Goal: Task Accomplishment & Management: Manage account settings

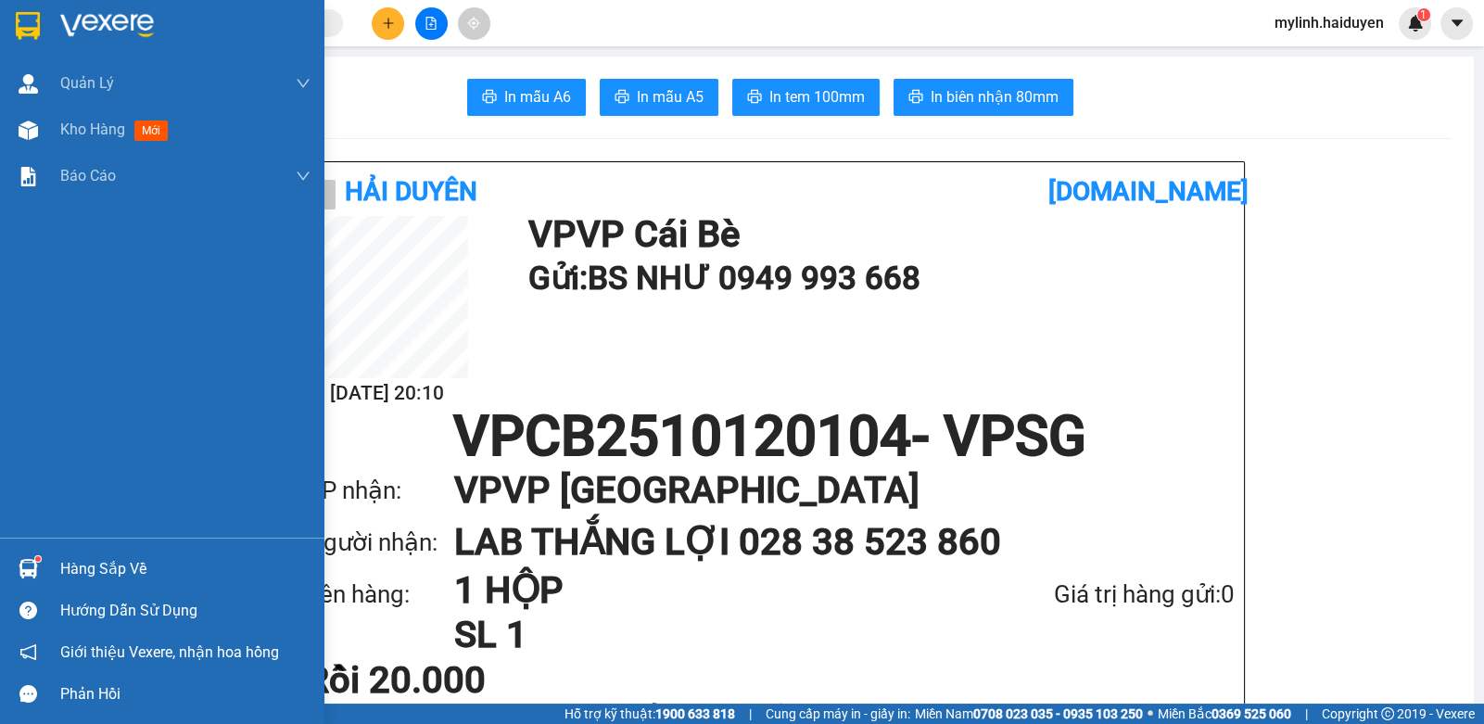
click at [93, 582] on div "Hàng sắp về" at bounding box center [185, 569] width 250 height 28
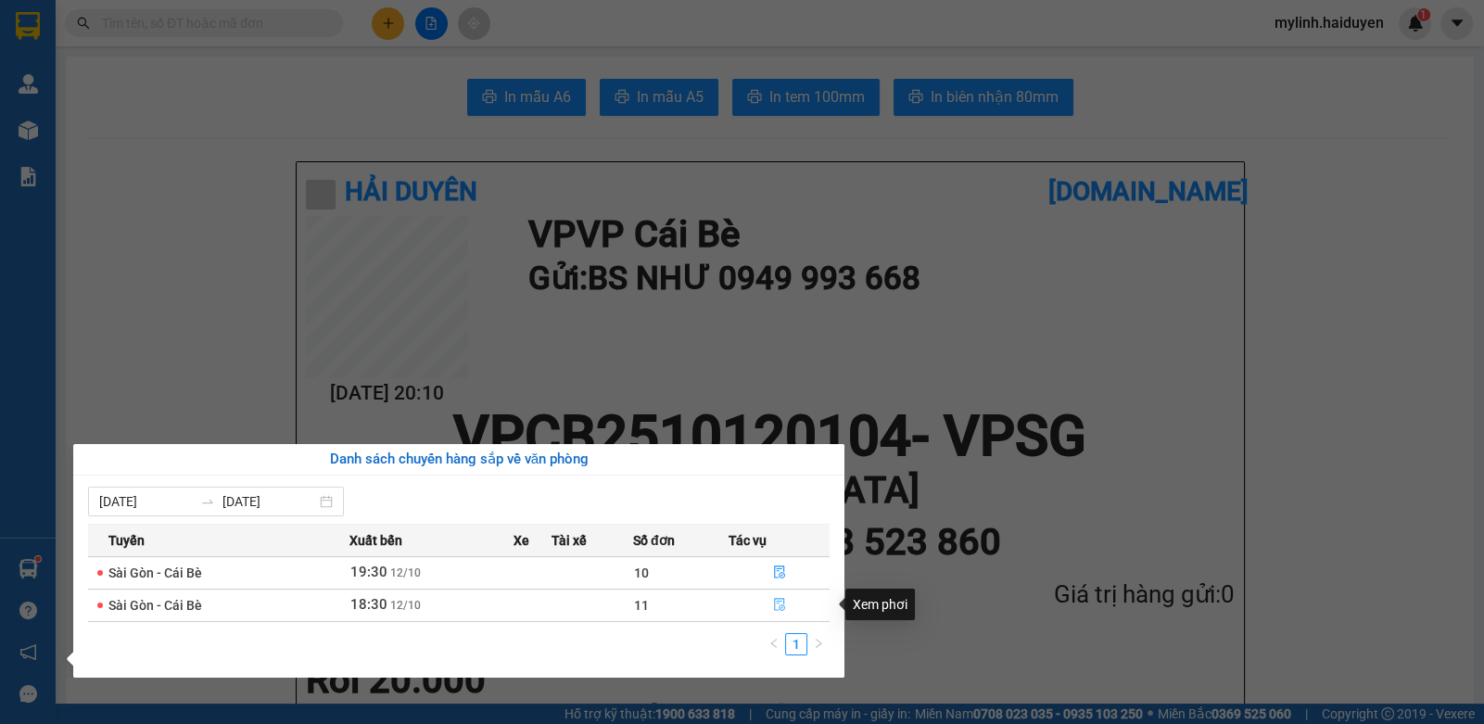
click at [779, 606] on icon "file-done" at bounding box center [779, 604] width 13 height 13
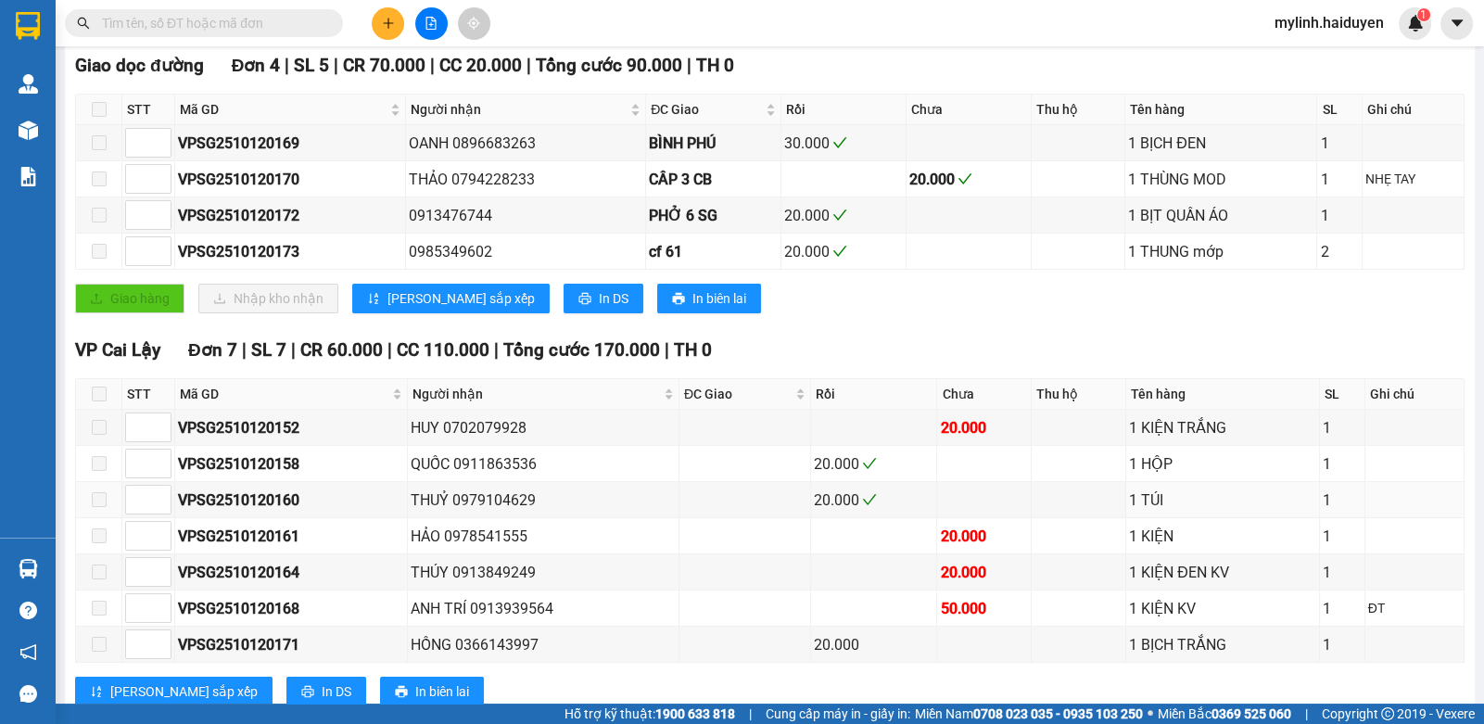
scroll to position [741, 0]
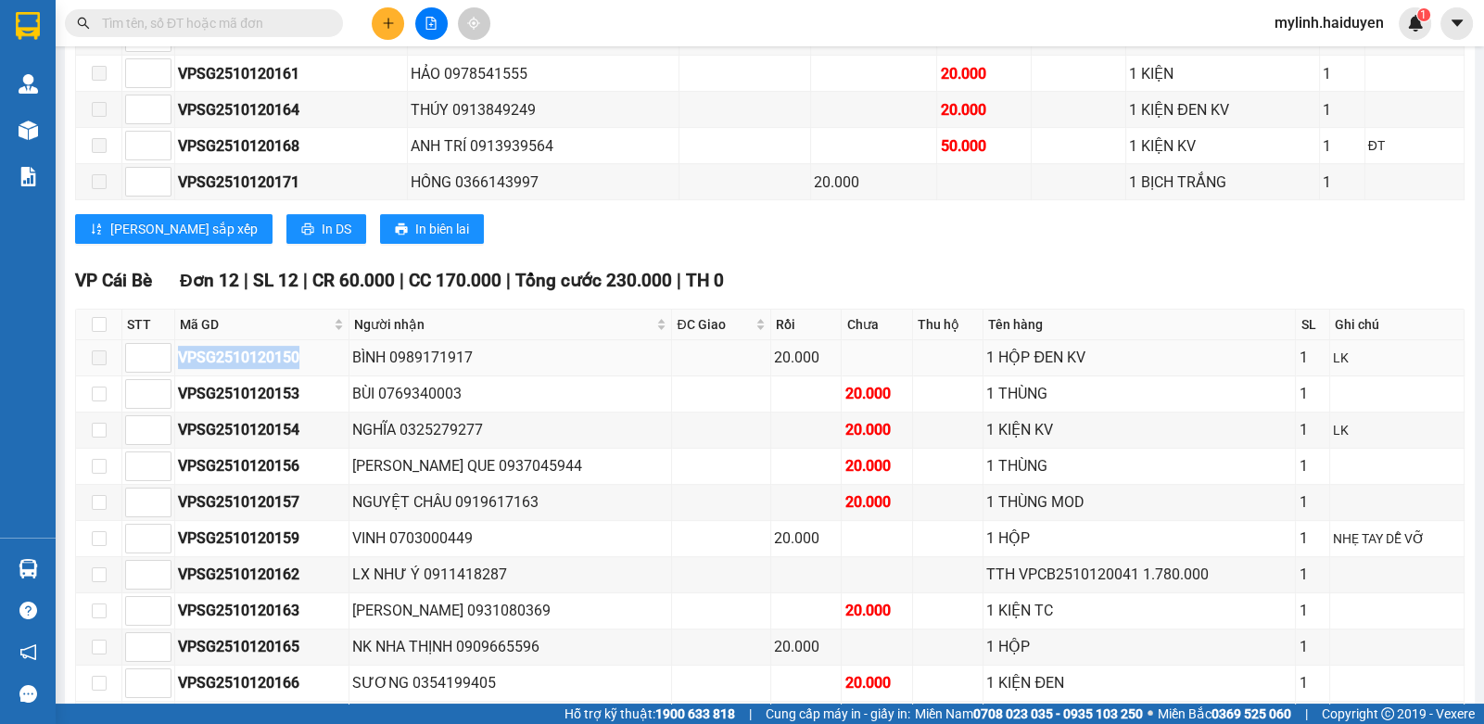
drag, startPoint x: 315, startPoint y: 359, endPoint x: 181, endPoint y: 364, distance: 134.5
click at [181, 364] on div "VPSG2510120150" at bounding box center [262, 357] width 168 height 23
copy div "VPSG2510120150"
click at [285, 19] on input "text" at bounding box center [211, 23] width 219 height 20
paste input "VPSG2510120150"
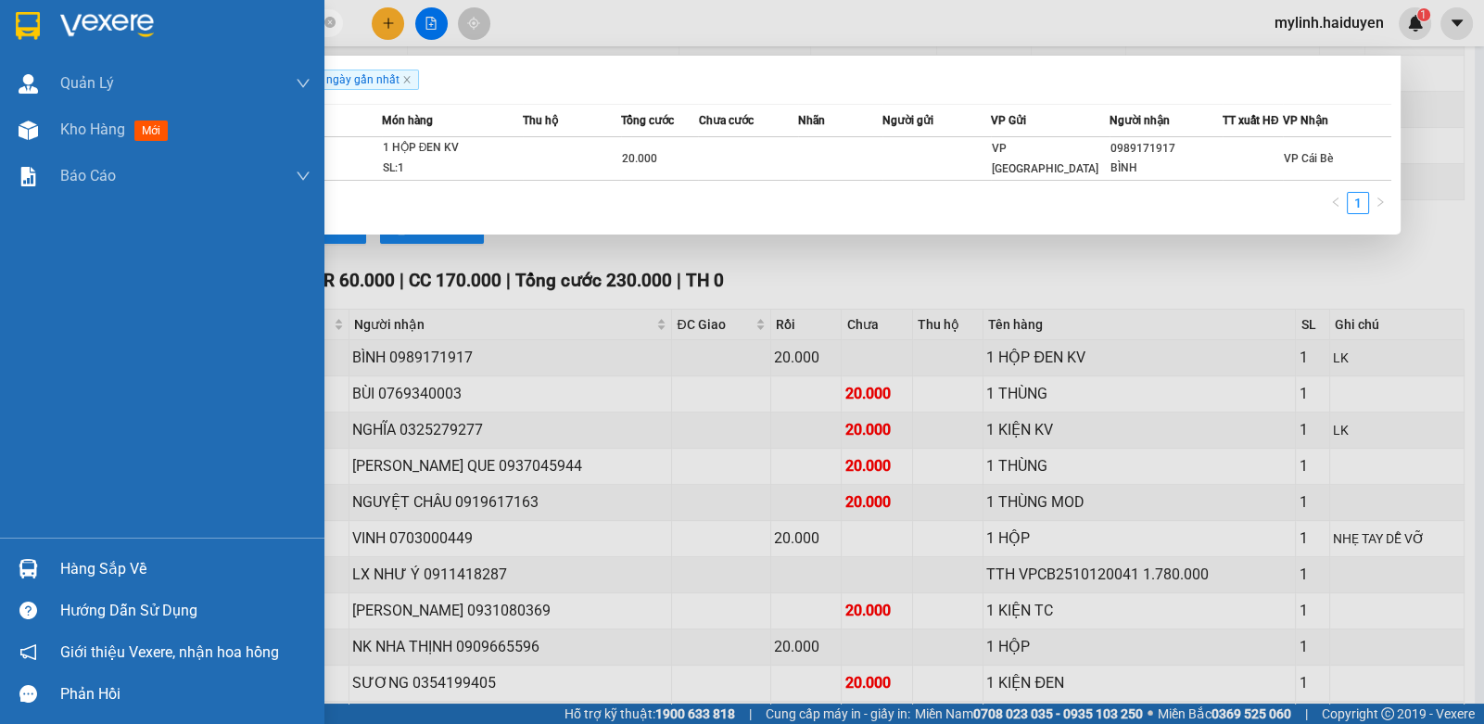
click at [67, 581] on div "Hàng sắp về" at bounding box center [185, 569] width 250 height 28
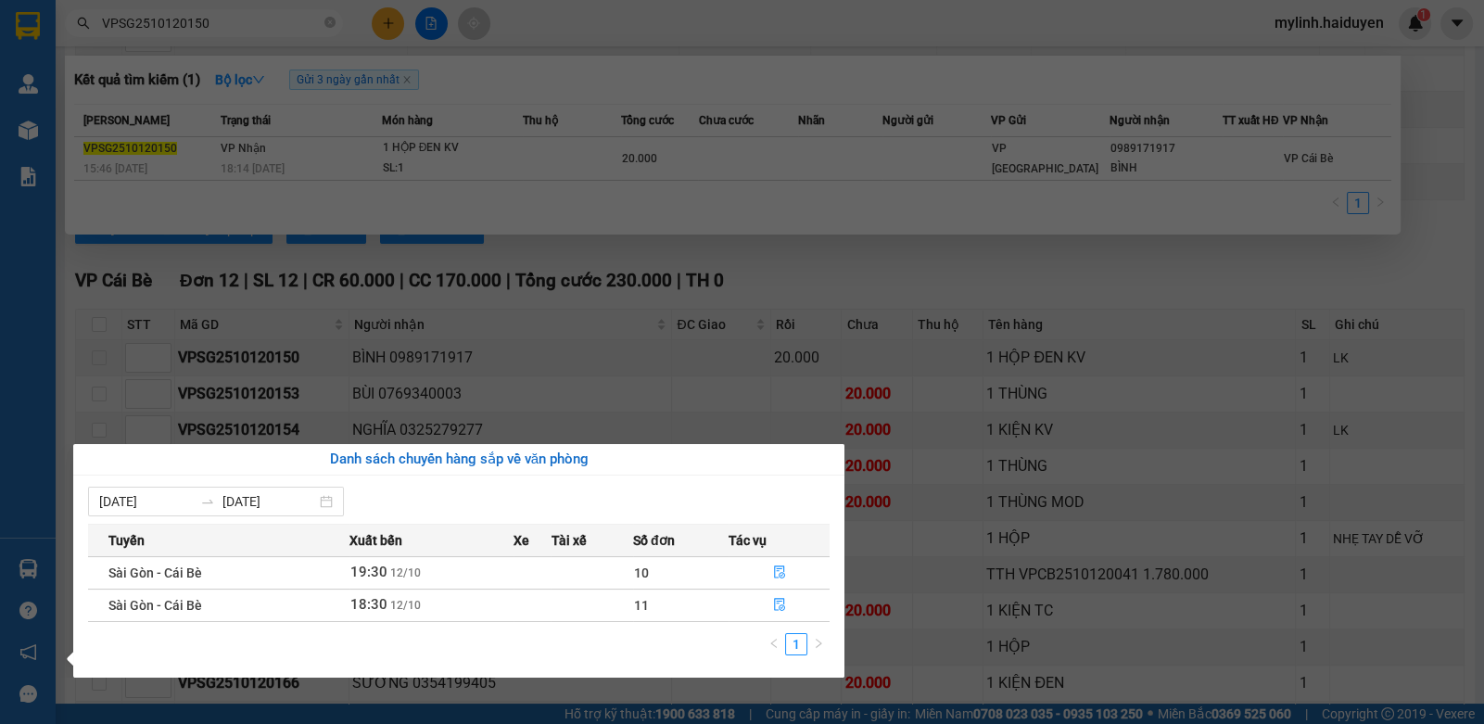
click at [260, 31] on section "Kết quả tìm kiếm ( 1 ) Bộ lọc Gửi 3 ngày gần nhất Mã ĐH Trạng thái Món hàng Thu…" at bounding box center [742, 362] width 1484 height 724
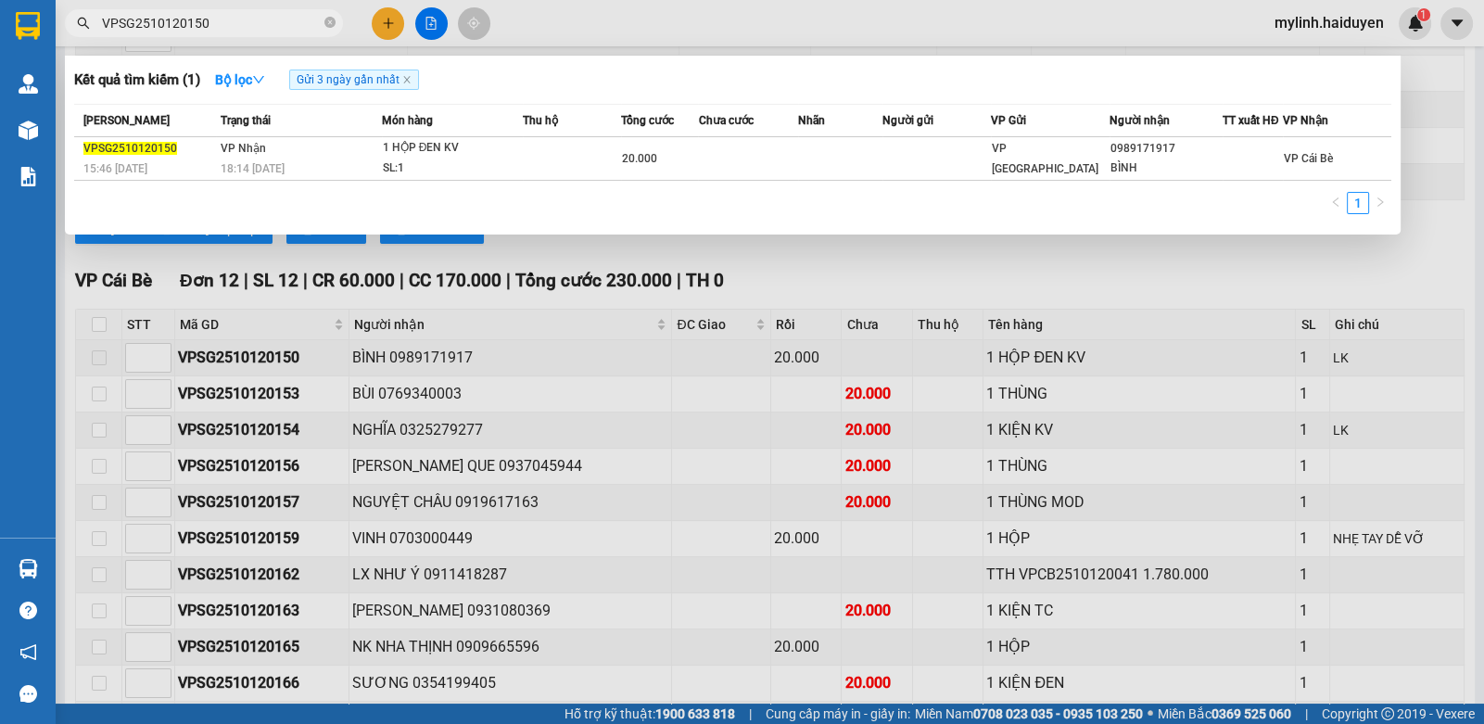
click at [260, 31] on input "VPSG2510120150" at bounding box center [211, 23] width 219 height 20
drag, startPoint x: 260, startPoint y: 42, endPoint x: 270, endPoint y: 26, distance: 18.8
click at [264, 40] on div at bounding box center [742, 362] width 1484 height 724
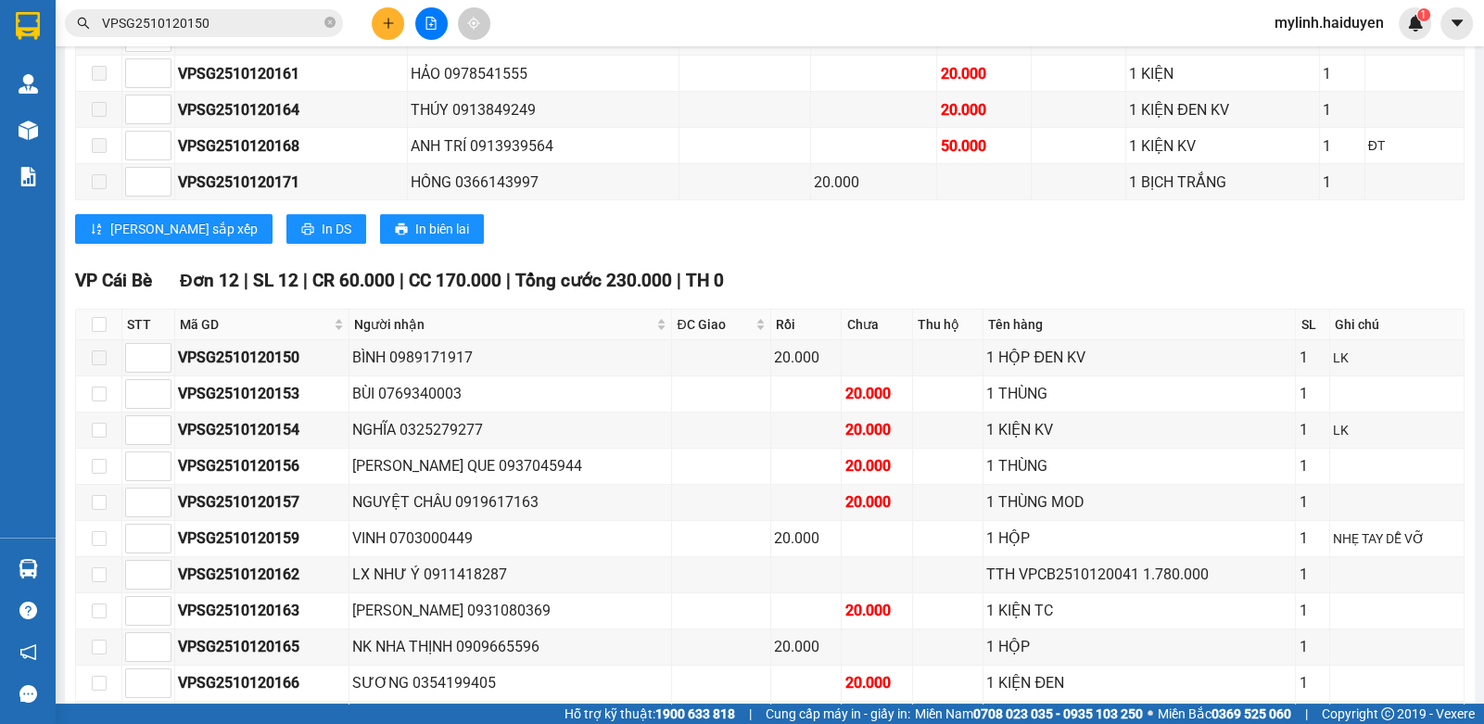
click at [270, 26] on input "VPSG2510120150" at bounding box center [211, 23] width 219 height 20
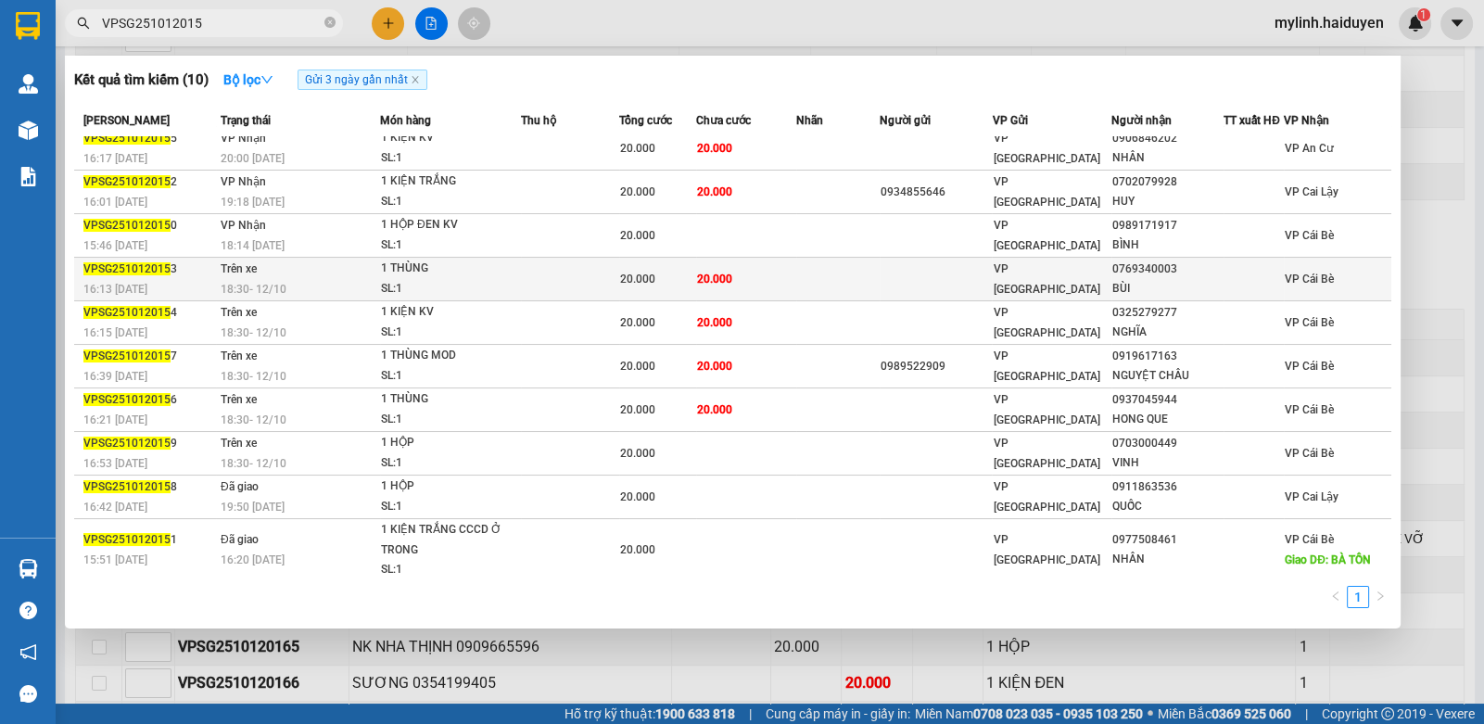
scroll to position [13, 0]
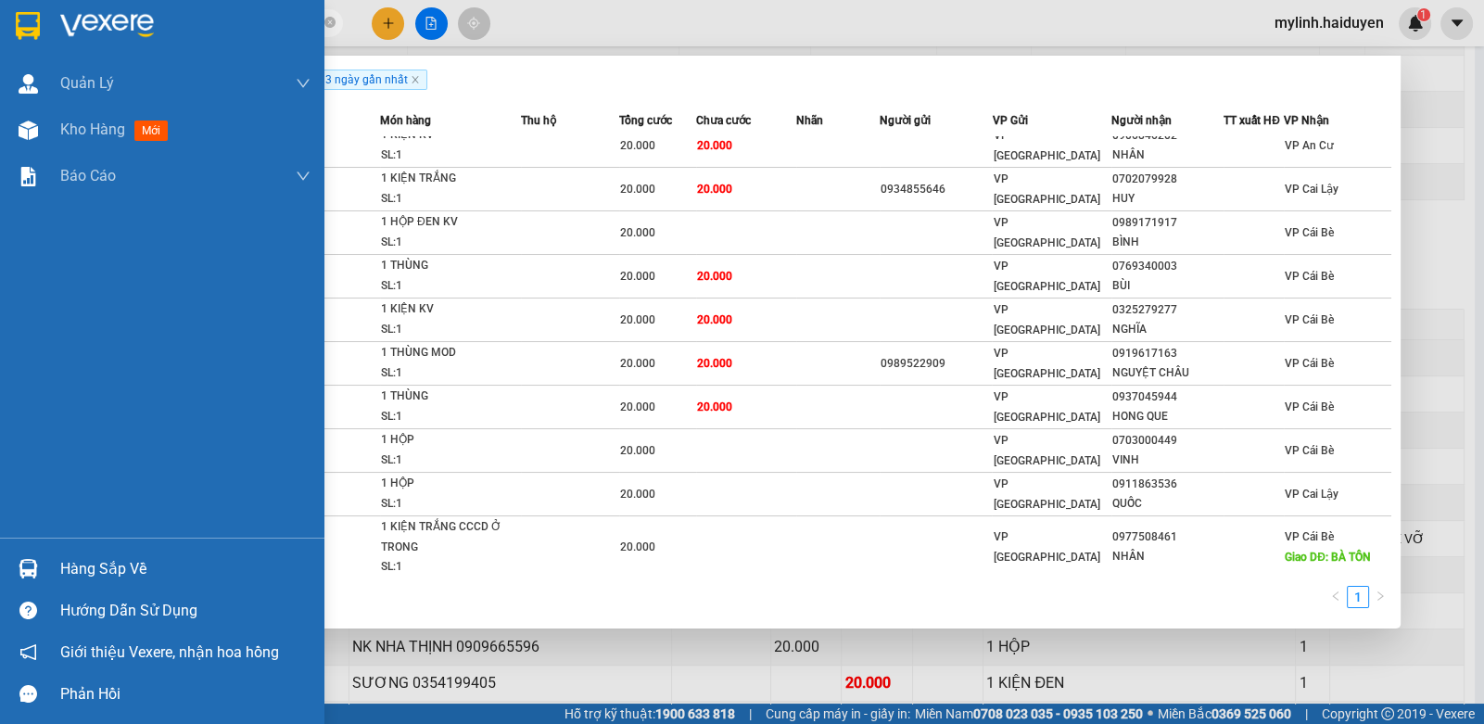
type input "VPSG251012015"
drag, startPoint x: 97, startPoint y: 586, endPoint x: 103, endPoint y: 574, distance: 13.3
click at [97, 582] on div "Hàng sắp về" at bounding box center [162, 569] width 324 height 42
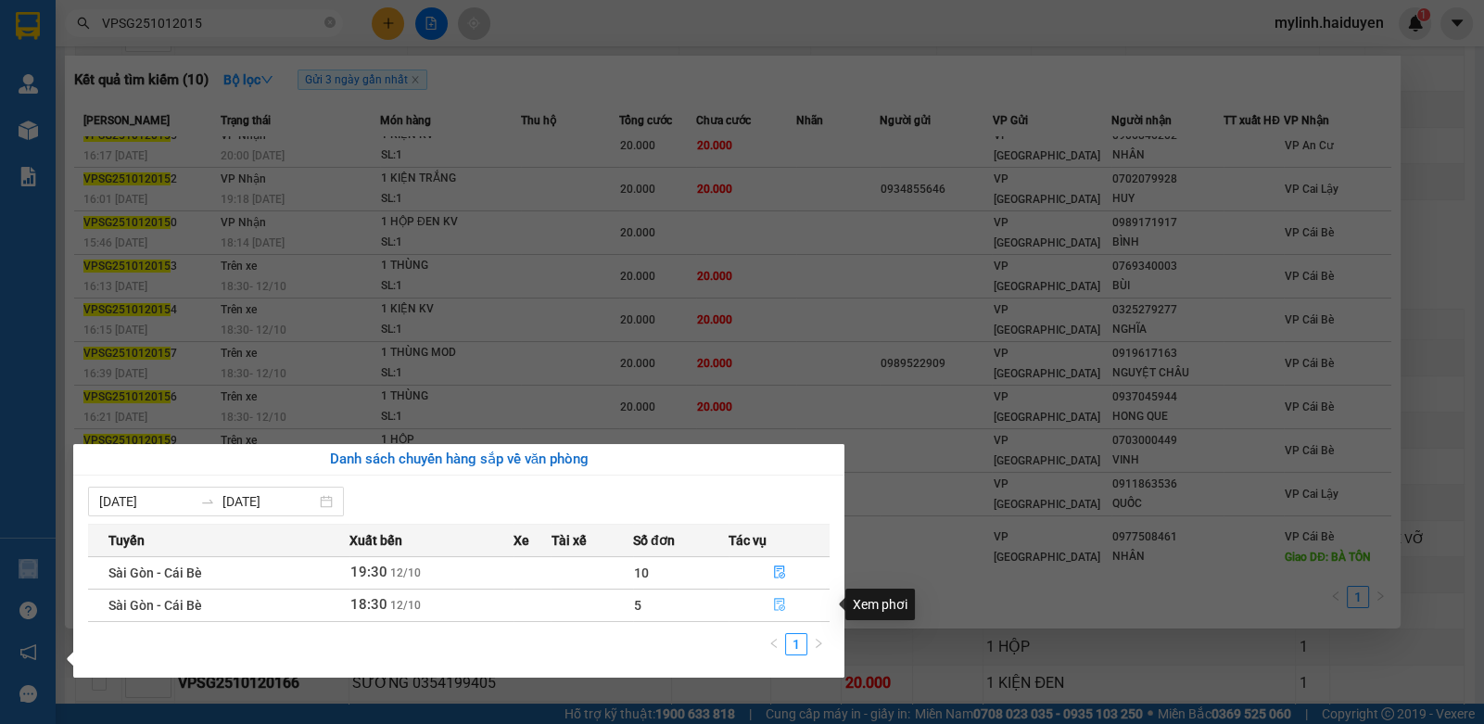
click at [774, 601] on icon "file-done" at bounding box center [779, 604] width 11 height 13
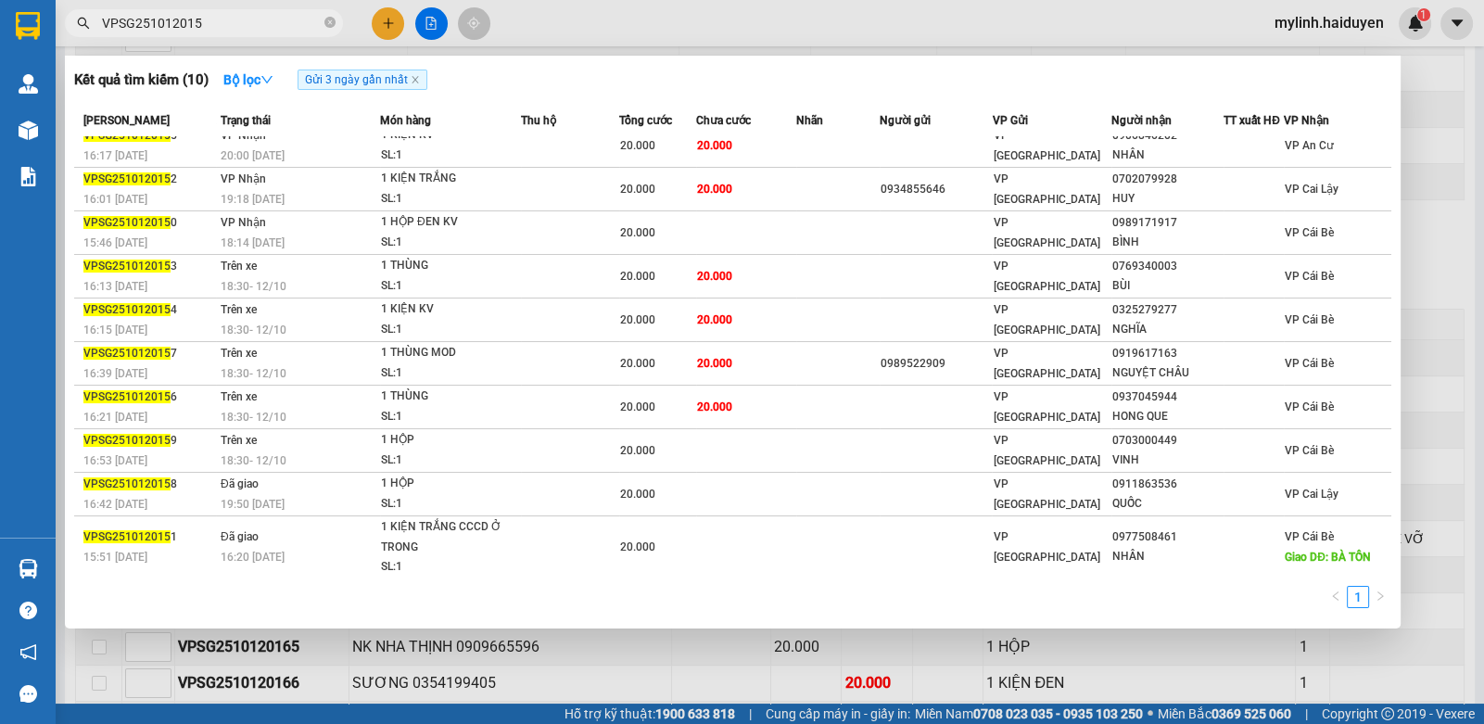
click at [624, 39] on div at bounding box center [742, 362] width 1484 height 724
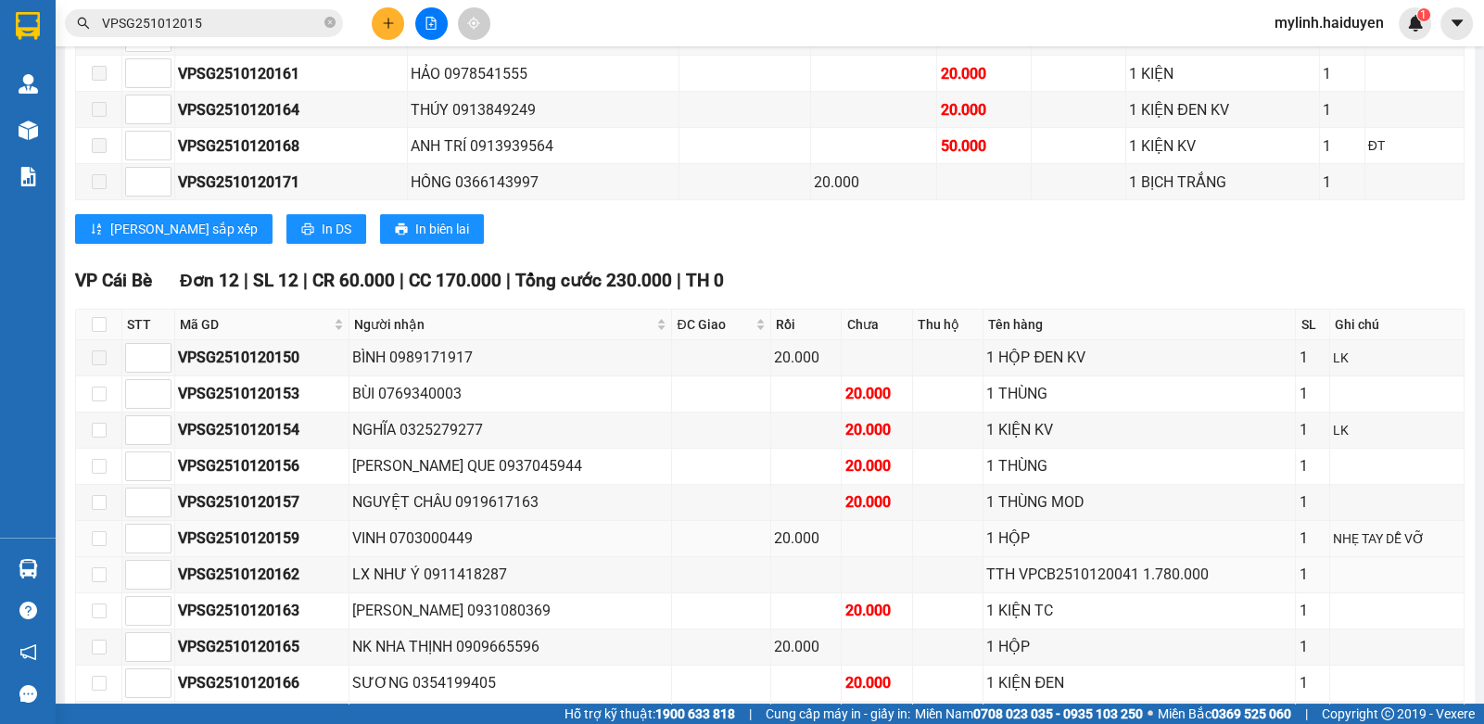
drag, startPoint x: 107, startPoint y: 576, endPoint x: 91, endPoint y: 556, distance: 25.0
click at [105, 573] on td at bounding box center [99, 575] width 46 height 36
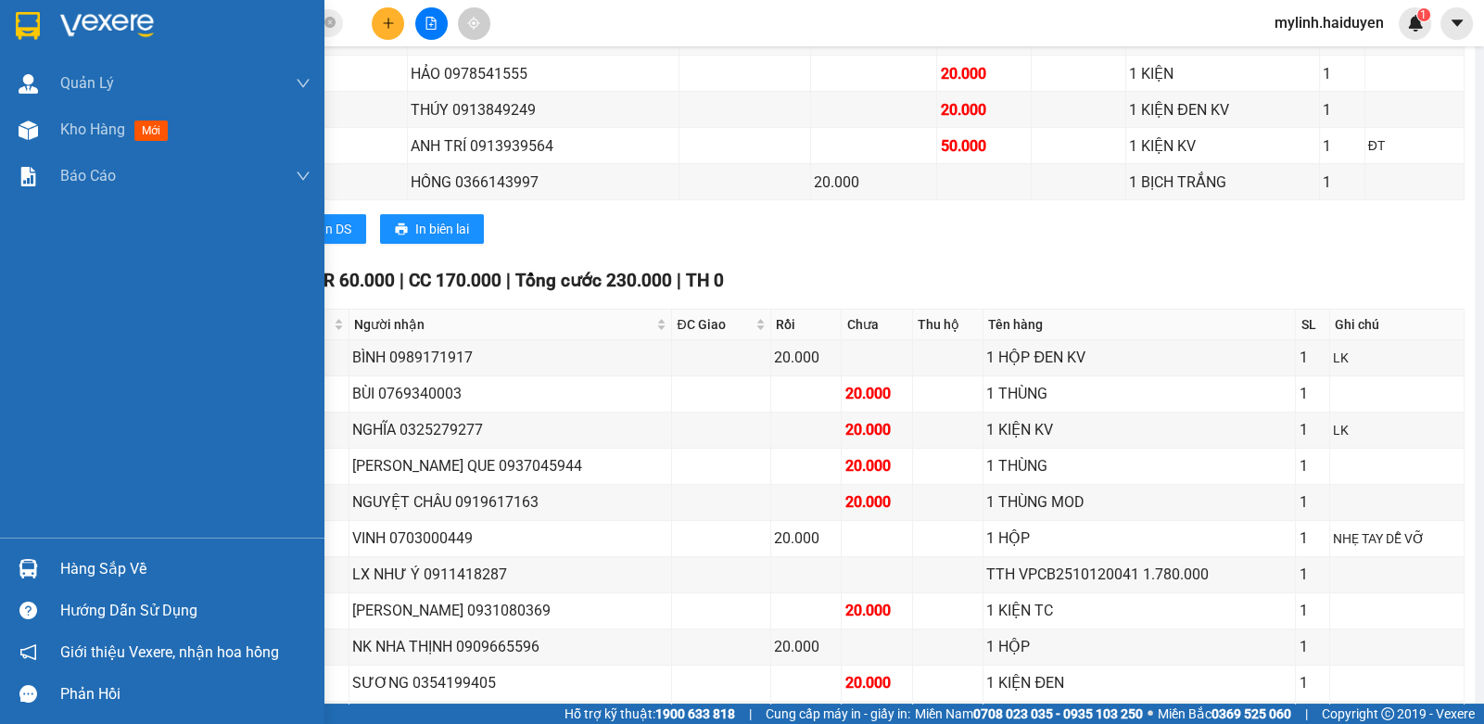
click at [57, 561] on div "Hàng sắp về" at bounding box center [162, 569] width 324 height 42
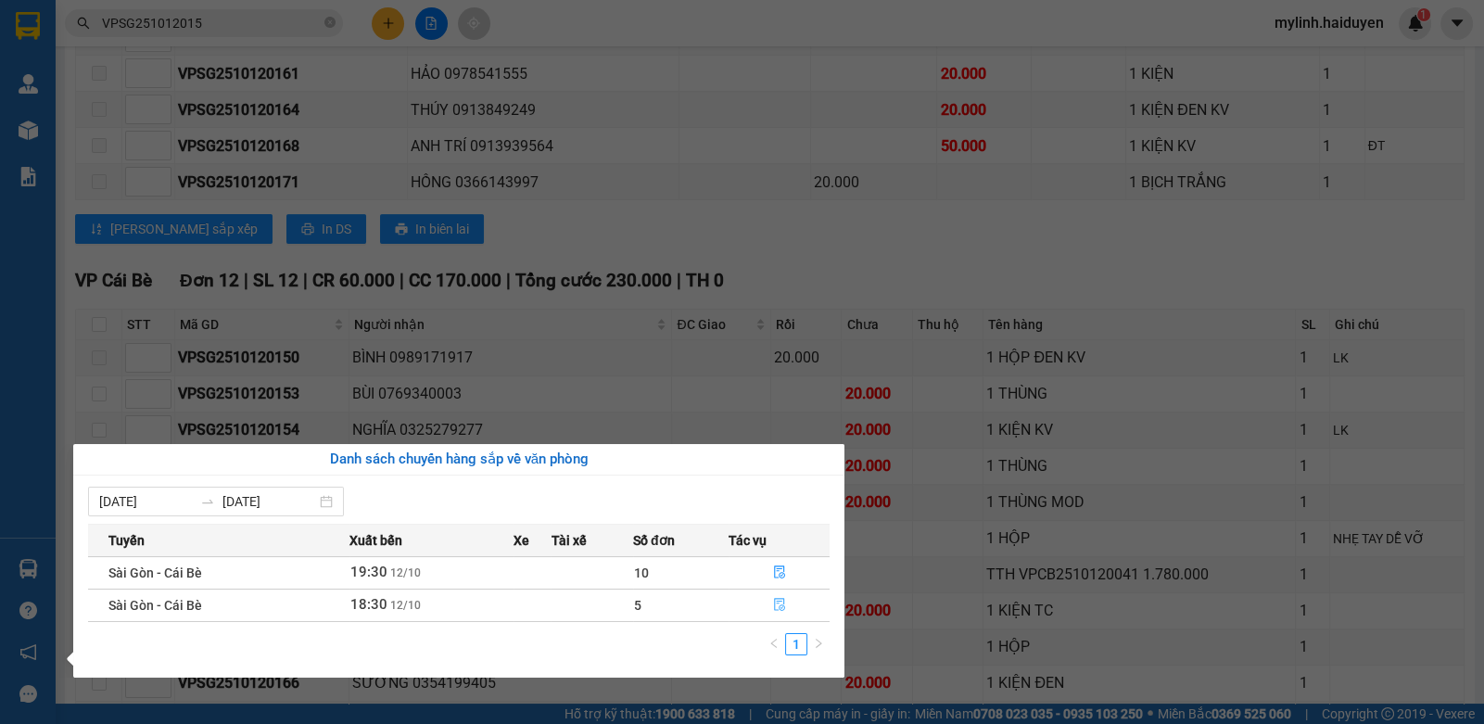
click at [777, 602] on icon "file-done" at bounding box center [779, 604] width 13 height 13
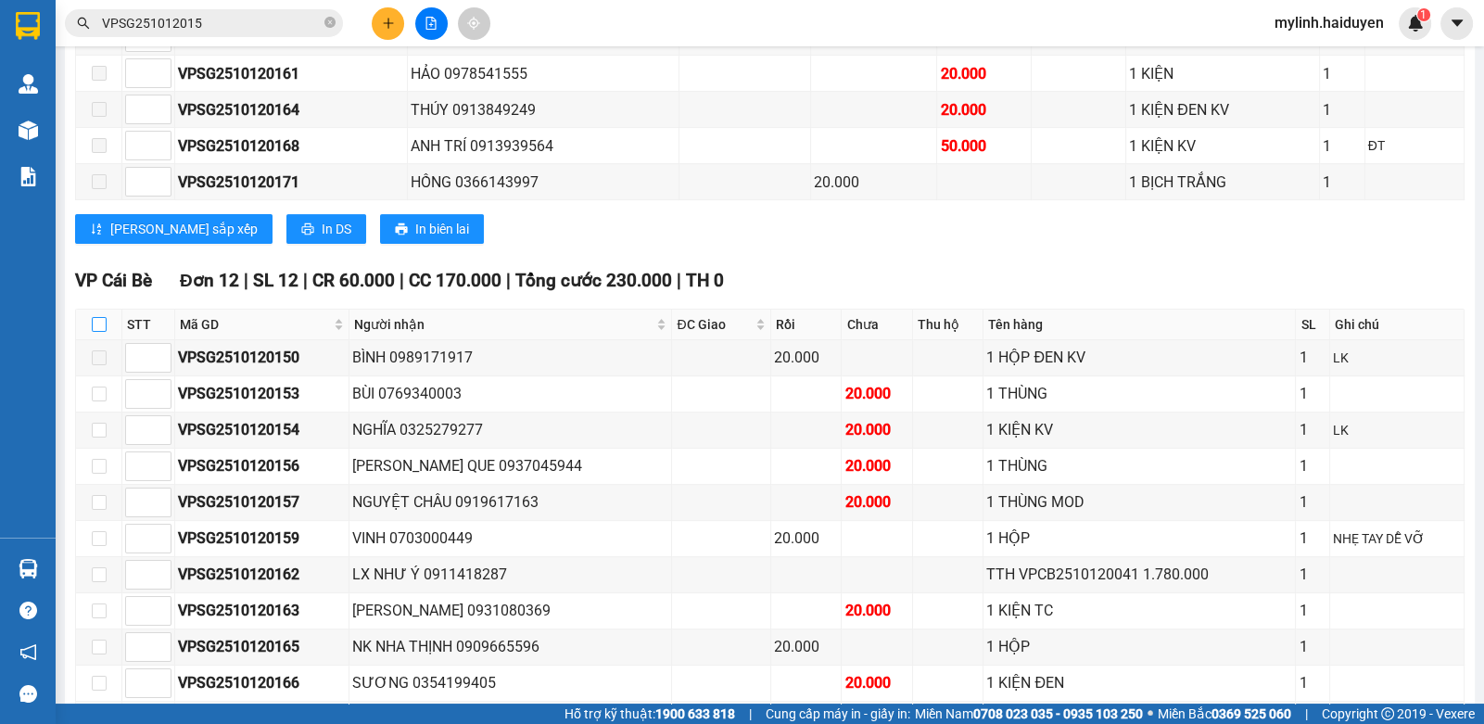
click at [97, 332] on input "checkbox" at bounding box center [99, 324] width 15 height 15
checkbox input "true"
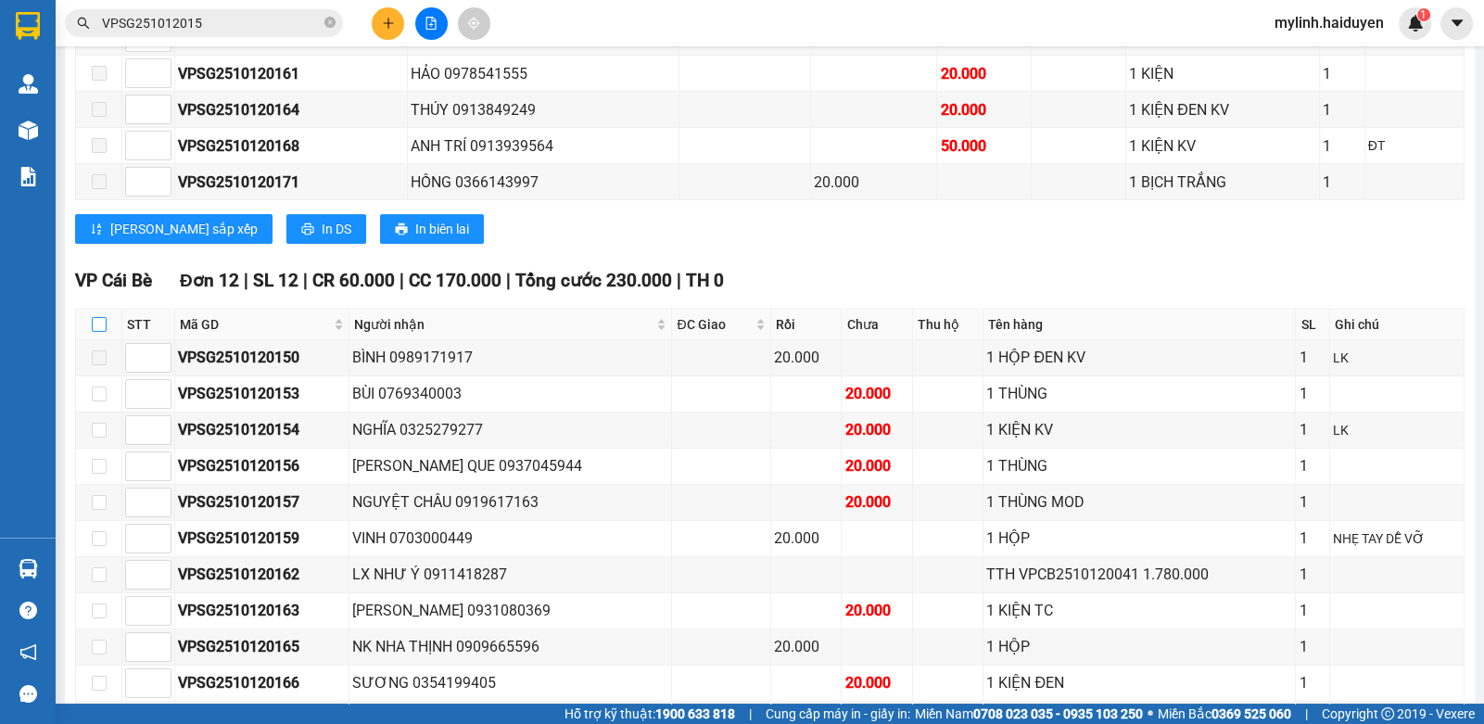
checkbox input "true"
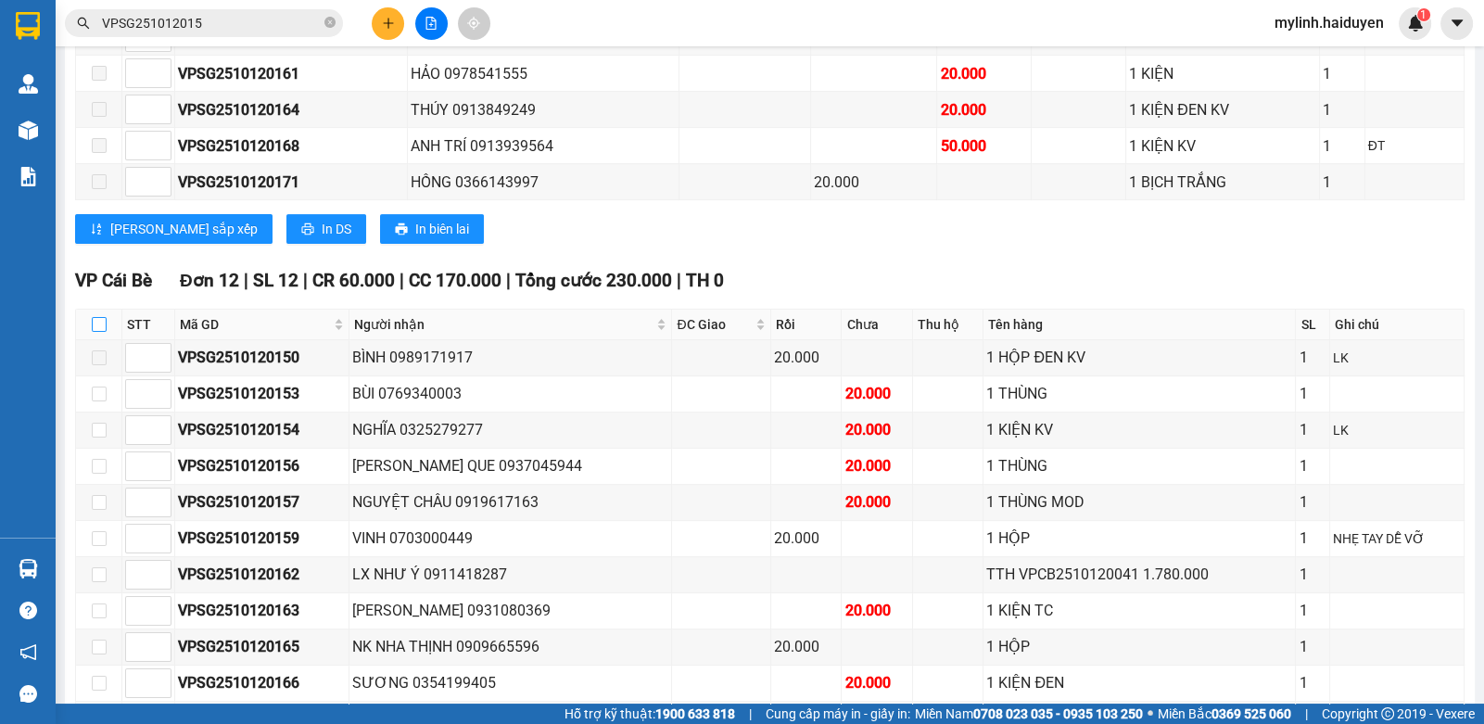
checkbox input "true"
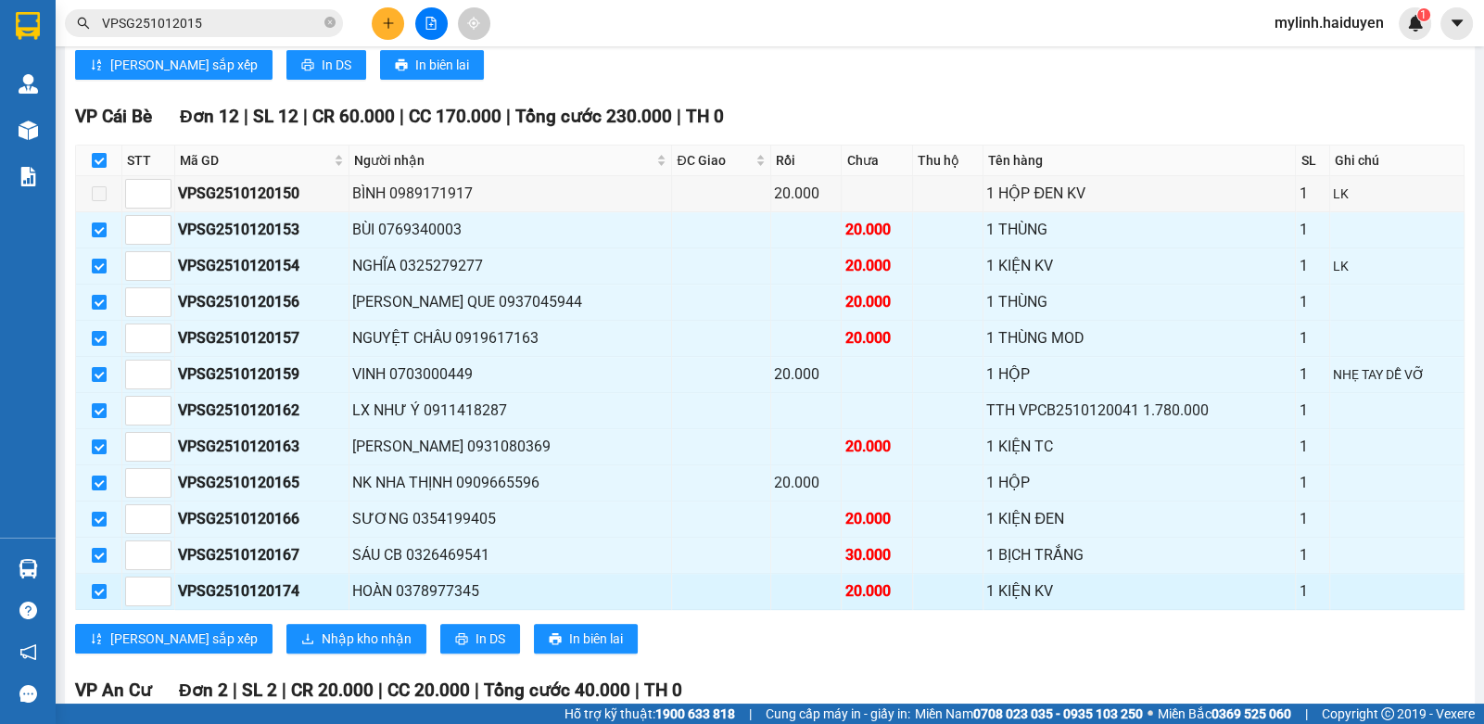
scroll to position [1112, 0]
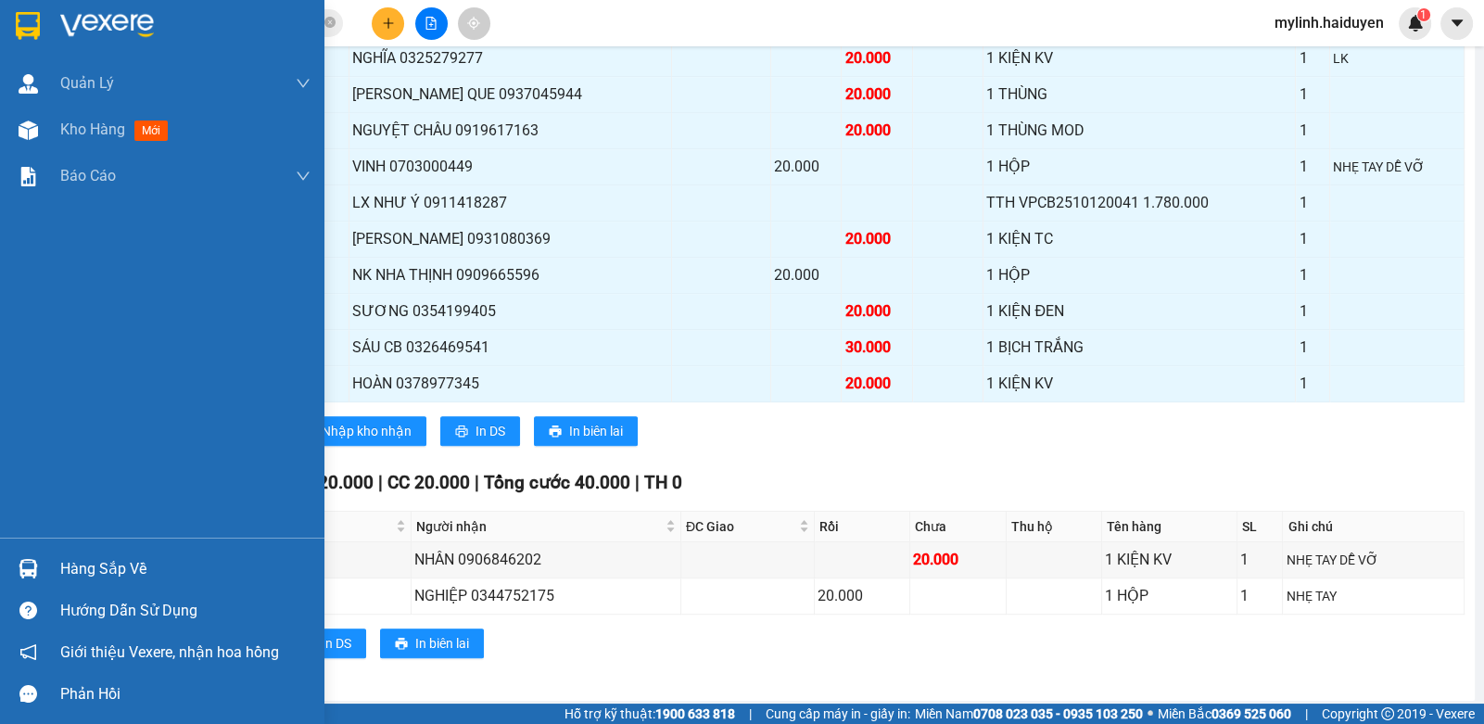
click at [124, 553] on div "Hàng sắp về" at bounding box center [162, 569] width 324 height 42
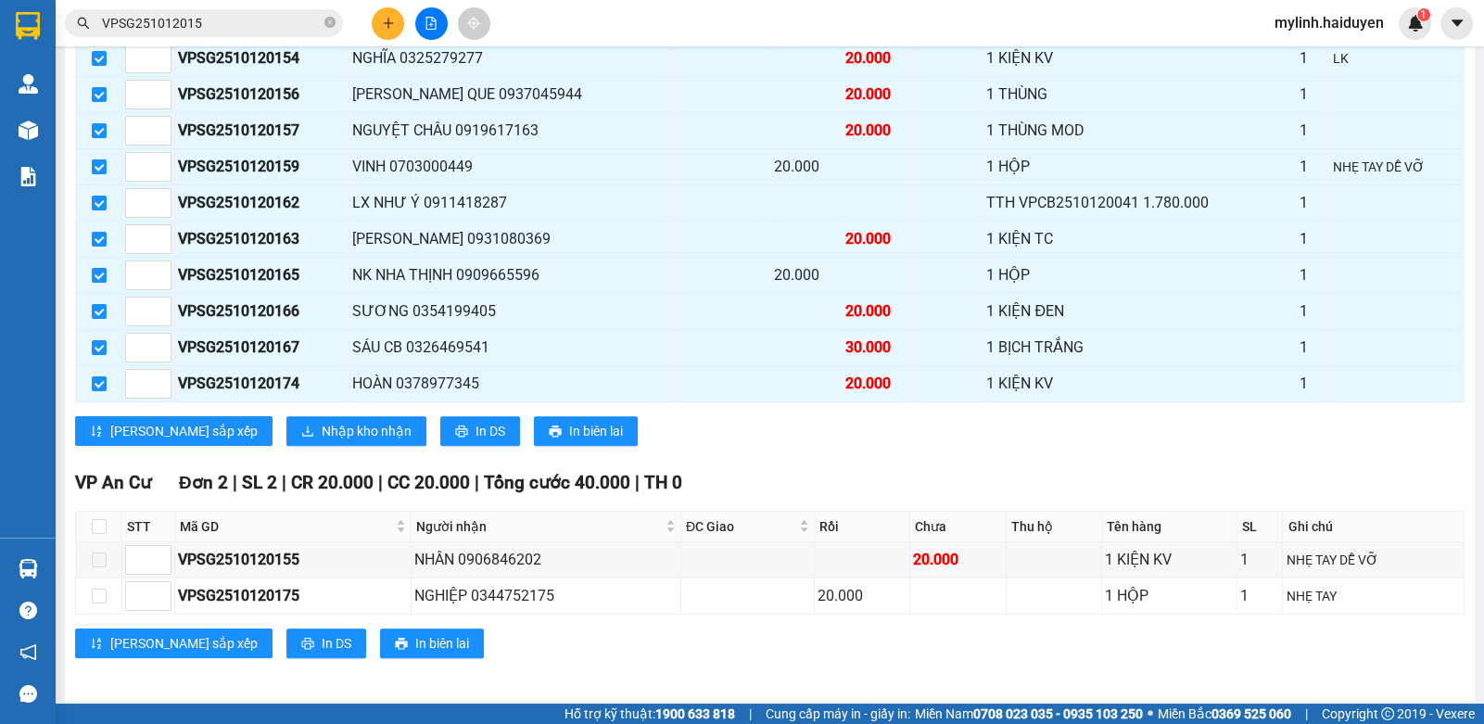
click at [639, 356] on section "Kết quả tìm kiếm ( 10 ) Bộ lọc Gửi 3 ngày gần nhất Mã ĐH Trạng thái Món hàng Th…" at bounding box center [742, 362] width 1484 height 724
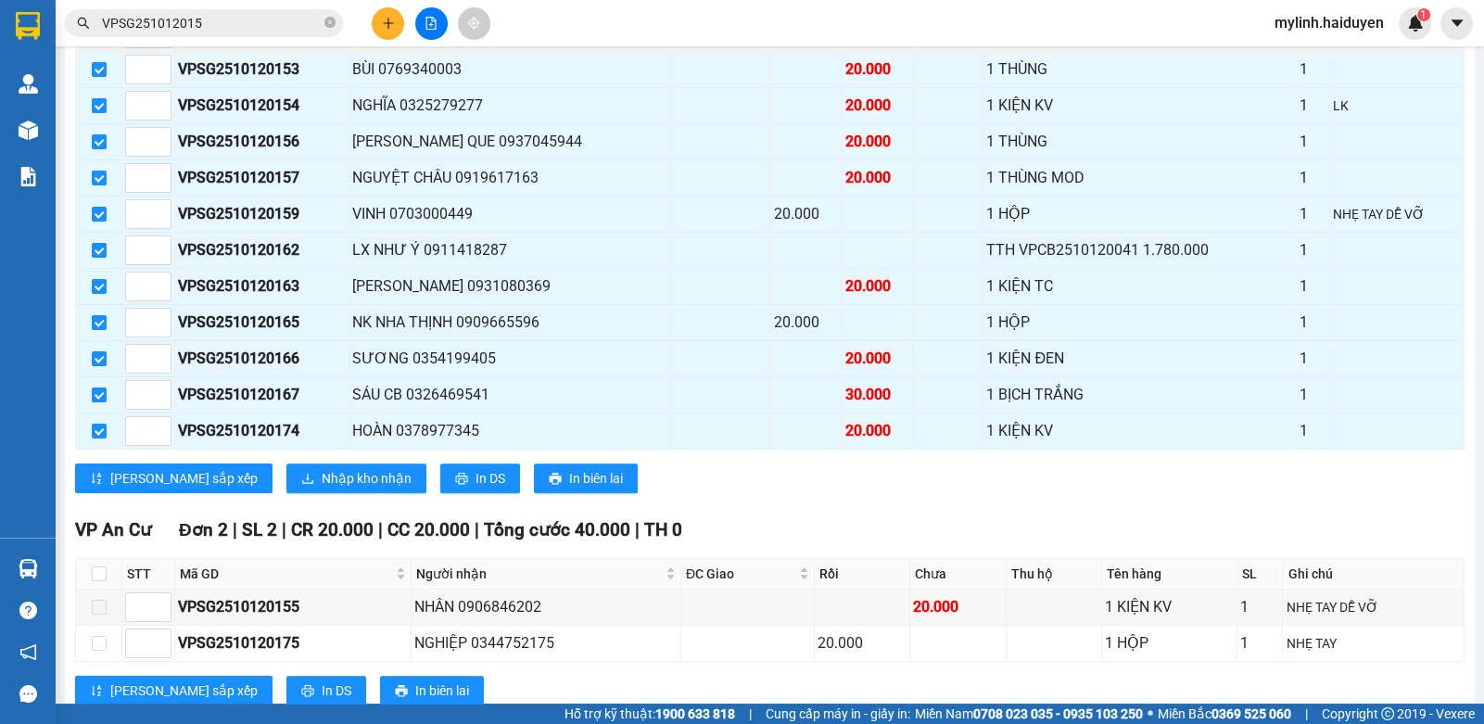
scroll to position [1019, 0]
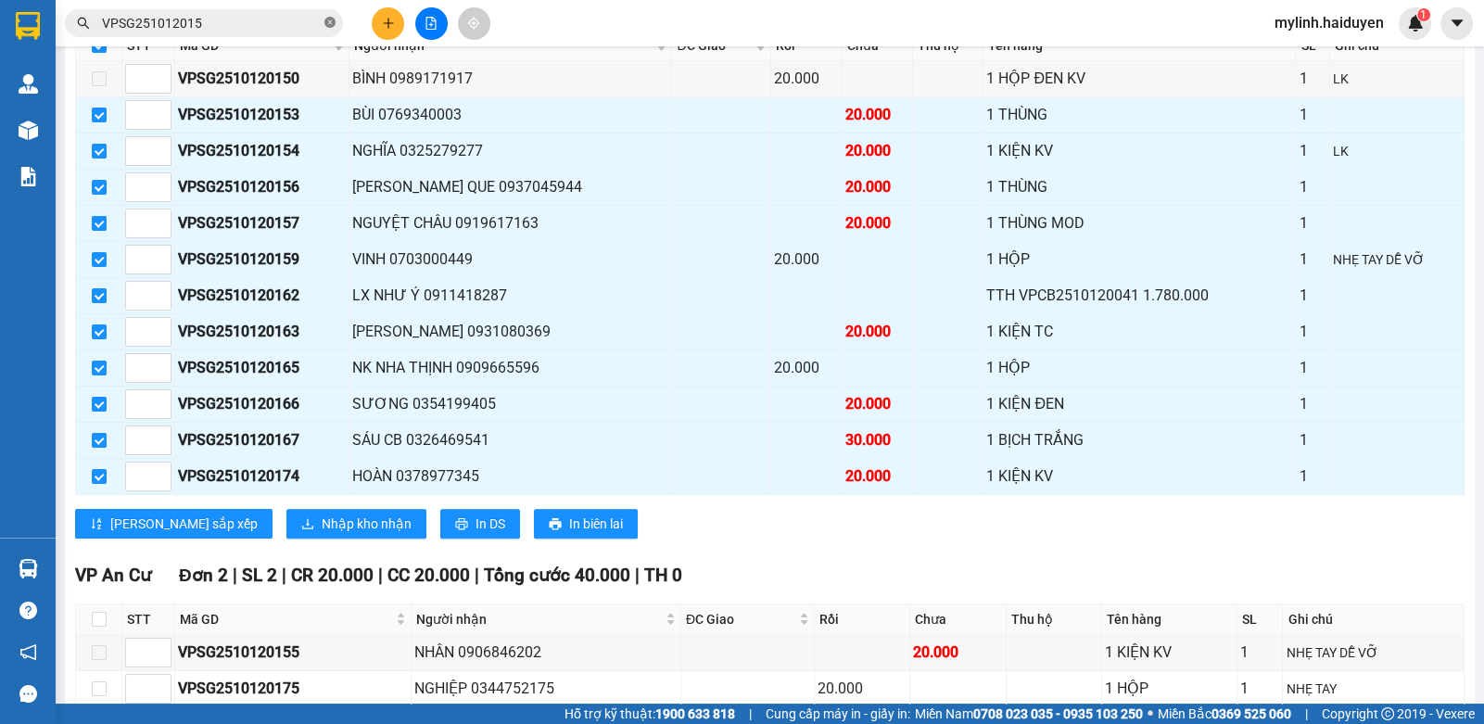
click at [332, 23] on icon "close-circle" at bounding box center [329, 22] width 11 height 11
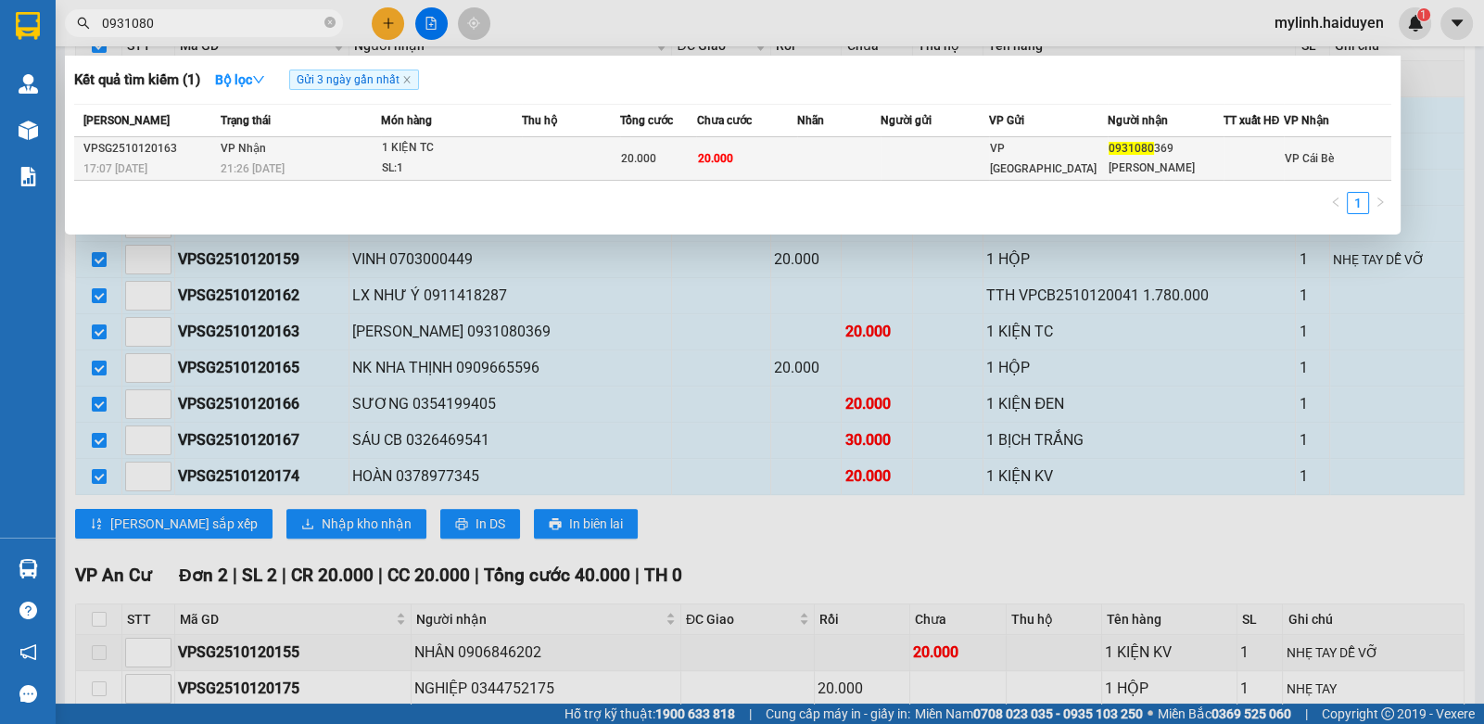
type input "0931080"
click at [437, 146] on div "1 KIỆN TC" at bounding box center [451, 148] width 139 height 20
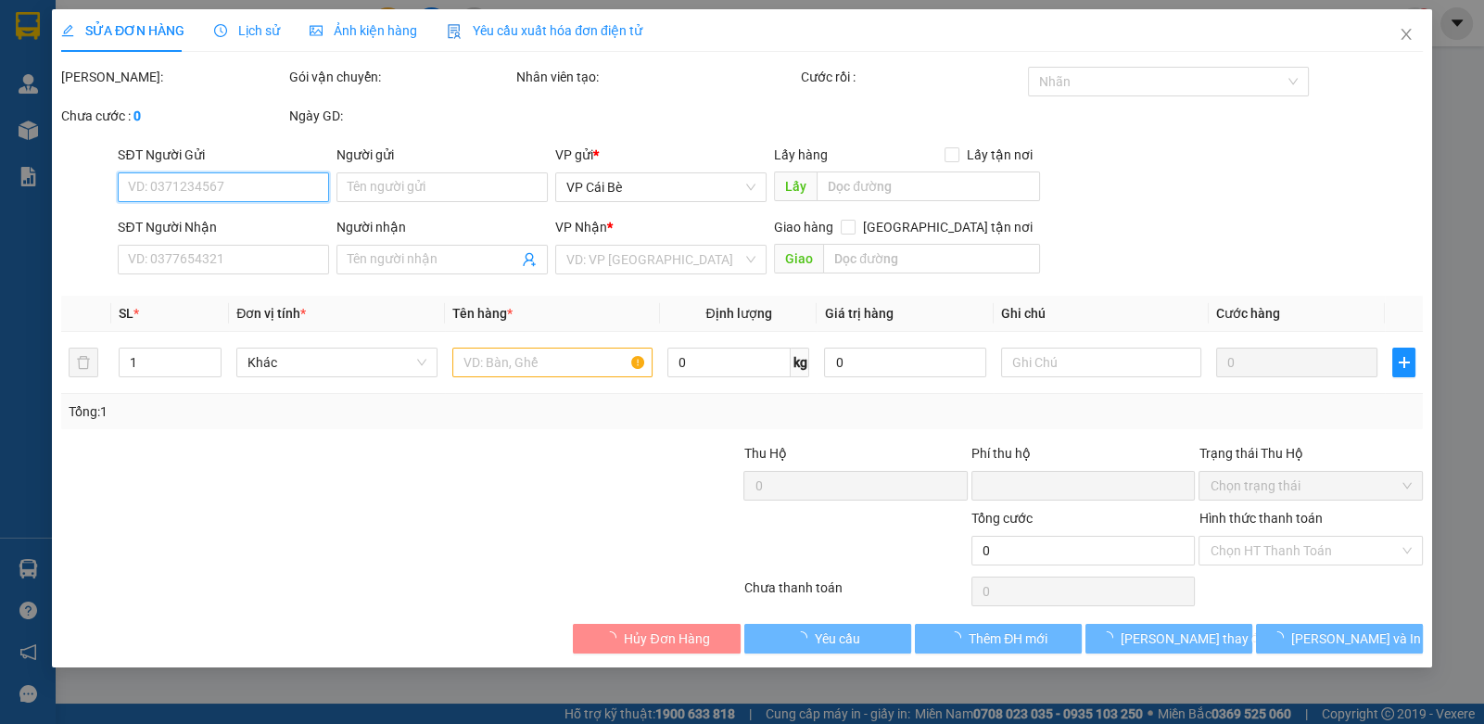
type input "0931080369"
type input "TRÚC GIANG"
type input "0"
type input "20.000"
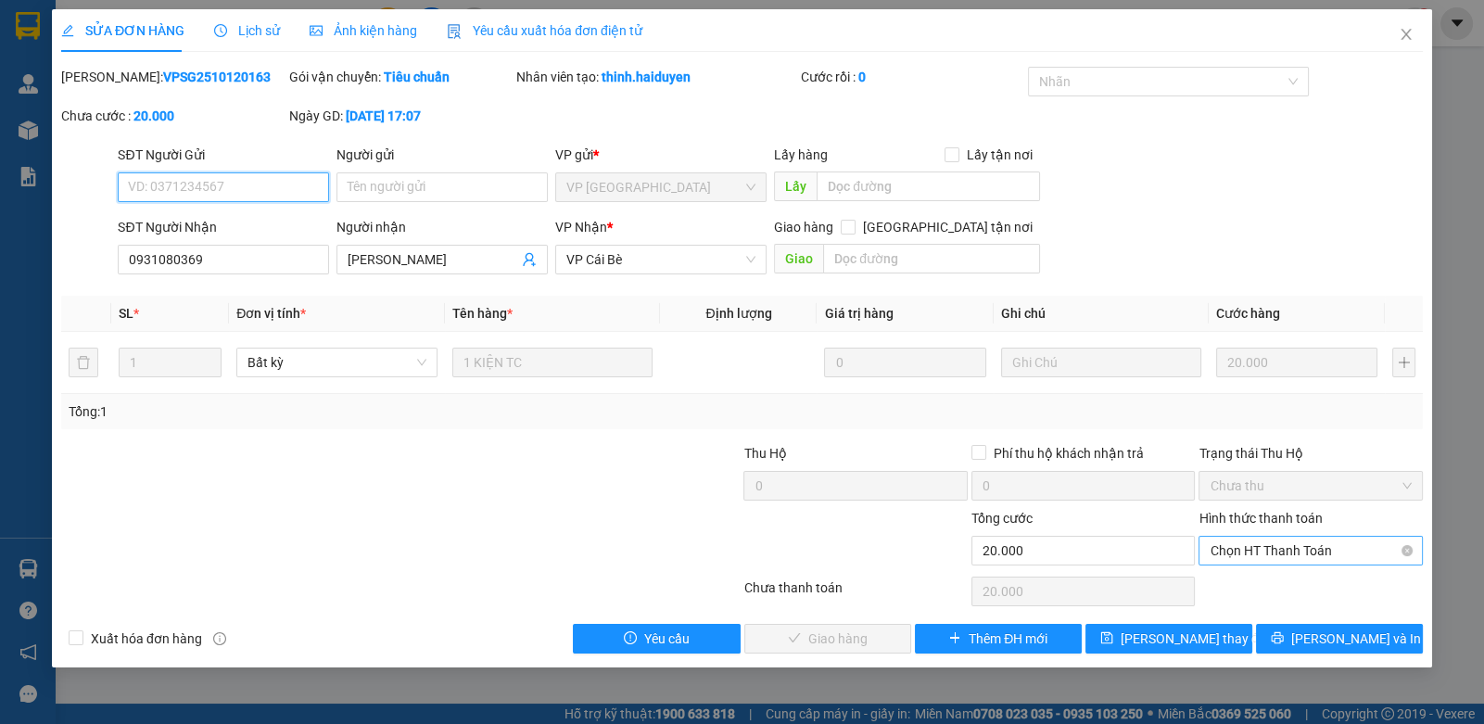
drag, startPoint x: 1252, startPoint y: 542, endPoint x: 1226, endPoint y: 560, distance: 31.4
click at [1247, 544] on span "Chọn HT Thanh Toán" at bounding box center [1309, 551] width 201 height 28
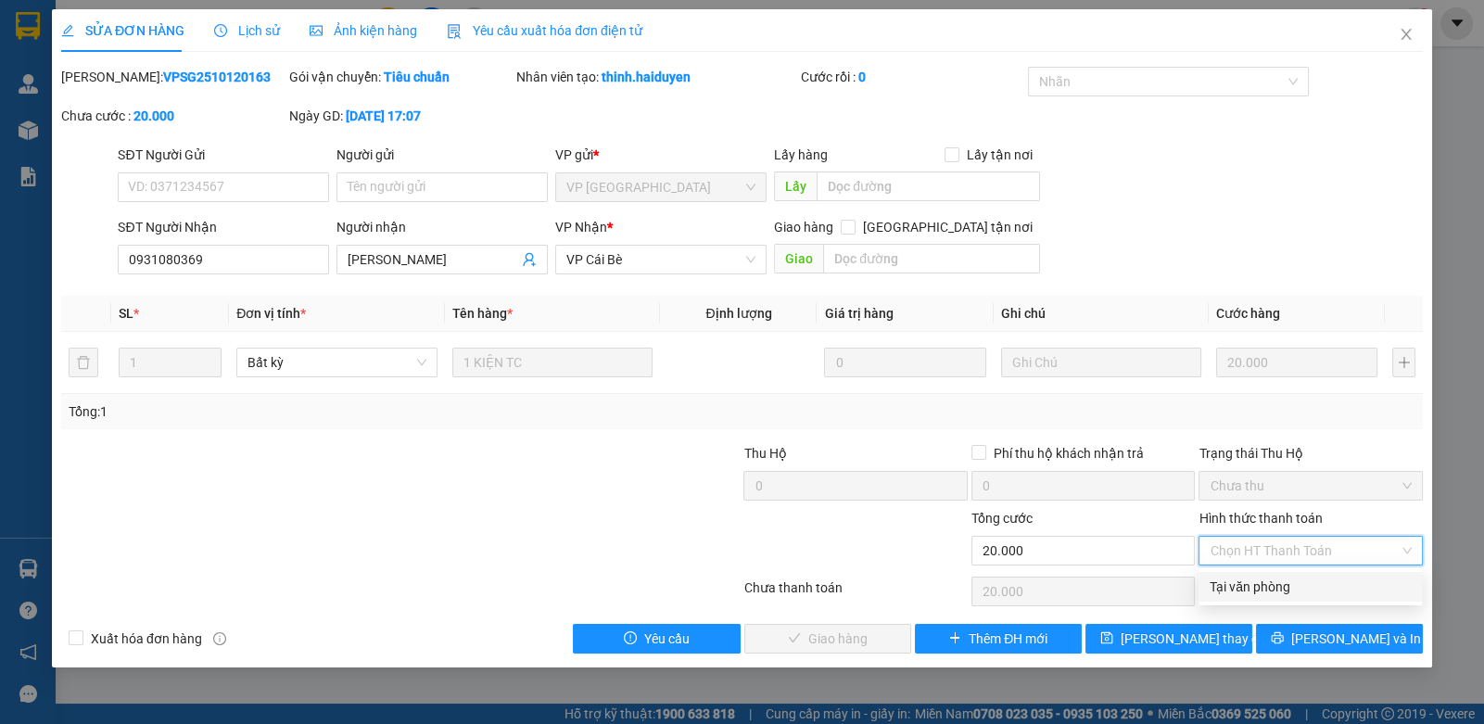
drag, startPoint x: 1233, startPoint y: 582, endPoint x: 1179, endPoint y: 588, distance: 54.0
click at [1231, 582] on div "Tại văn phòng" at bounding box center [1309, 586] width 201 height 20
type input "0"
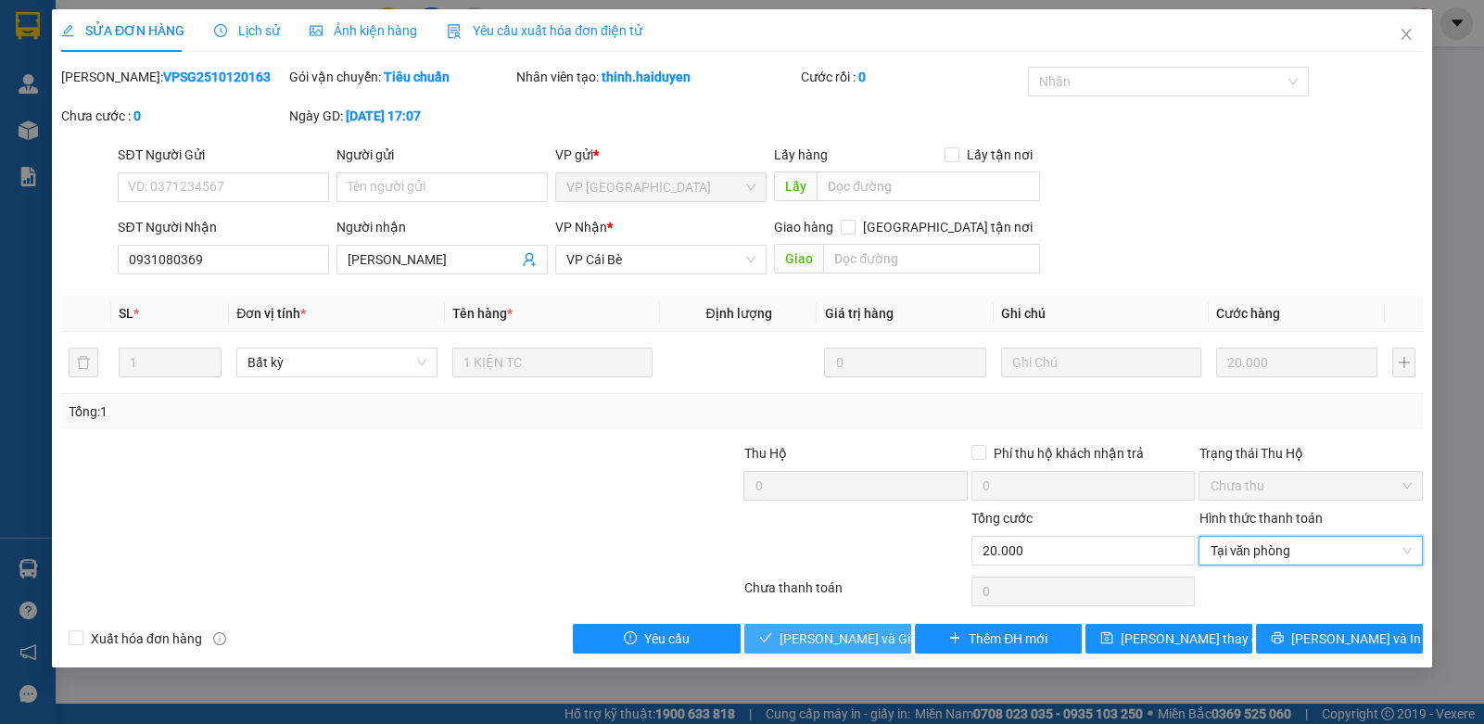
click at [806, 632] on span "[PERSON_NAME] và Giao hàng" at bounding box center [868, 638] width 178 height 20
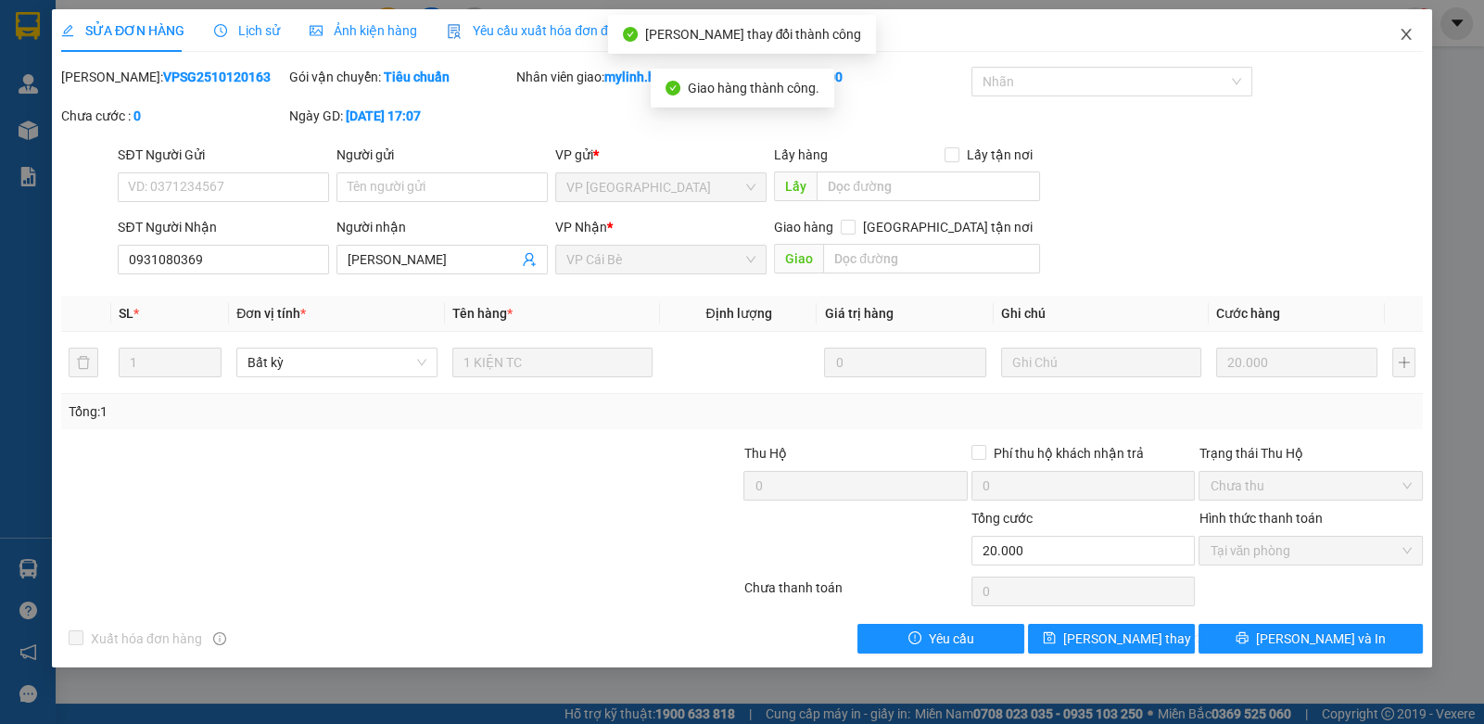
drag, startPoint x: 1414, startPoint y: 28, endPoint x: 1022, endPoint y: 50, distance: 392.7
click at [1412, 27] on span "Close" at bounding box center [1406, 35] width 52 height 52
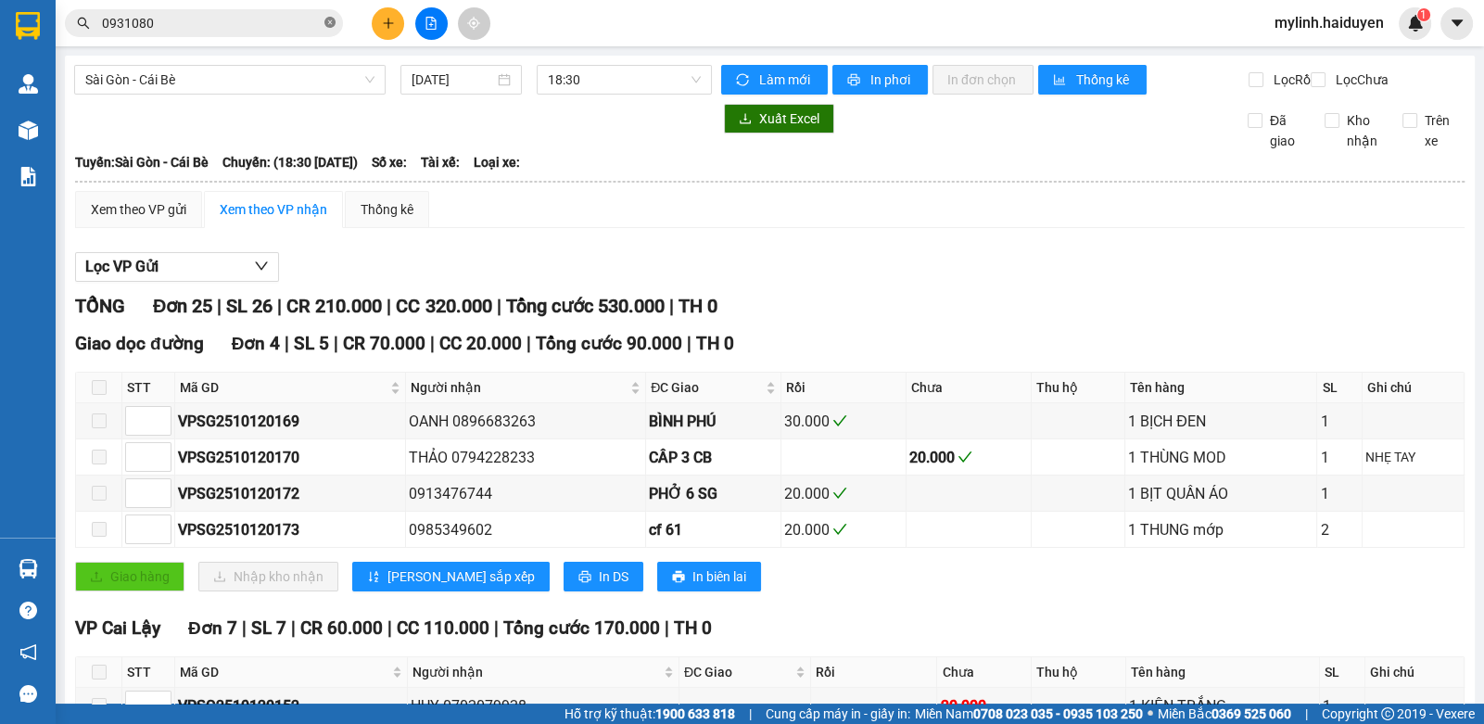
click at [326, 23] on icon "close-circle" at bounding box center [329, 22] width 11 height 11
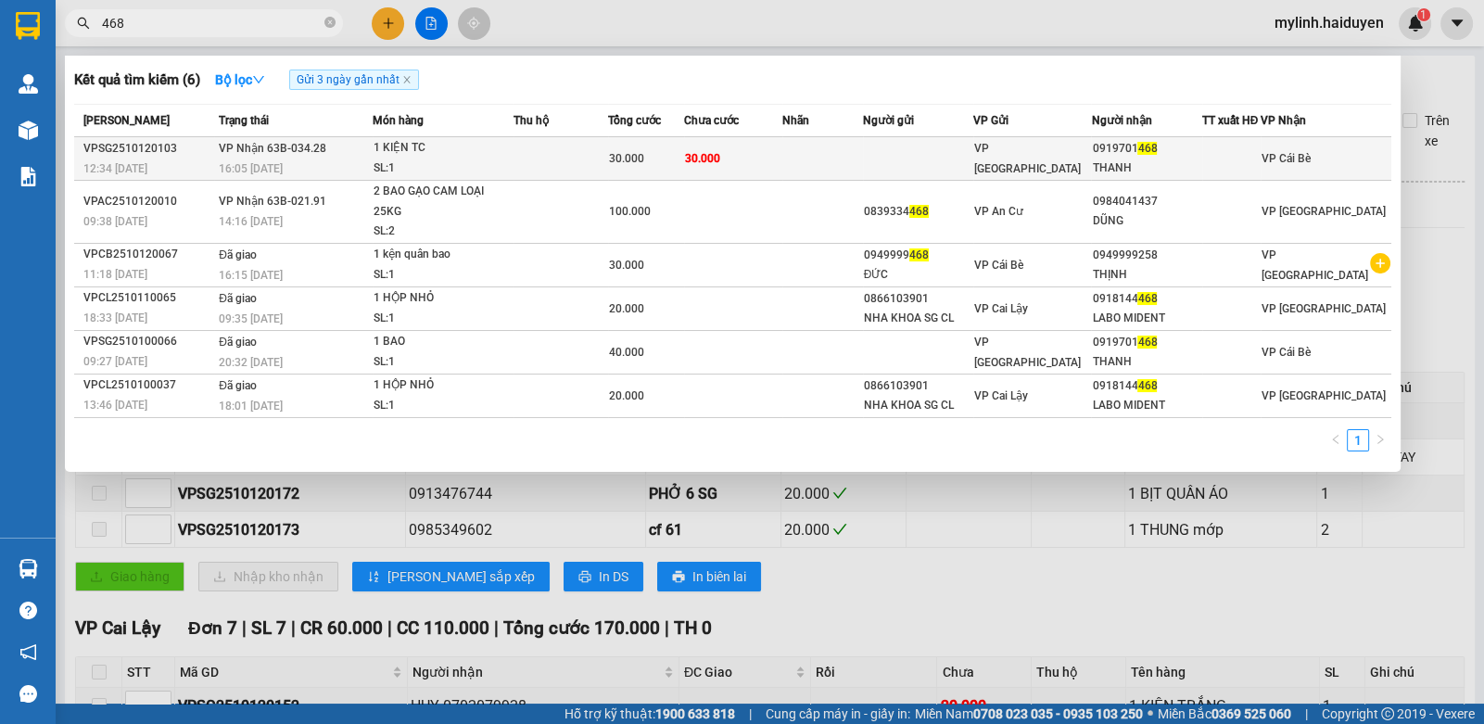
type input "468"
click at [863, 163] on td at bounding box center [822, 159] width 81 height 44
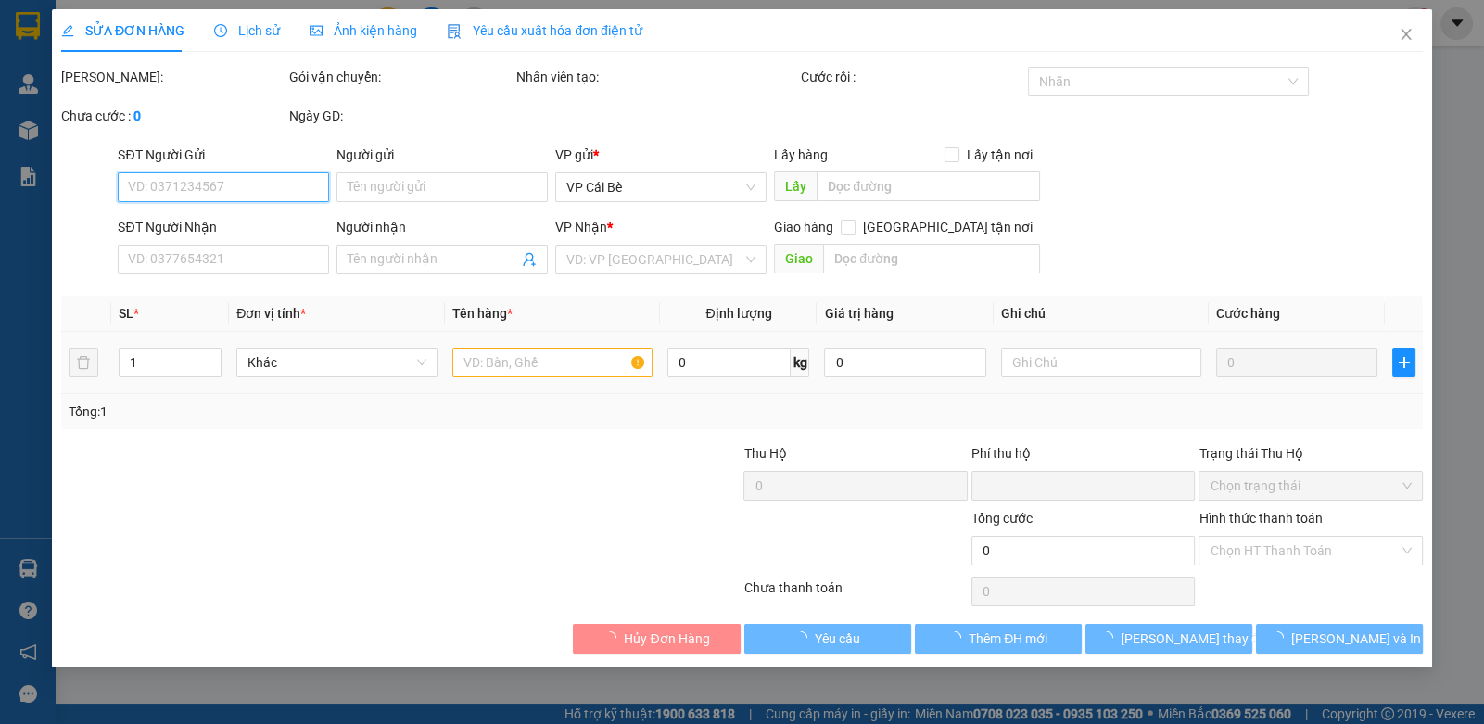
type input "0919701468"
type input "THANH"
type input "0"
type input "30.000"
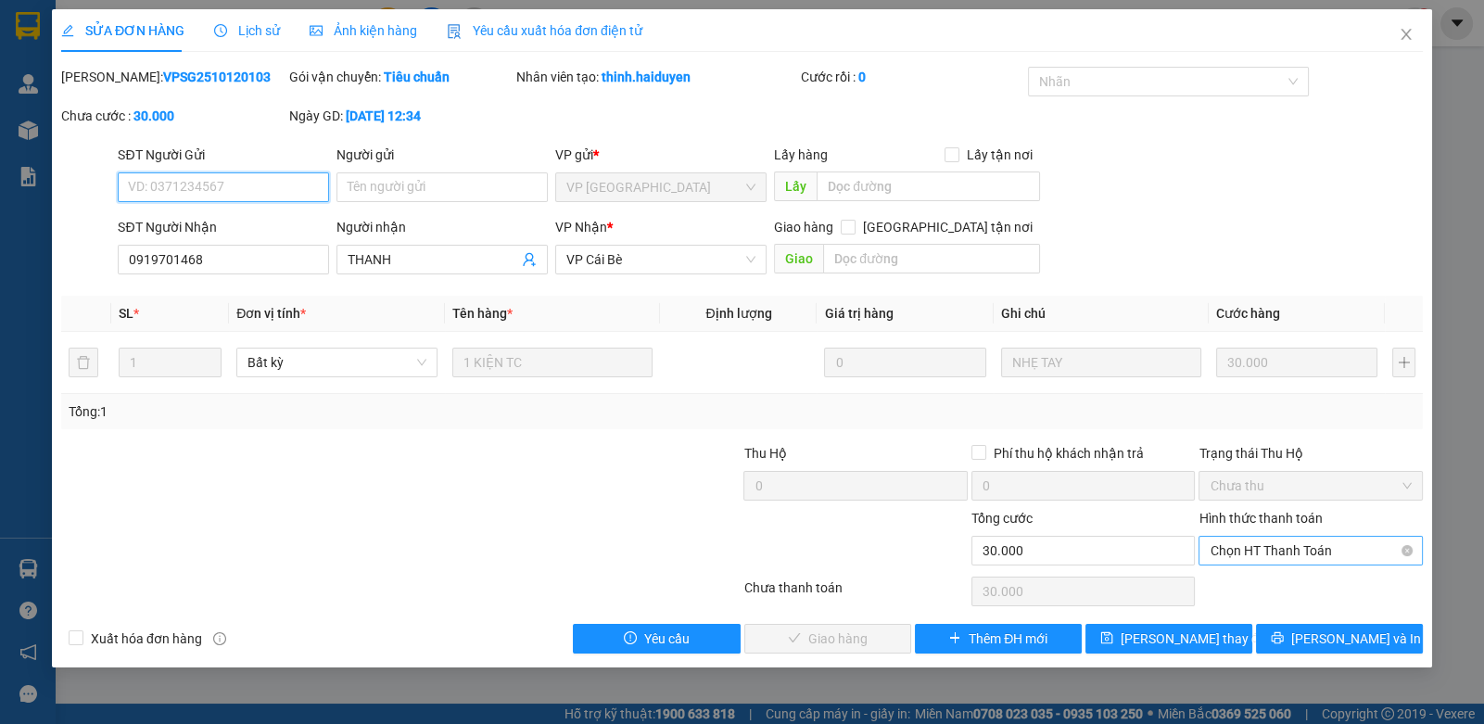
drag, startPoint x: 1278, startPoint y: 541, endPoint x: 1278, endPoint y: 566, distance: 25.0
click at [1278, 542] on span "Chọn HT Thanh Toán" at bounding box center [1309, 551] width 201 height 28
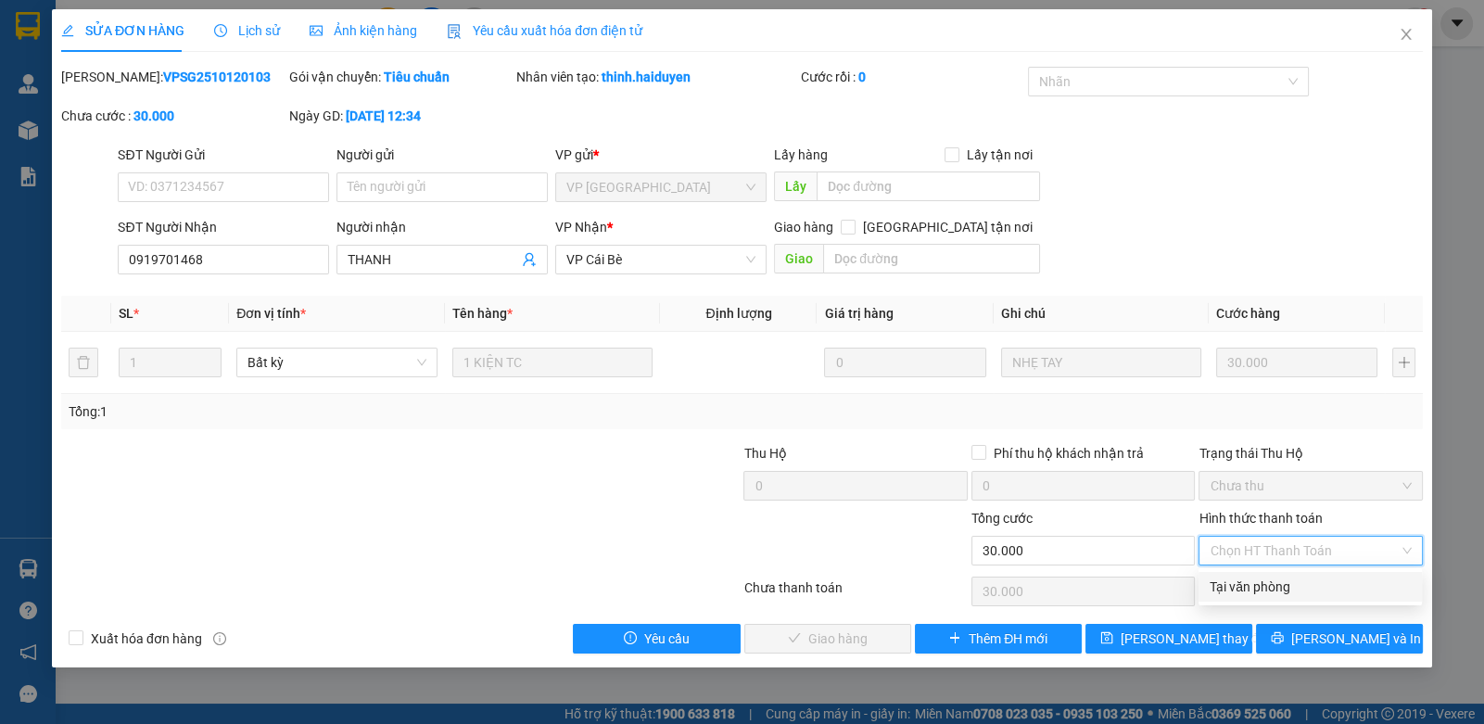
drag, startPoint x: 1277, startPoint y: 586, endPoint x: 1205, endPoint y: 604, distance: 74.6
click at [1275, 587] on div "Tại văn phòng" at bounding box center [1309, 586] width 201 height 20
type input "0"
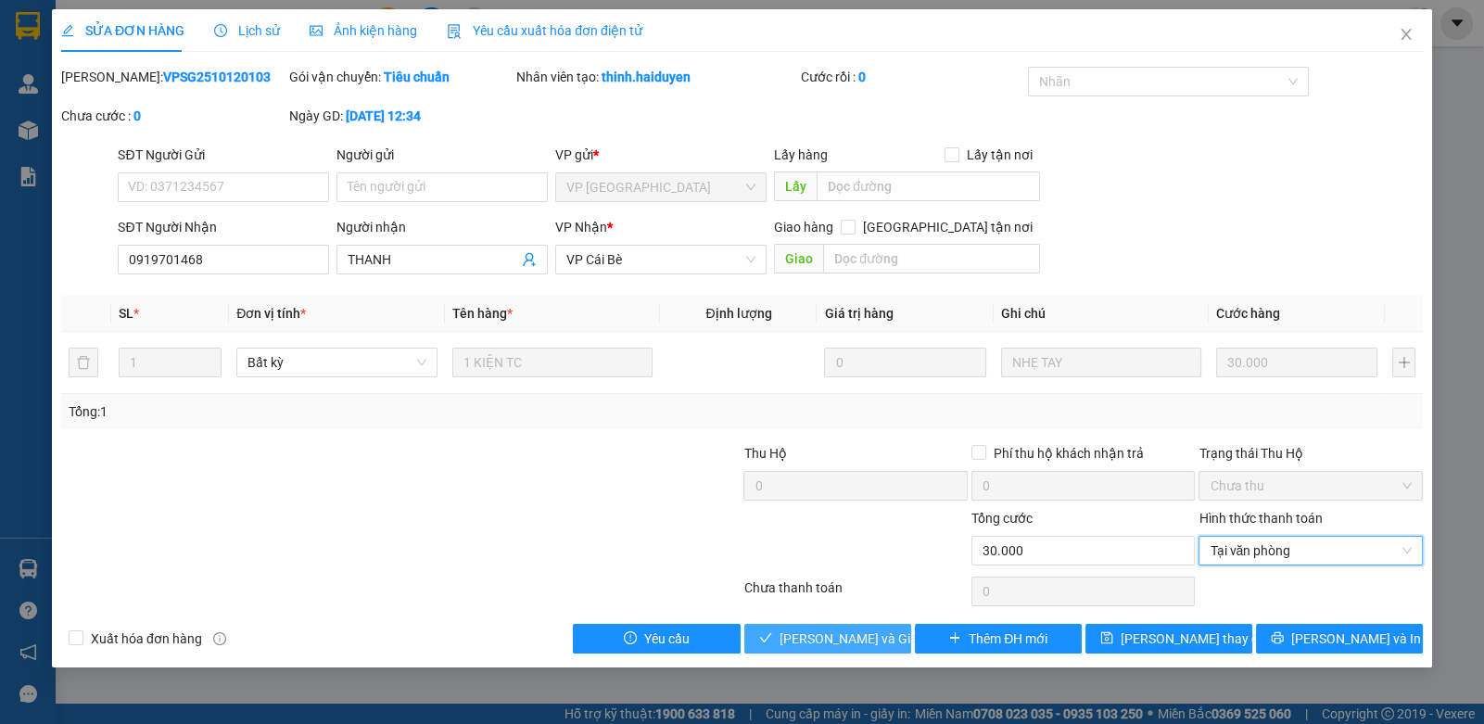
drag, startPoint x: 821, startPoint y: 634, endPoint x: 820, endPoint y: 596, distance: 38.0
click at [821, 599] on div "Total Paid Fee 0 Total UnPaid Fee 30.000 Cash Collection Total Fee Mã ĐH: VPSG2…" at bounding box center [741, 360] width 1361 height 587
click at [744, 624] on button "[PERSON_NAME] và Giao hàng" at bounding box center [827, 639] width 167 height 30
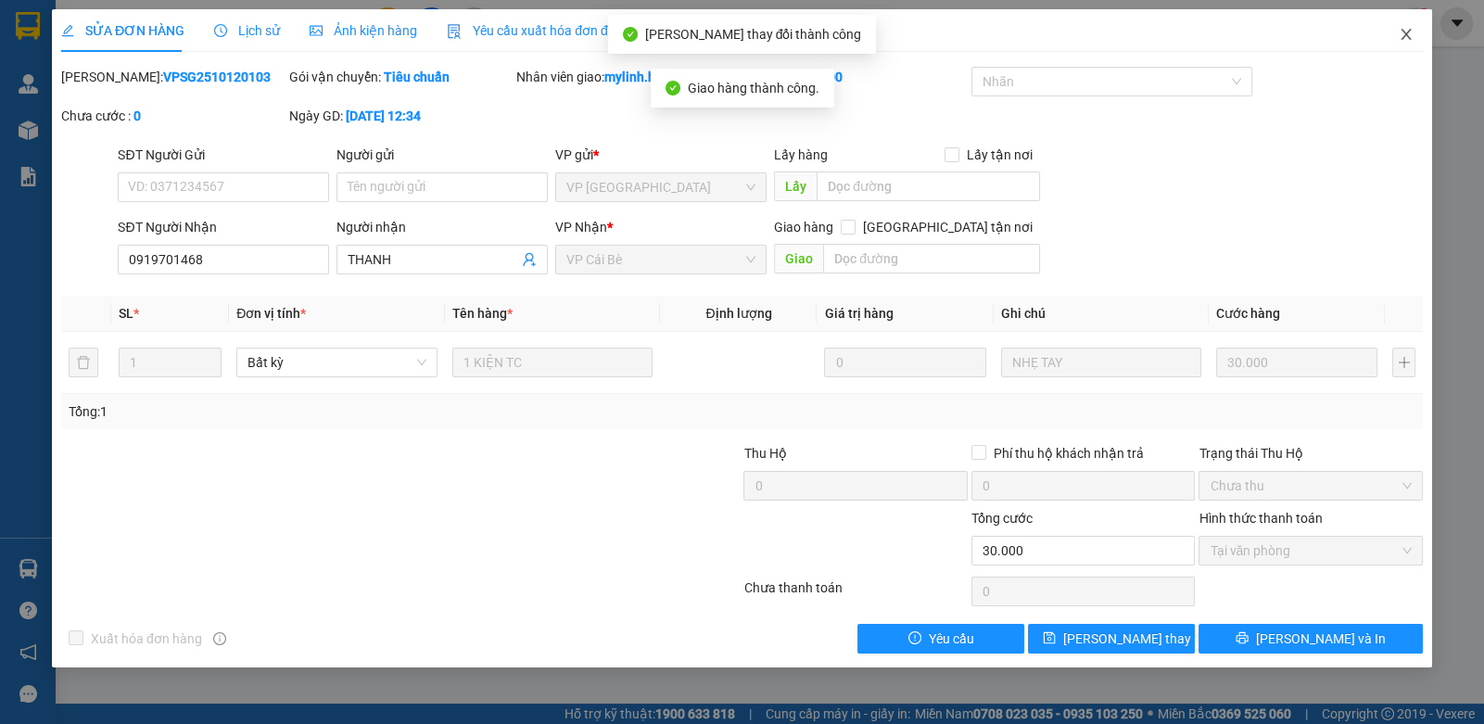
click at [1405, 34] on icon "close" at bounding box center [1405, 34] width 10 height 11
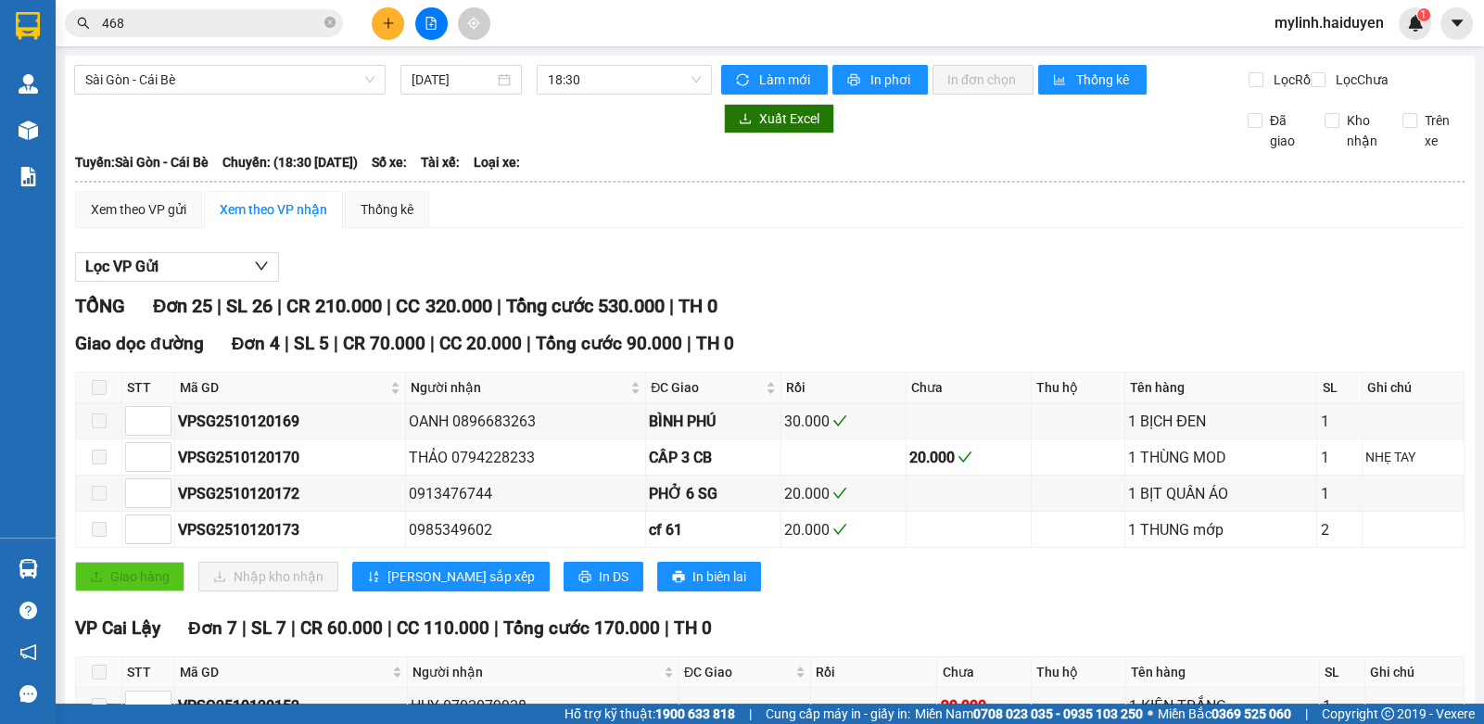
click at [328, 25] on icon "close-circle" at bounding box center [329, 22] width 11 height 11
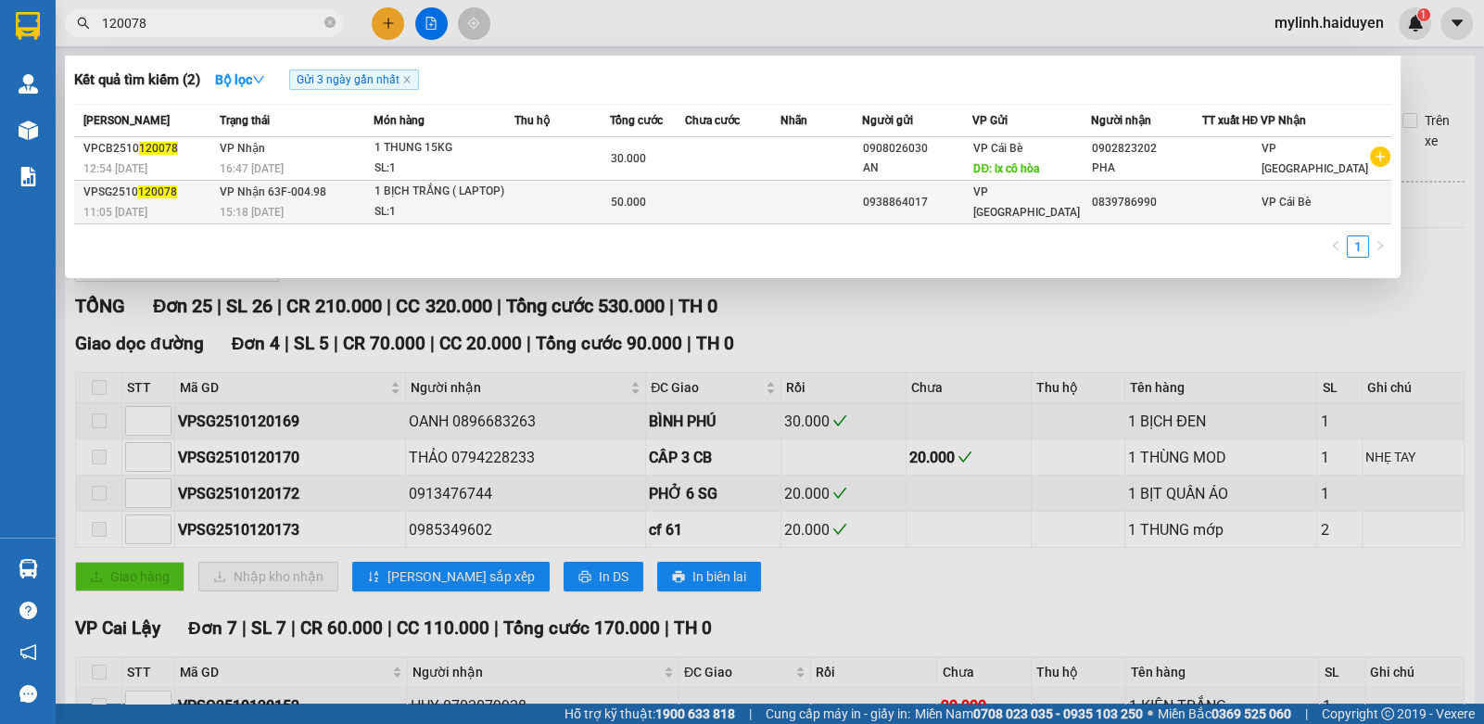
type input "120078"
click at [839, 194] on td at bounding box center [820, 203] width 81 height 44
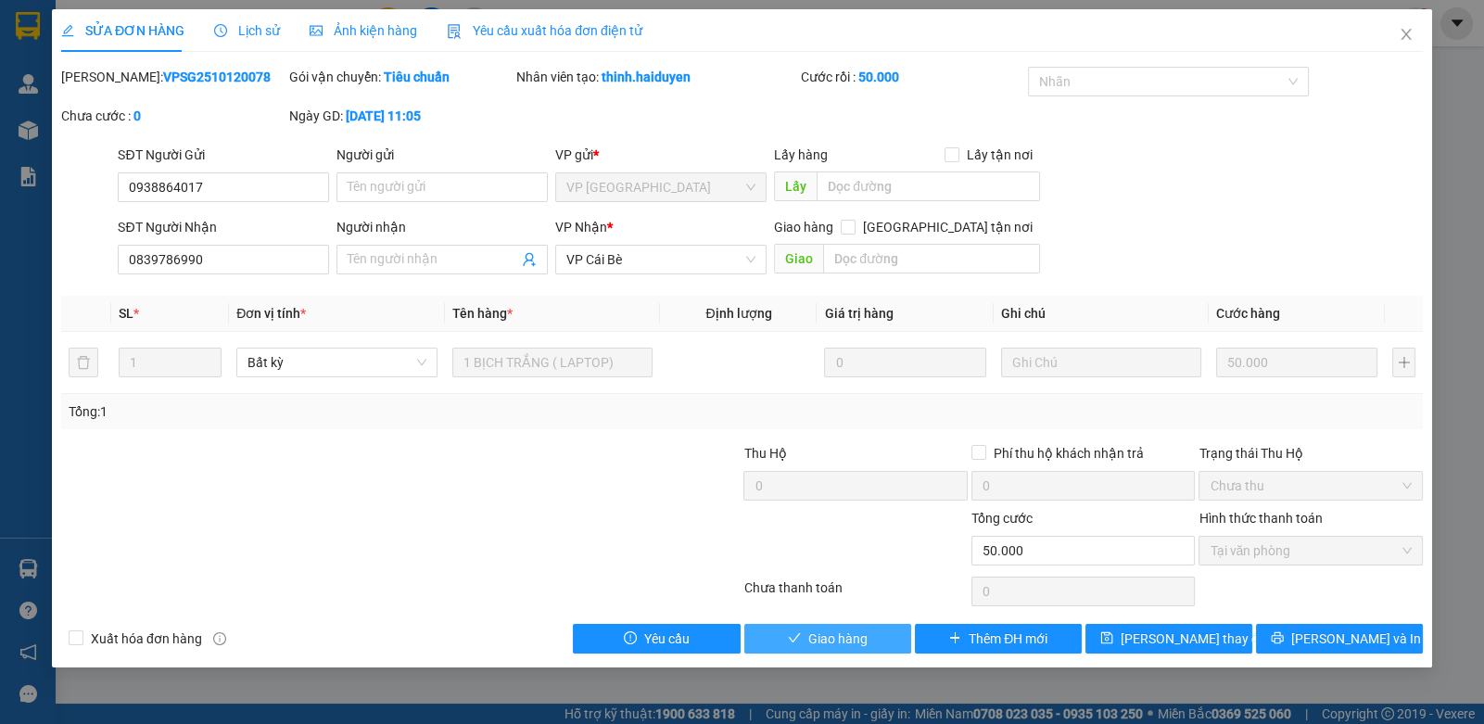
drag, startPoint x: 838, startPoint y: 663, endPoint x: 839, endPoint y: 650, distance: 13.0
click at [839, 661] on div "SỬA ĐƠN HÀNG Lịch sử Ảnh kiện hàng Yêu cầu xuất hóa đơn điện tử Total Paid Fee …" at bounding box center [742, 338] width 1380 height 658
click at [839, 647] on span "Giao hàng" at bounding box center [837, 638] width 59 height 20
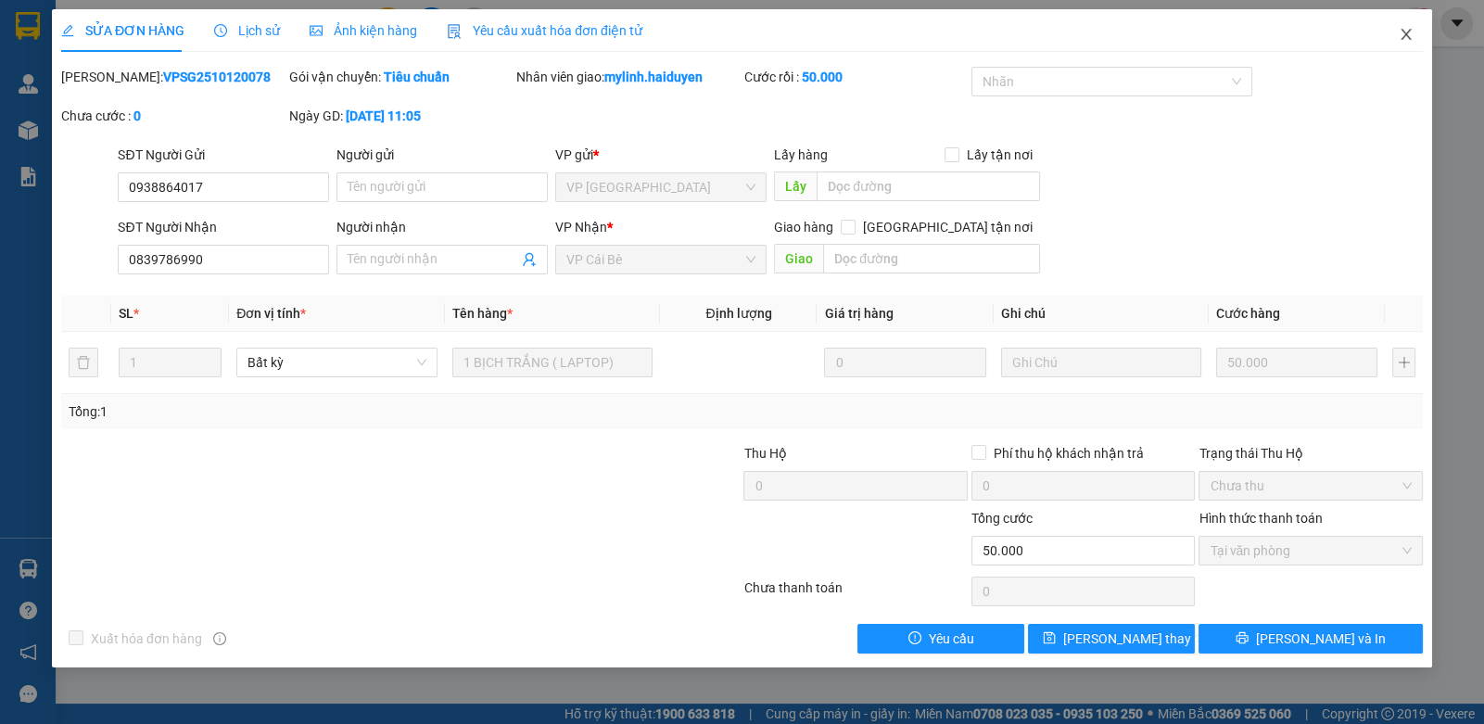
click at [1406, 31] on icon "close" at bounding box center [1406, 34] width 15 height 15
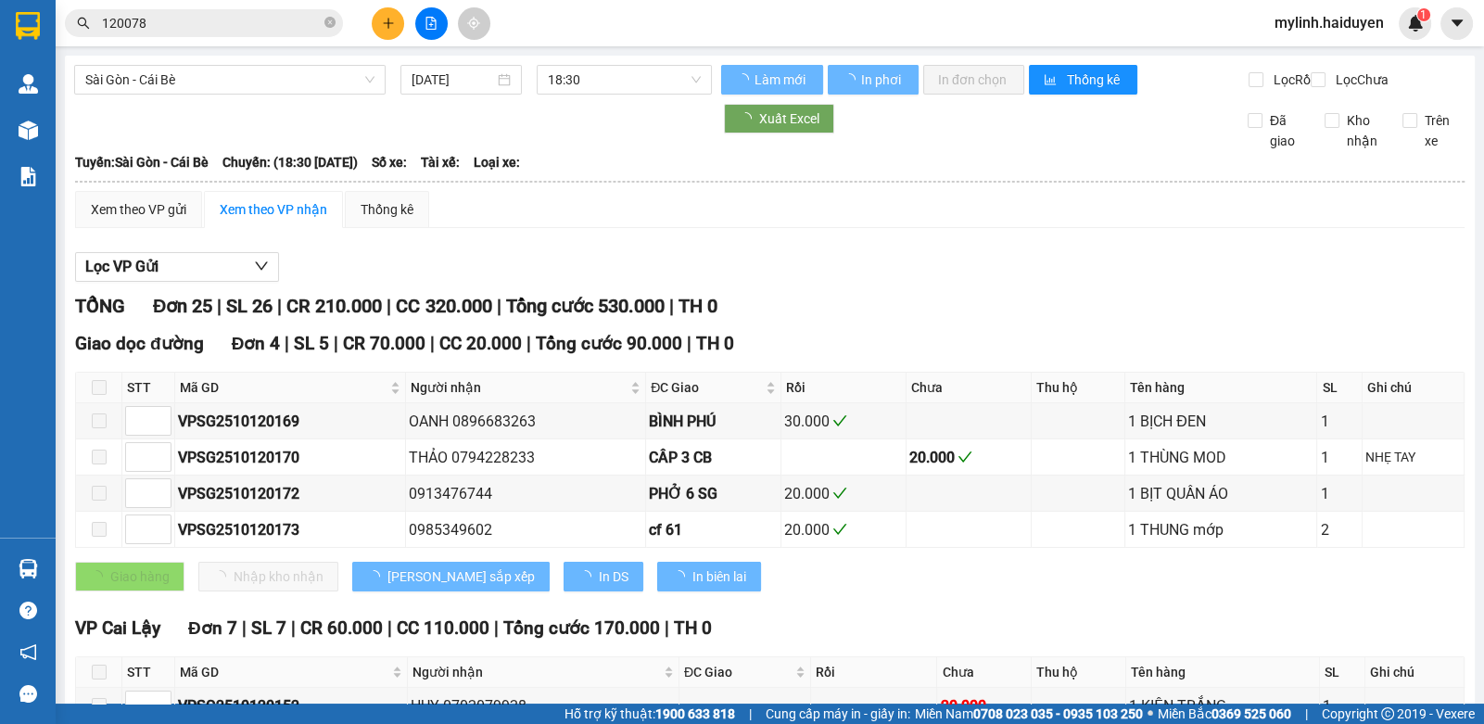
click at [331, 26] on icon "close-circle" at bounding box center [329, 22] width 11 height 11
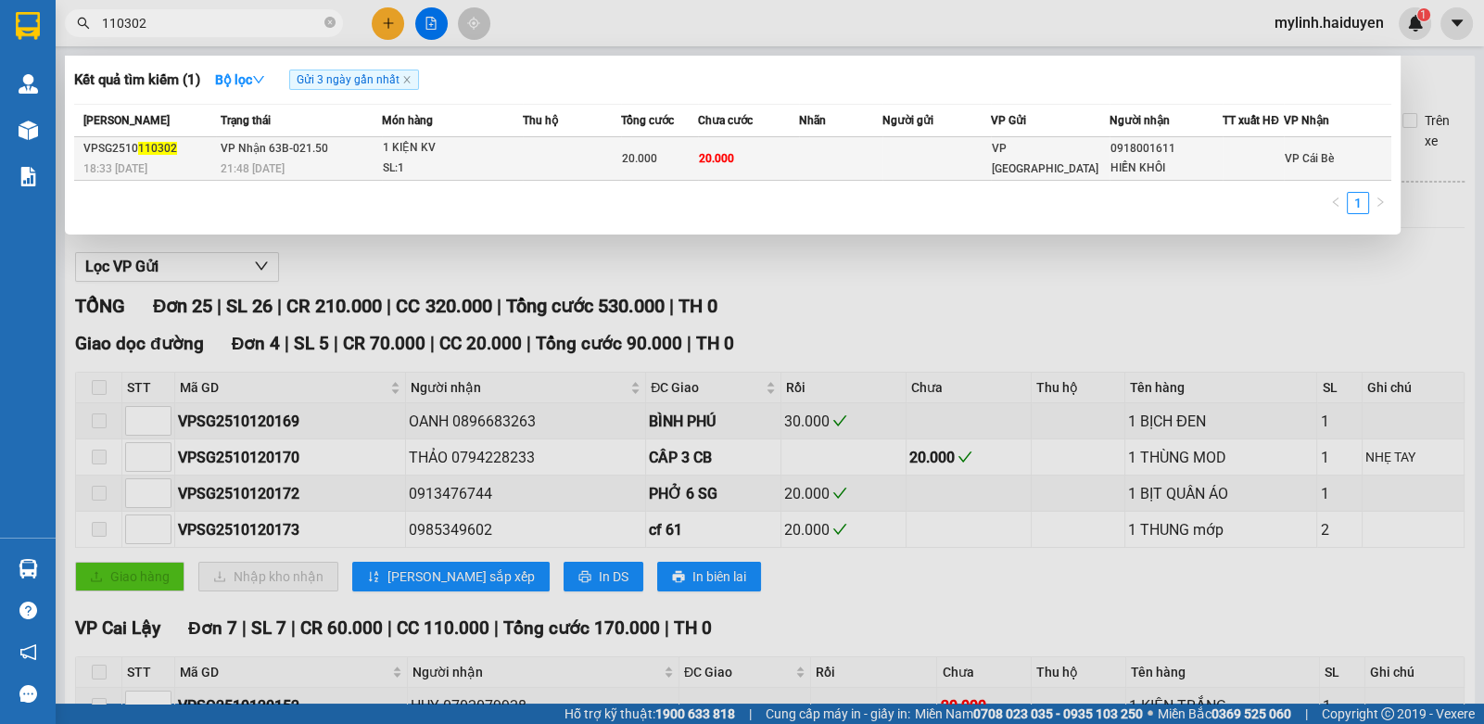
type input "110302"
click at [1066, 160] on div "VP [GEOGRAPHIC_DATA]" at bounding box center [1050, 158] width 117 height 41
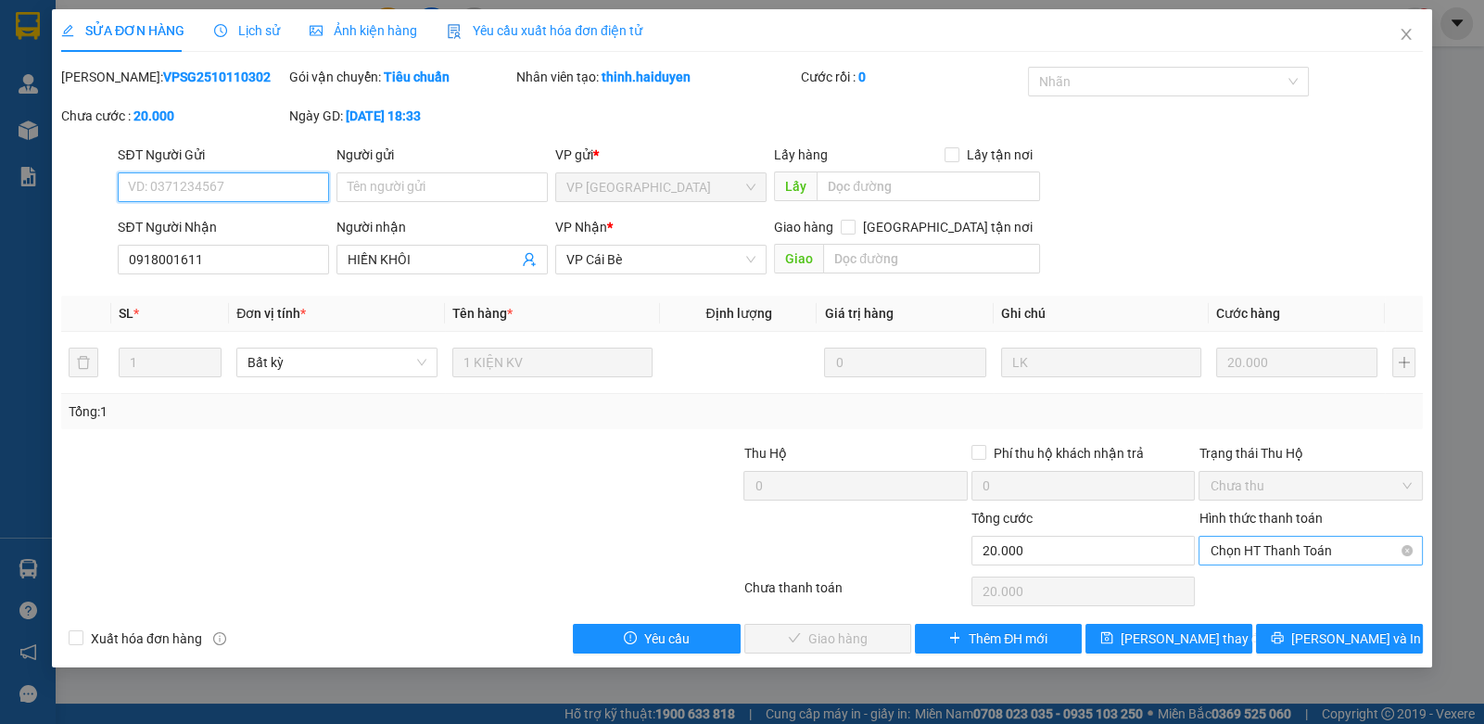
click at [1274, 556] on span "Chọn HT Thanh Toán" at bounding box center [1309, 551] width 201 height 28
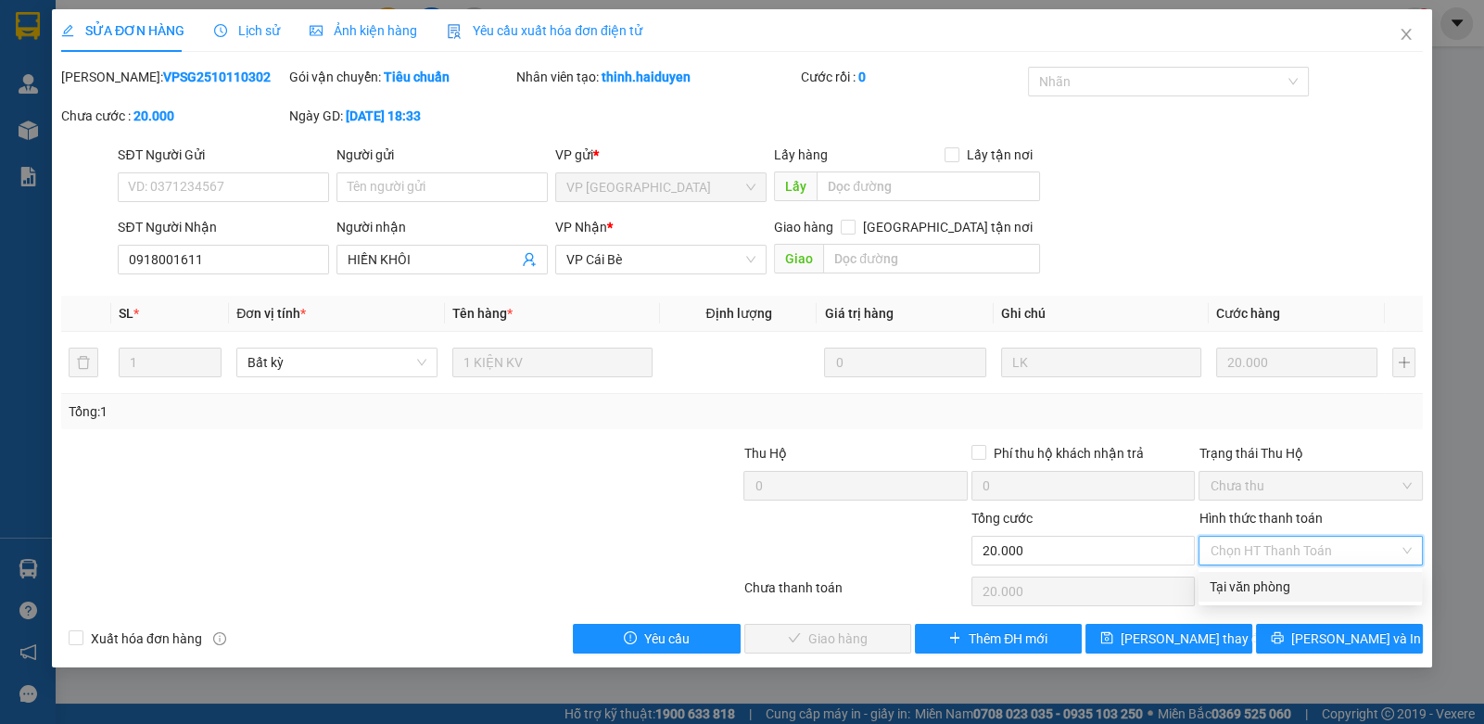
drag, startPoint x: 1274, startPoint y: 590, endPoint x: 1258, endPoint y: 596, distance: 17.6
click at [1274, 591] on div "Tại văn phòng" at bounding box center [1309, 586] width 201 height 20
type input "0"
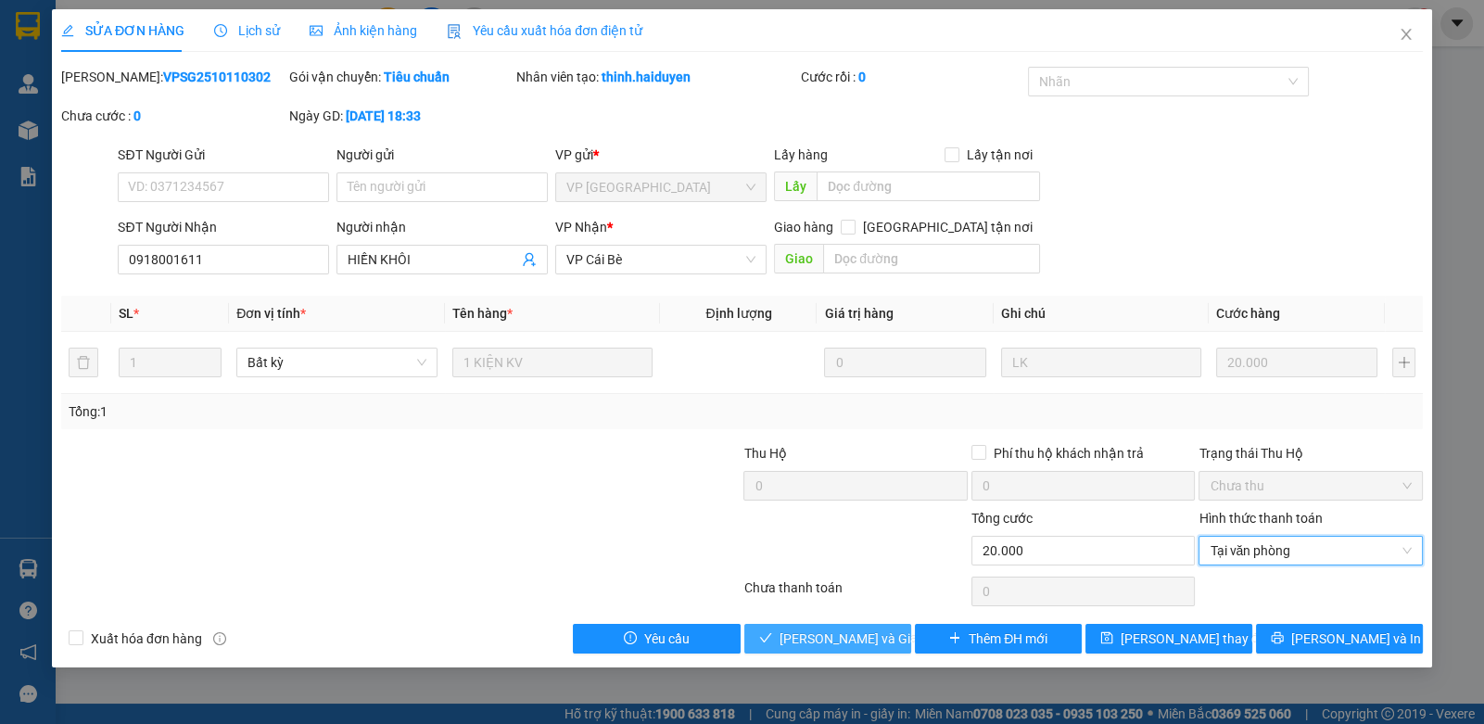
click at [805, 638] on span "[PERSON_NAME] và Giao hàng" at bounding box center [868, 638] width 178 height 20
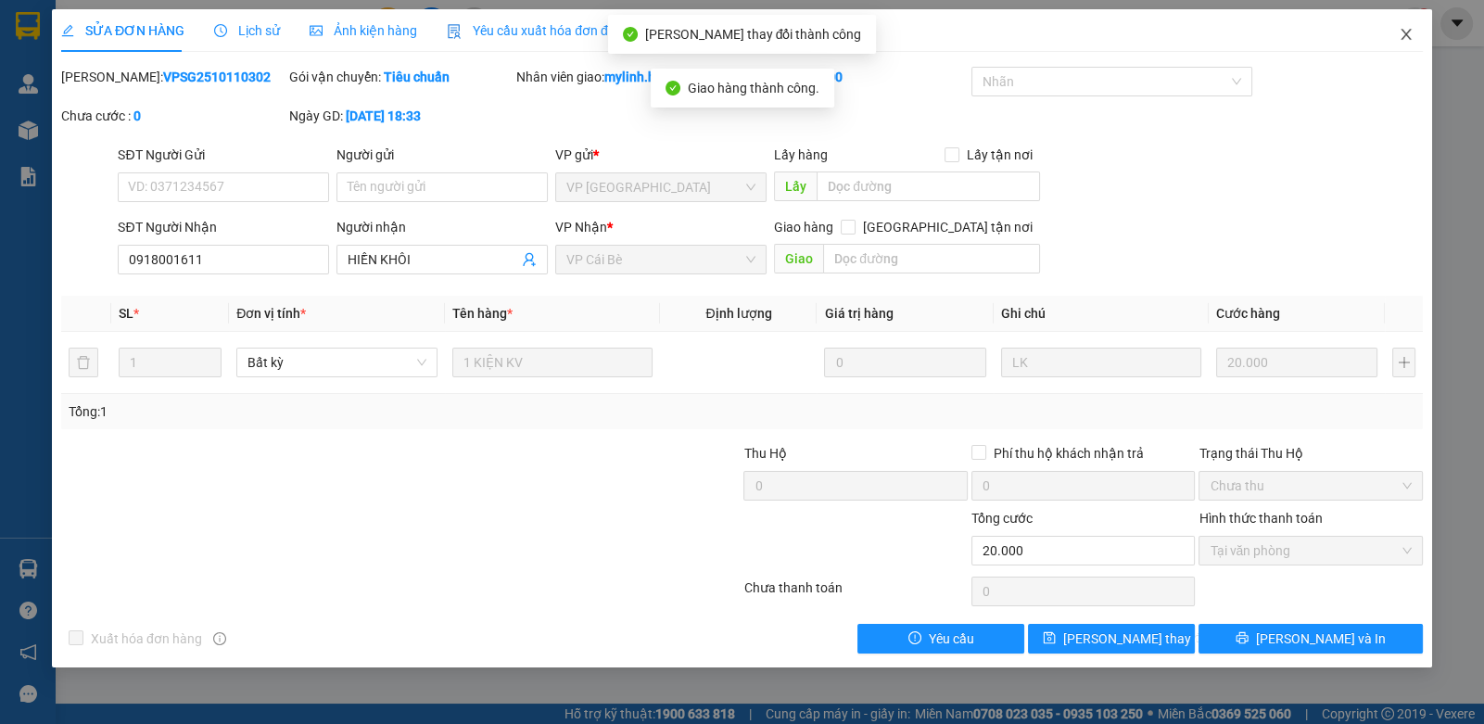
drag, startPoint x: 1408, startPoint y: 30, endPoint x: 1385, endPoint y: 37, distance: 24.3
click at [1407, 32] on icon "close" at bounding box center [1406, 34] width 15 height 15
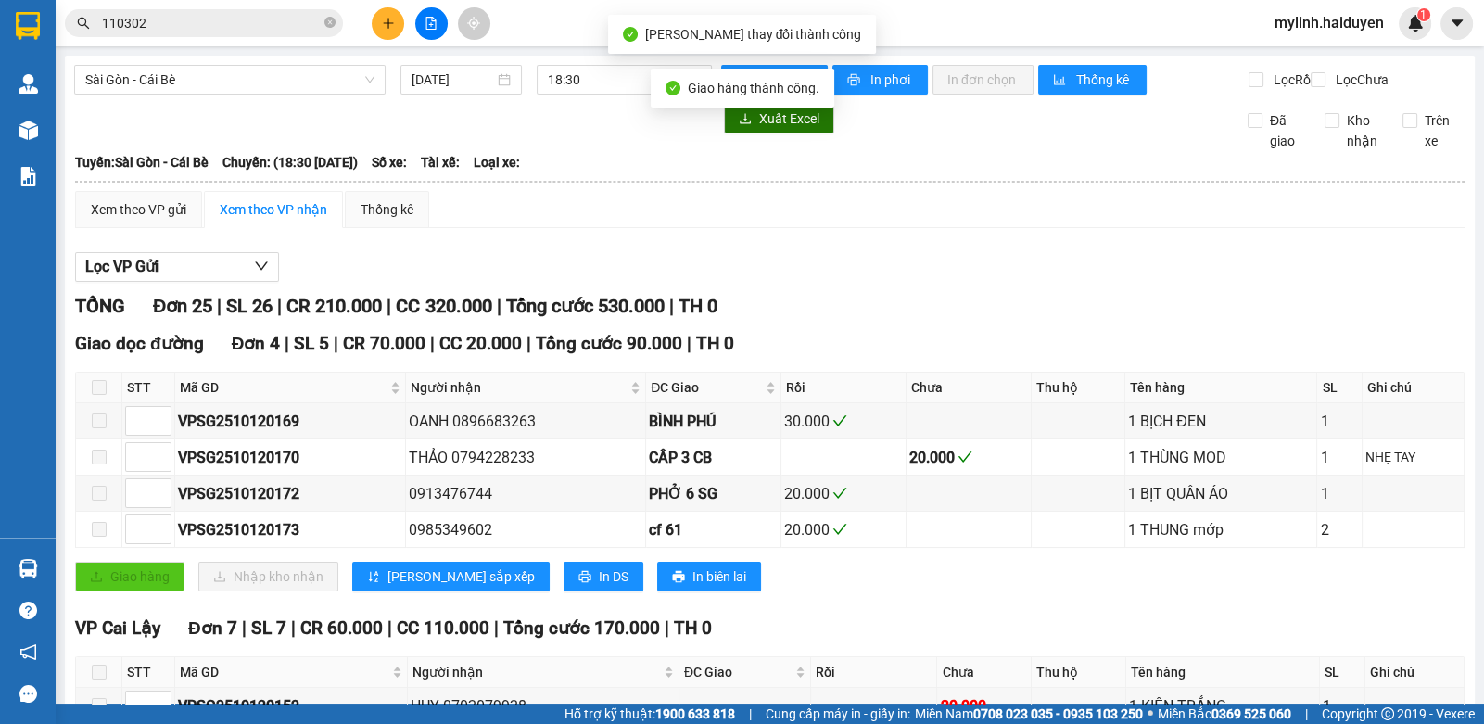
click at [257, 23] on input "110302" at bounding box center [211, 23] width 219 height 20
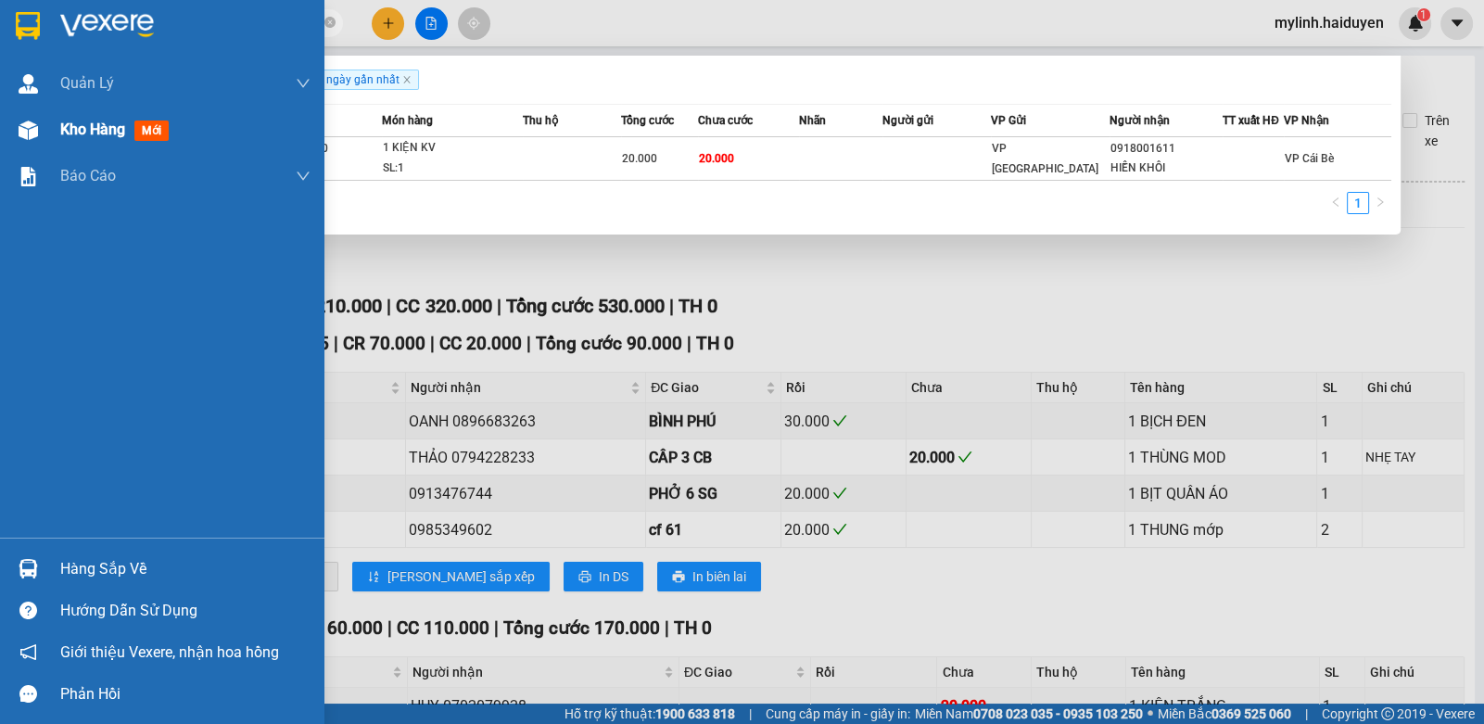
click at [21, 131] on img at bounding box center [28, 129] width 19 height 19
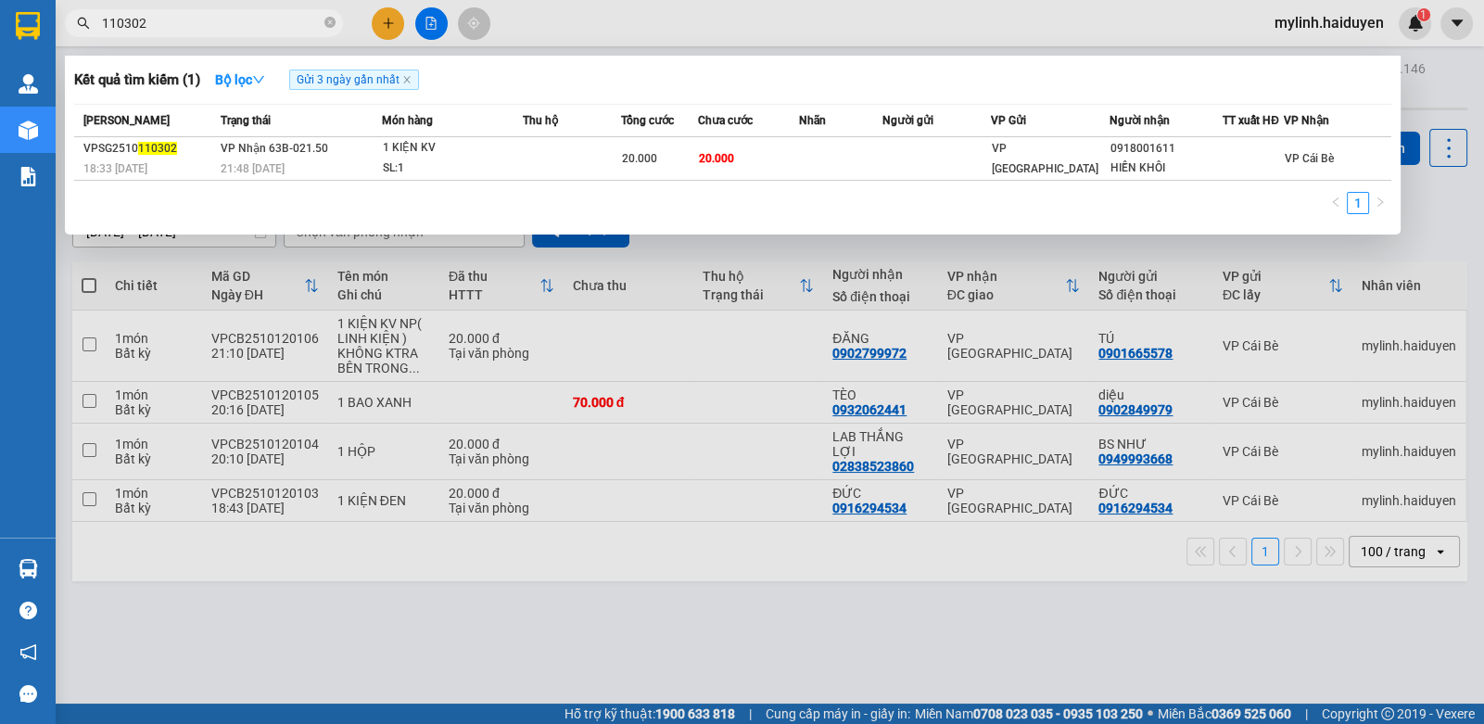
click at [617, 17] on div at bounding box center [742, 362] width 1484 height 724
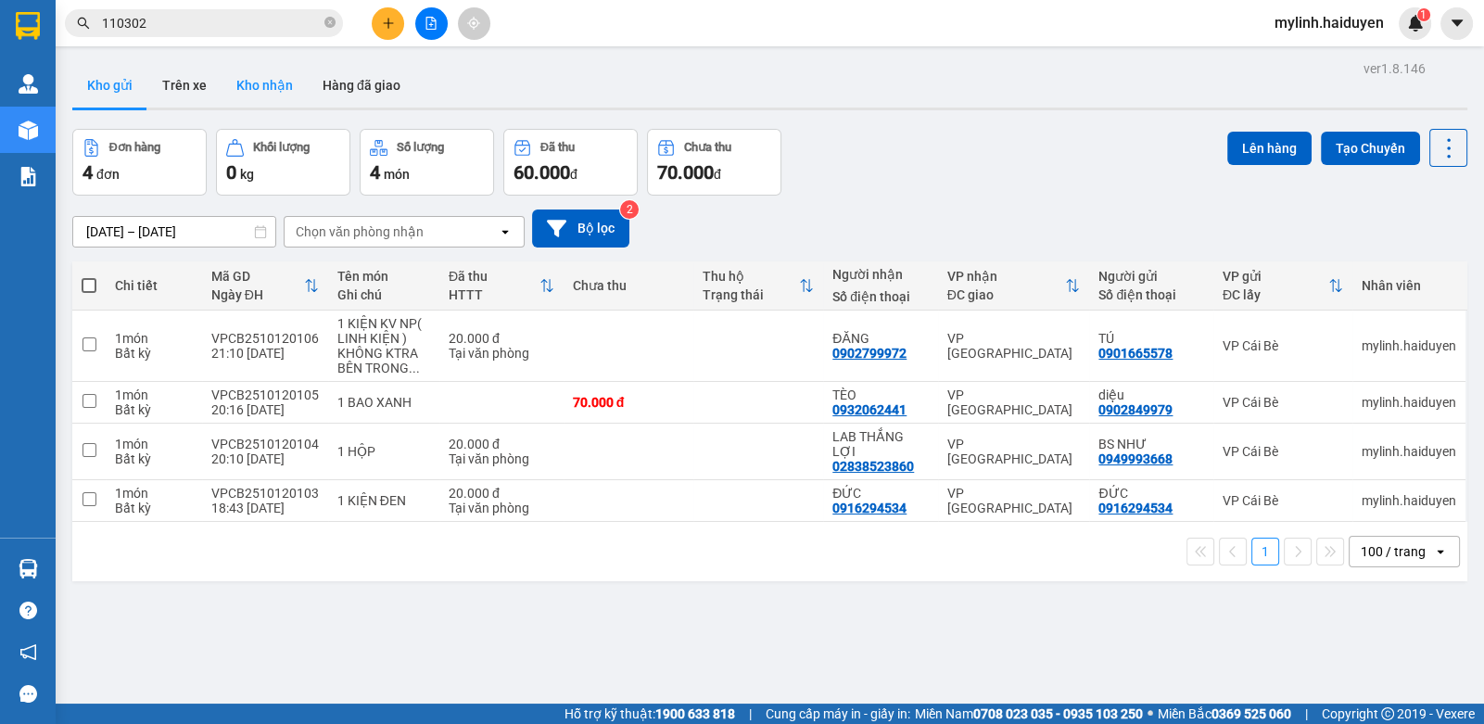
click at [266, 74] on button "Kho nhận" at bounding box center [265, 85] width 86 height 44
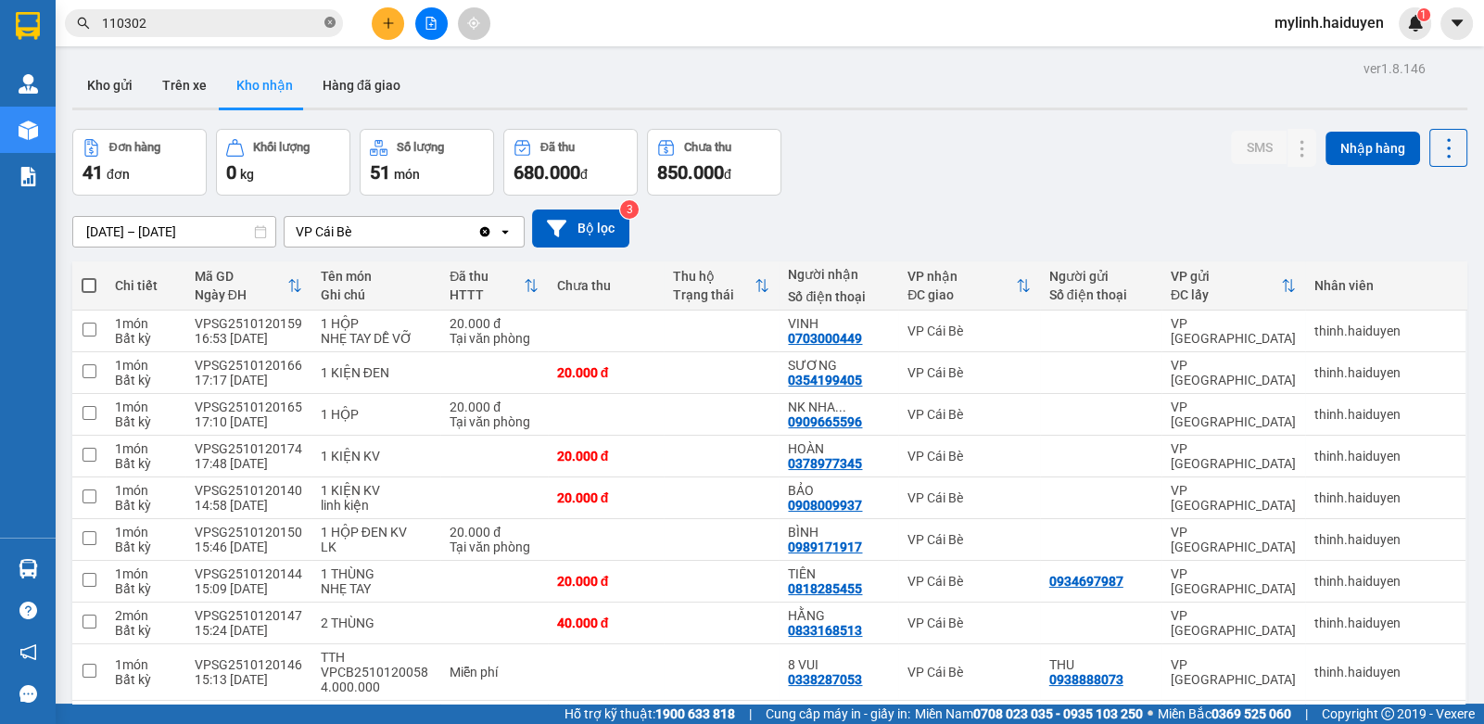
click at [330, 26] on icon "close-circle" at bounding box center [329, 22] width 11 height 11
click at [276, 22] on input "text" at bounding box center [211, 23] width 219 height 20
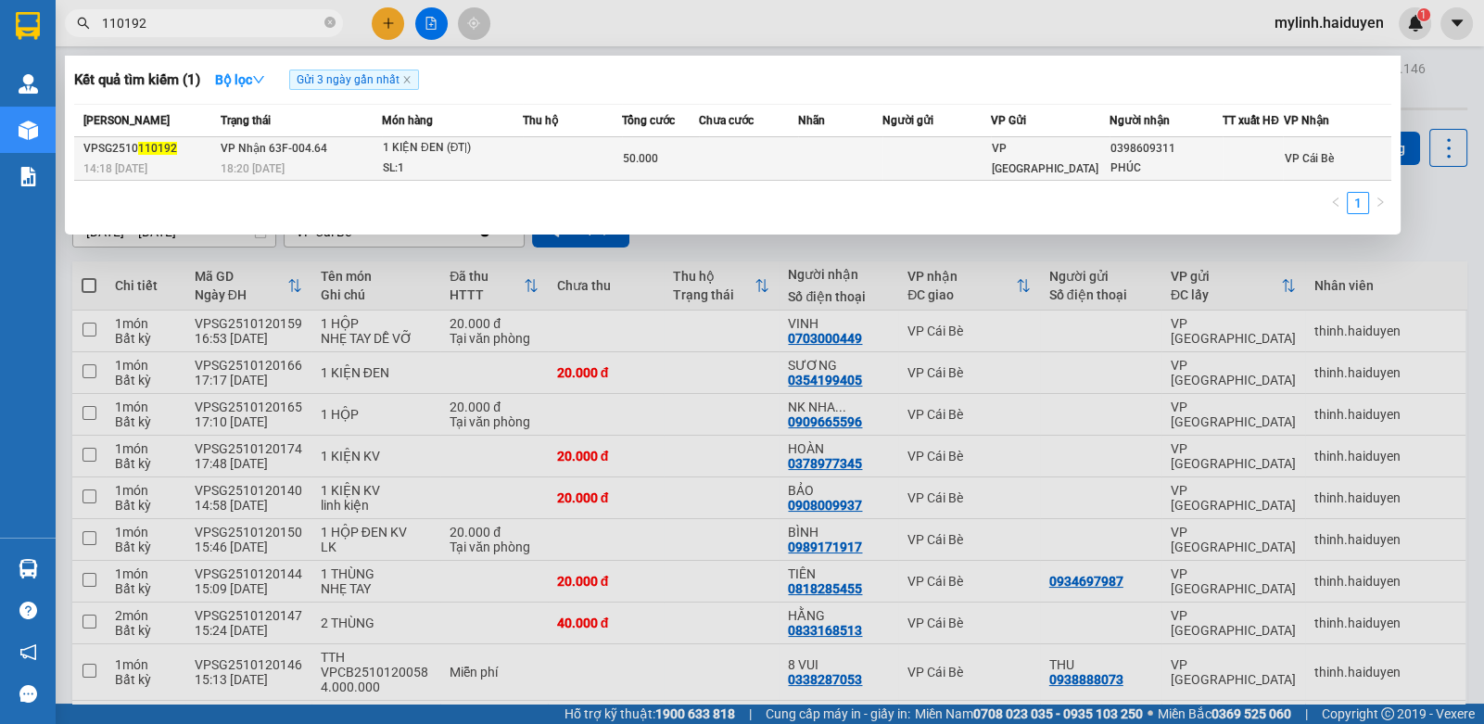
type input "110192"
click at [565, 155] on td at bounding box center [572, 159] width 99 height 44
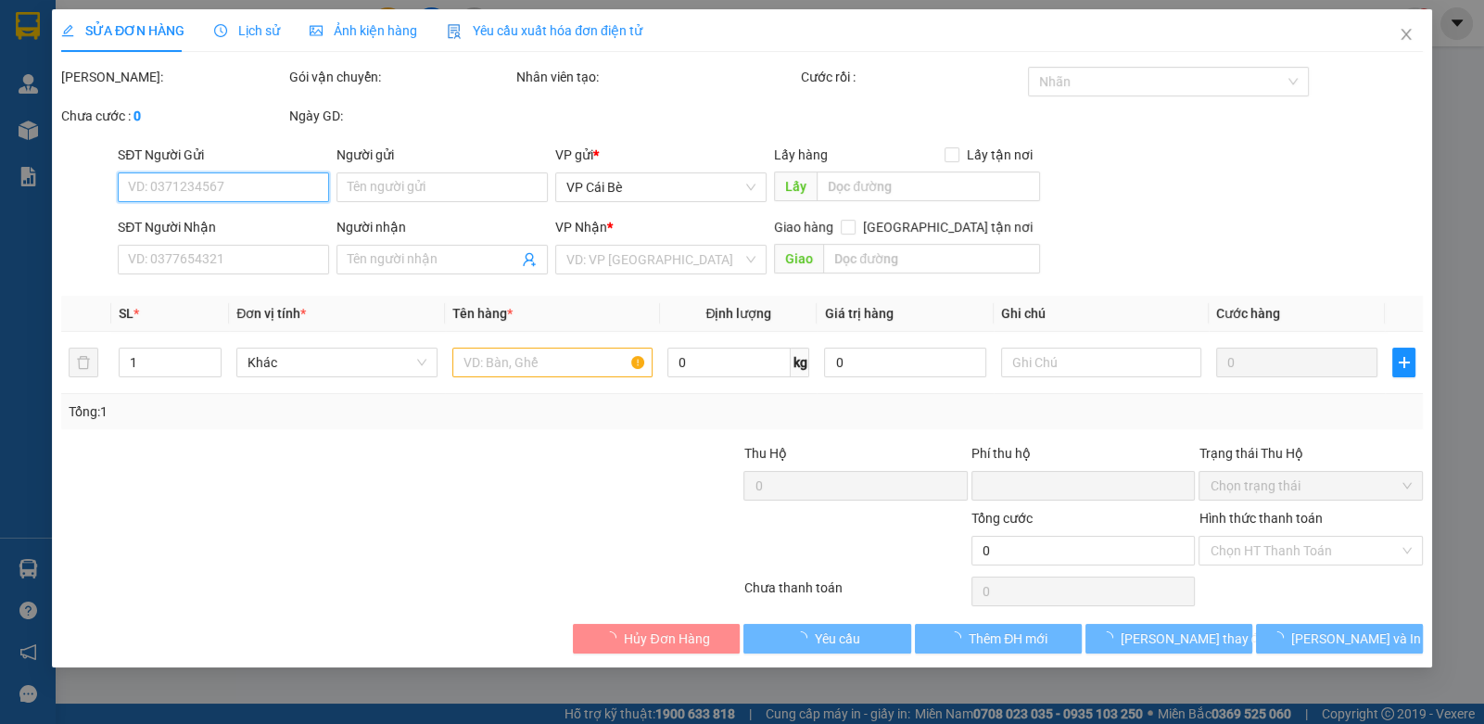
type input "0398609311"
type input "PHÚC"
type input "0"
type input "50.000"
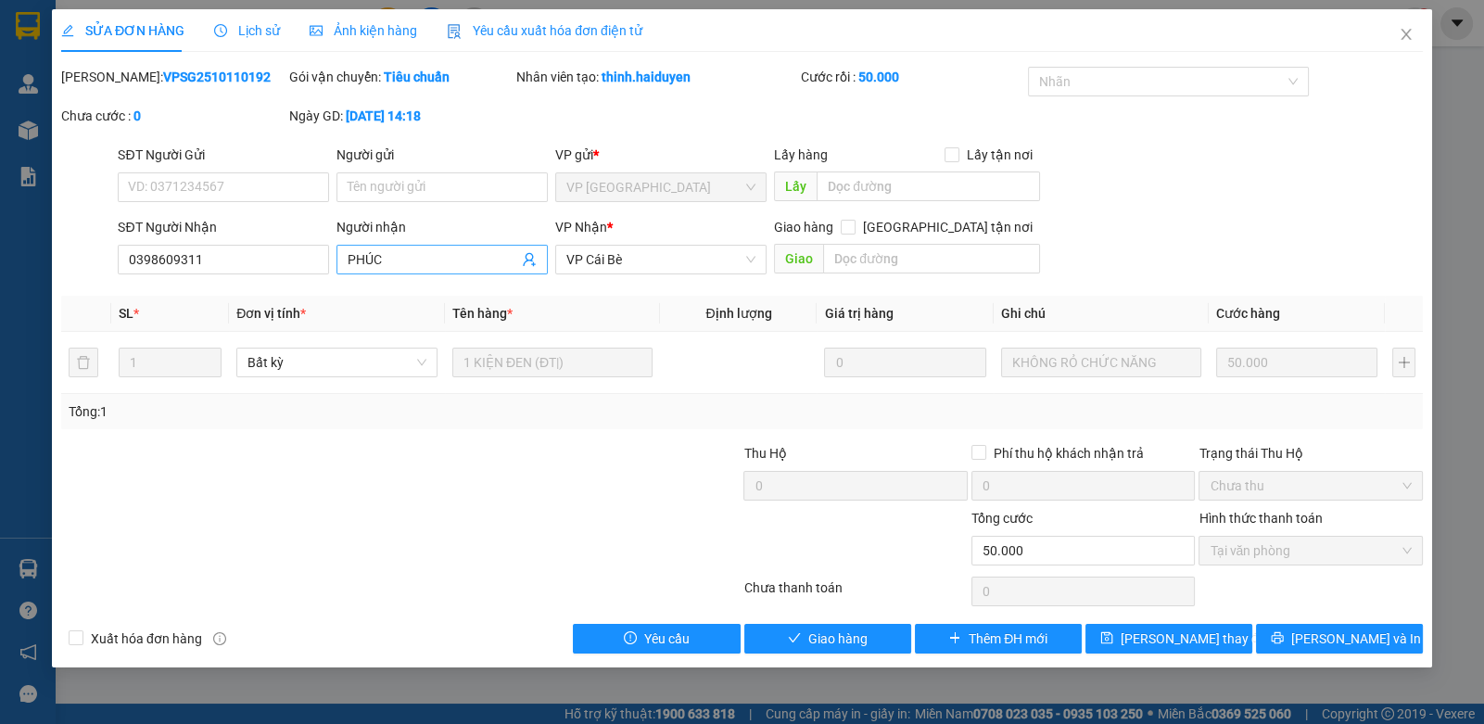
click at [431, 260] on input "PHÚC" at bounding box center [433, 259] width 171 height 20
click at [473, 193] on input "Người gửi" at bounding box center [441, 187] width 211 height 30
drag, startPoint x: 872, startPoint y: 634, endPoint x: 842, endPoint y: 627, distance: 31.5
click at [867, 630] on button "Giao hàng" at bounding box center [827, 639] width 167 height 30
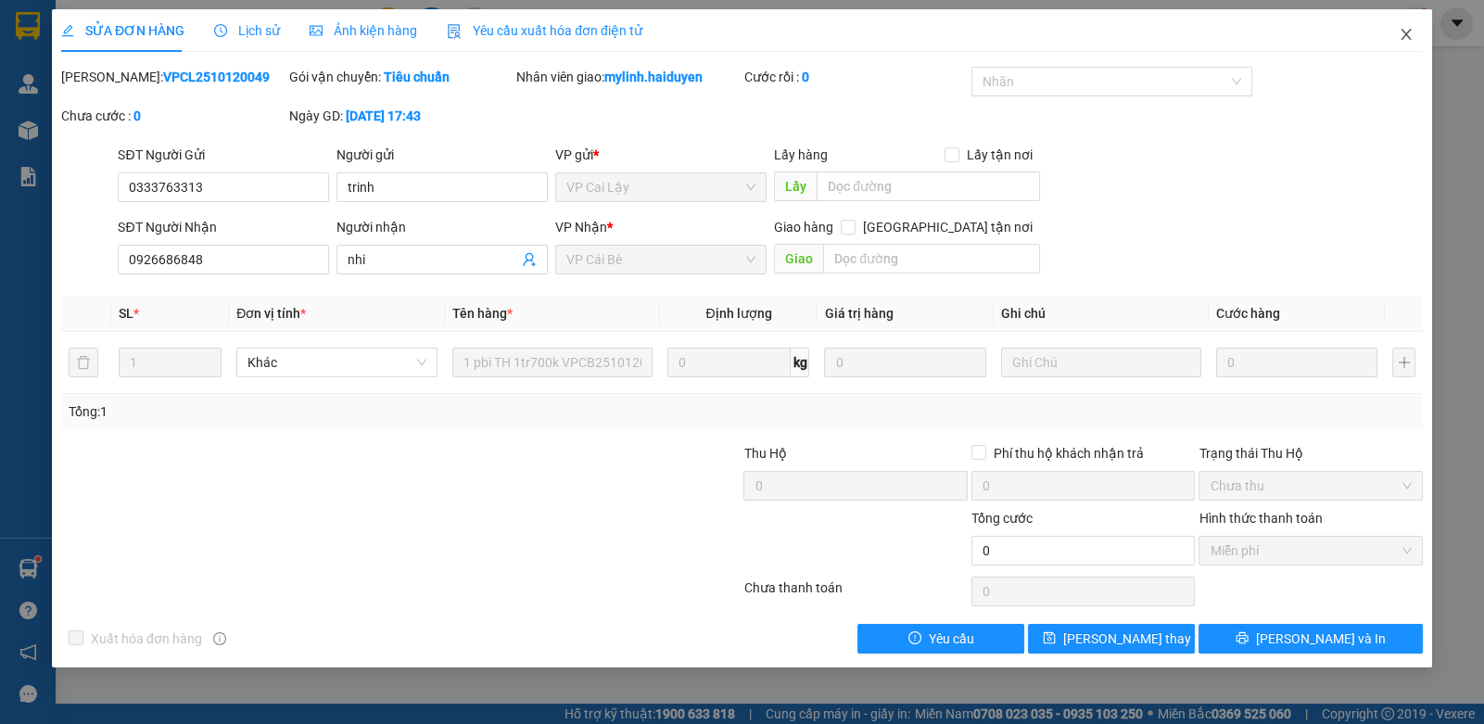
click at [1394, 35] on span "Close" at bounding box center [1406, 35] width 52 height 52
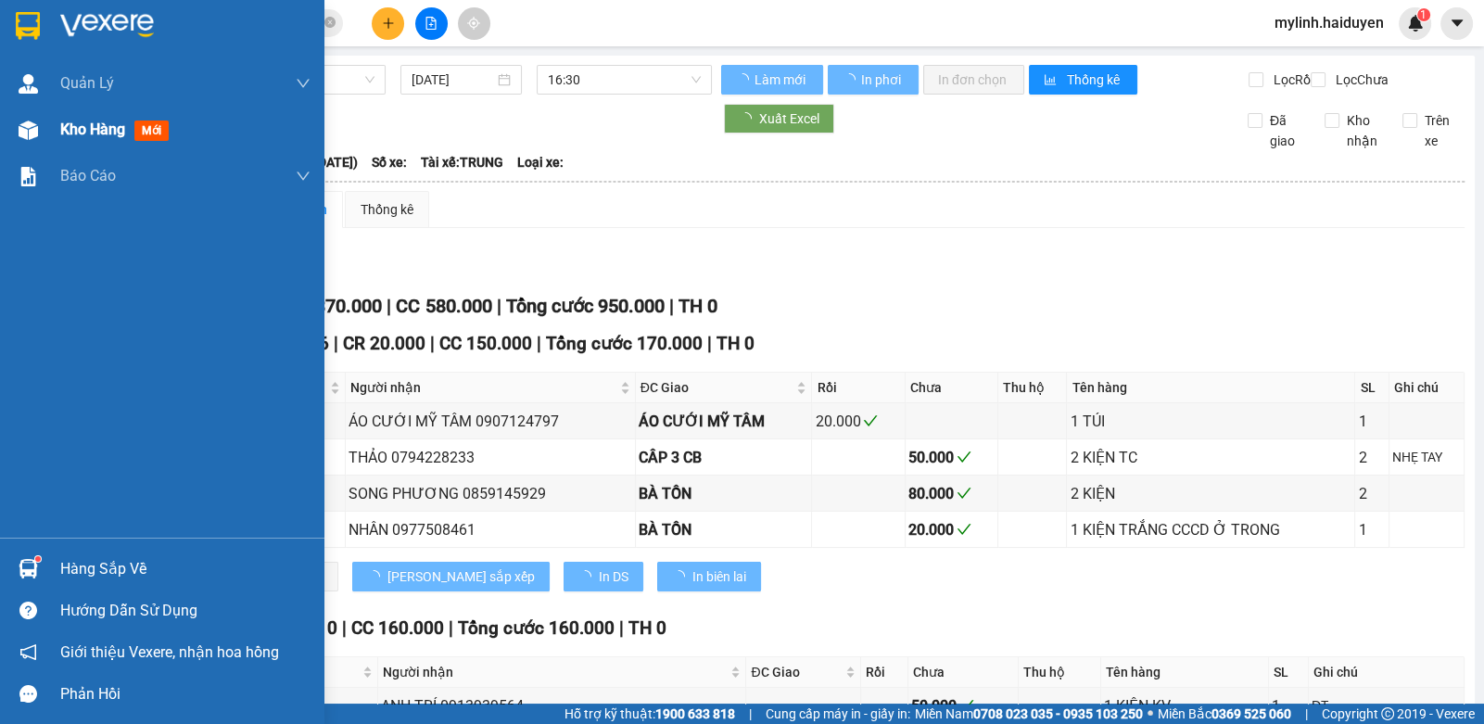
click at [74, 140] on div "Kho hàng mới" at bounding box center [118, 129] width 116 height 23
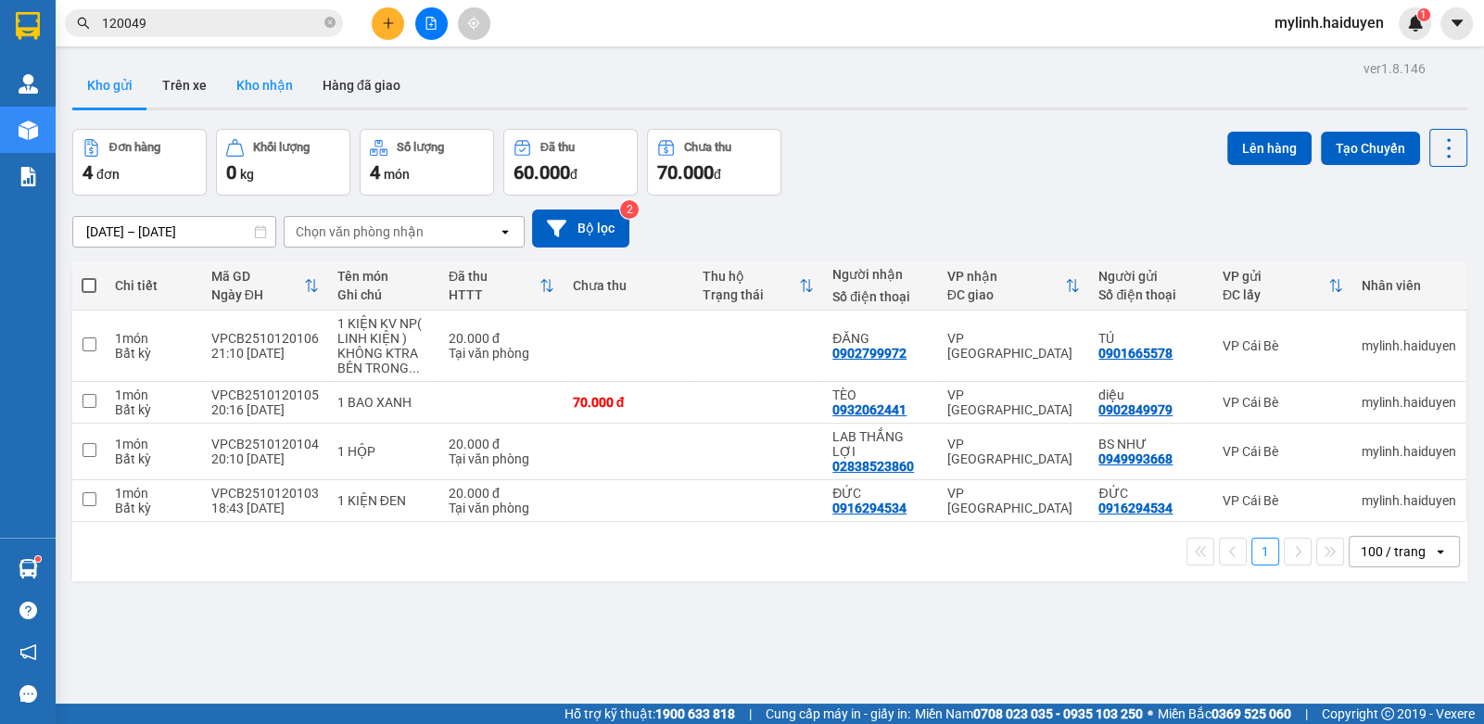
click at [272, 91] on button "Kho nhận" at bounding box center [265, 85] width 86 height 44
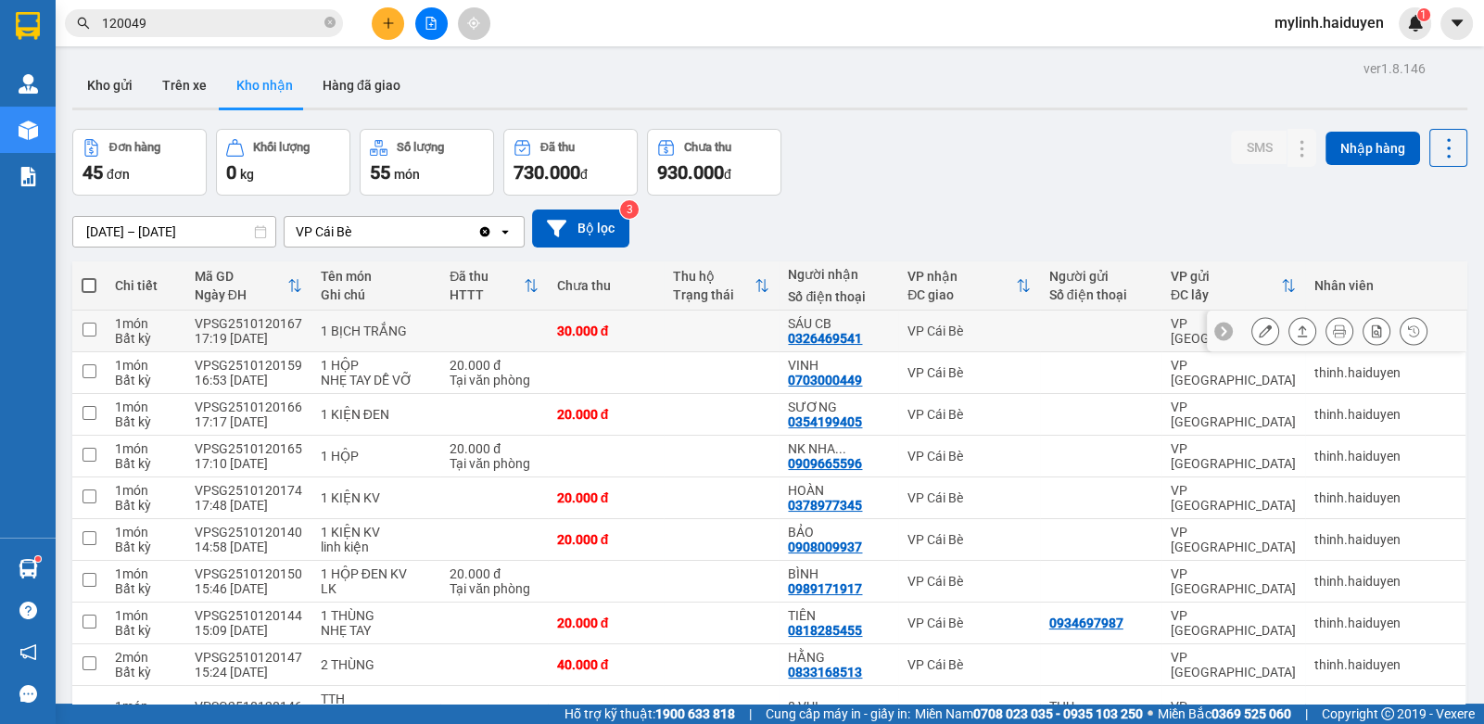
click at [690, 341] on td at bounding box center [722, 331] width 116 height 42
checkbox input "true"
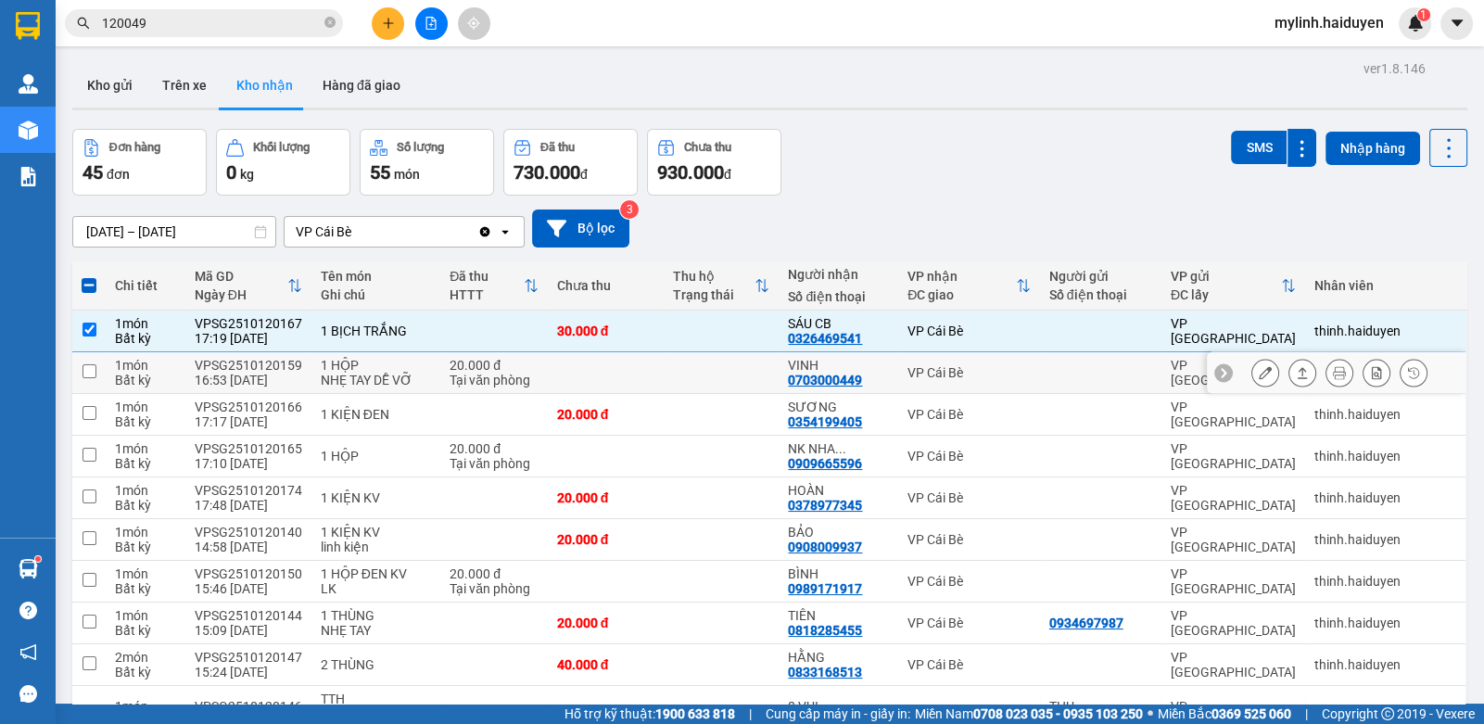
click at [703, 372] on td at bounding box center [722, 373] width 116 height 42
checkbox input "true"
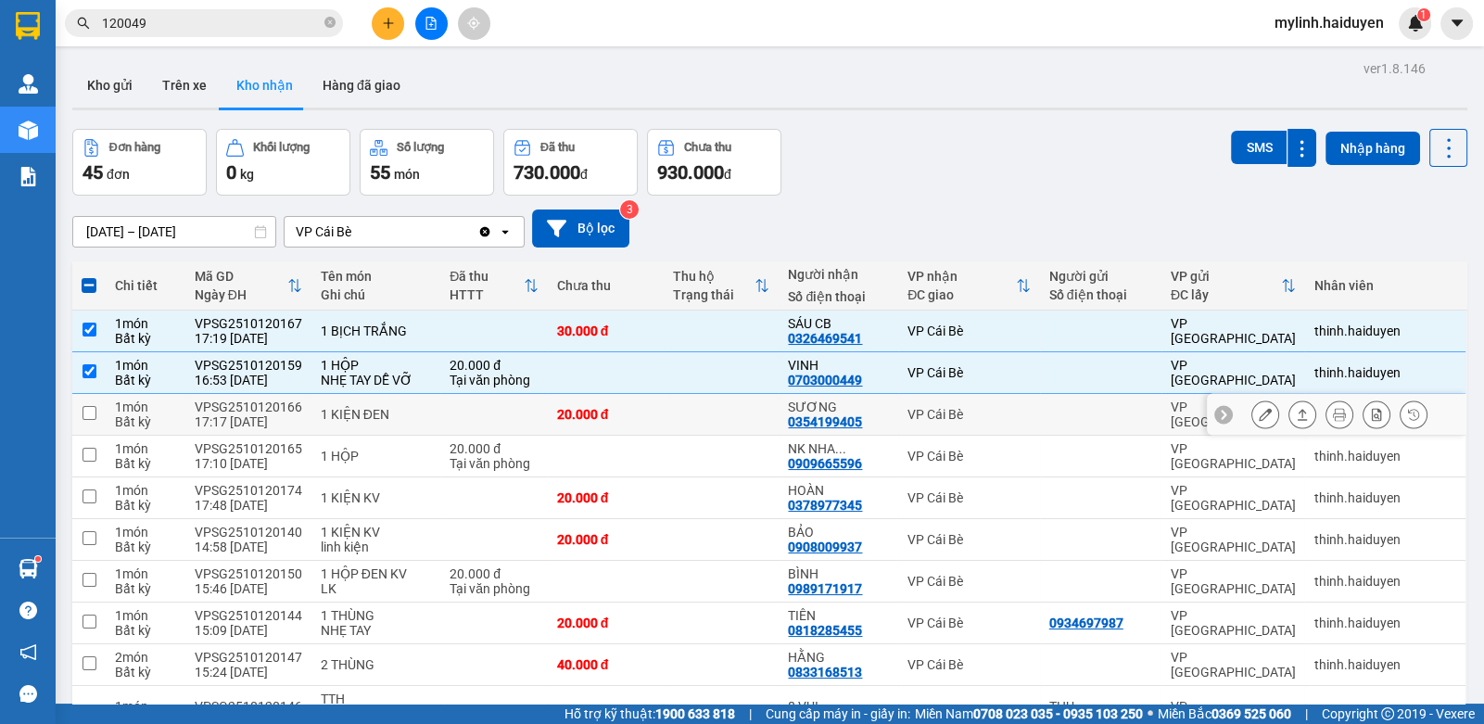
click at [651, 426] on td "20.000 đ" at bounding box center [606, 415] width 116 height 42
checkbox input "true"
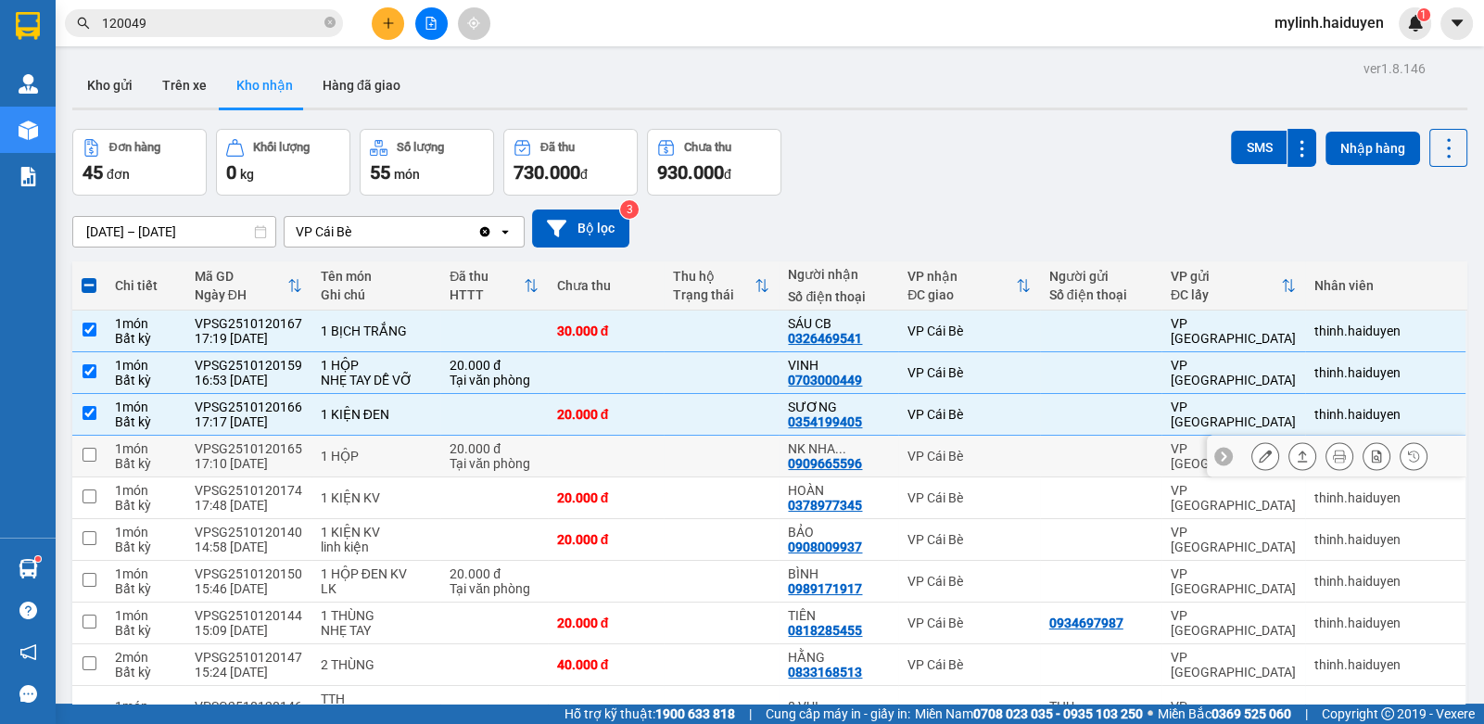
click at [388, 453] on div "1 HỘP" at bounding box center [376, 456] width 111 height 15
checkbox input "true"
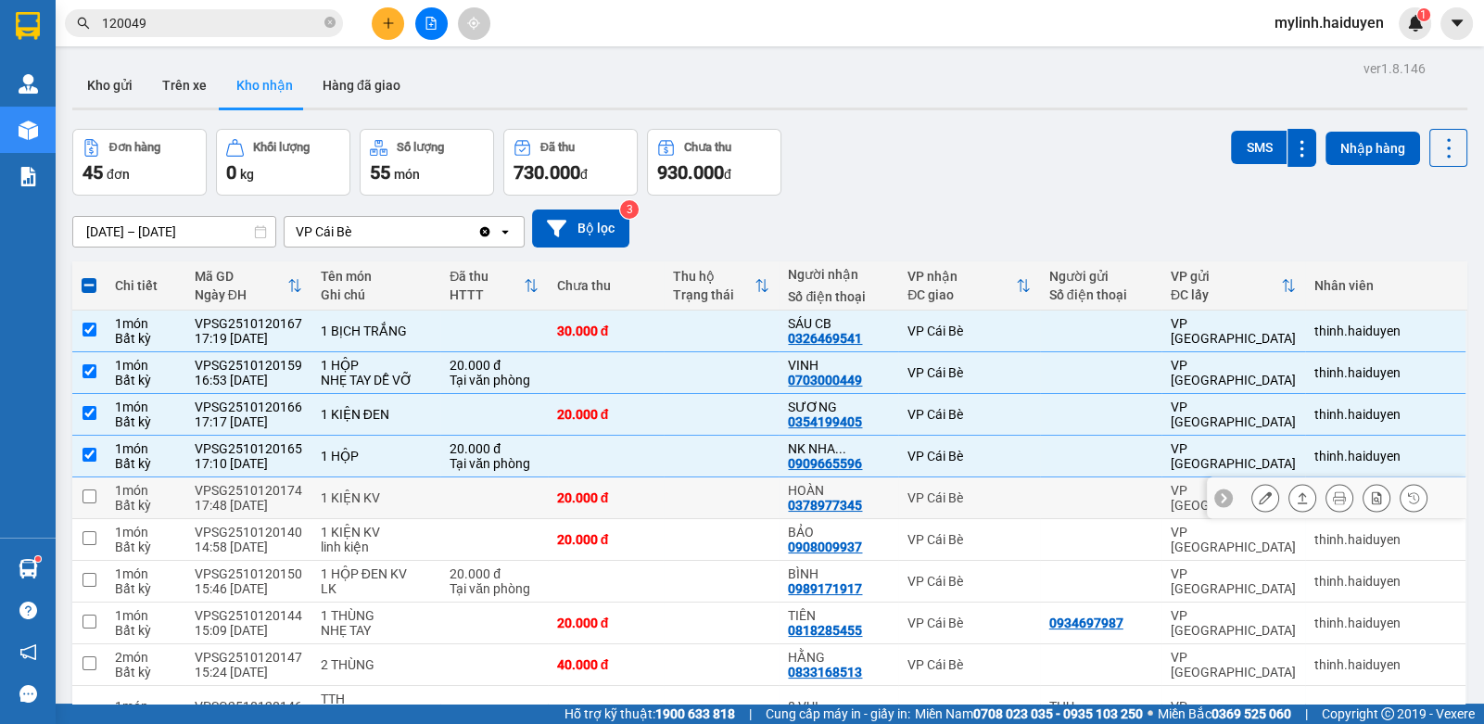
click at [388, 503] on div "1 KIỆN KV" at bounding box center [376, 497] width 111 height 15
checkbox input "true"
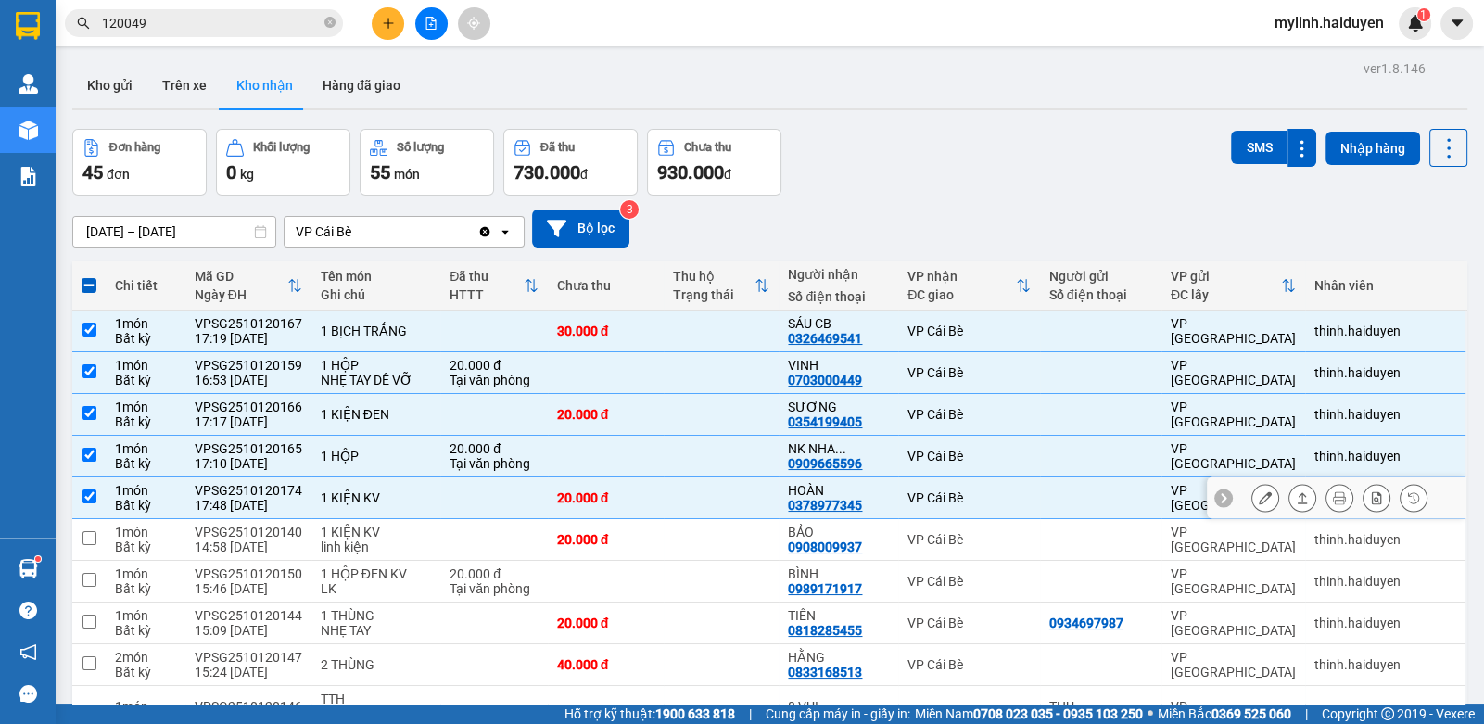
scroll to position [92, 0]
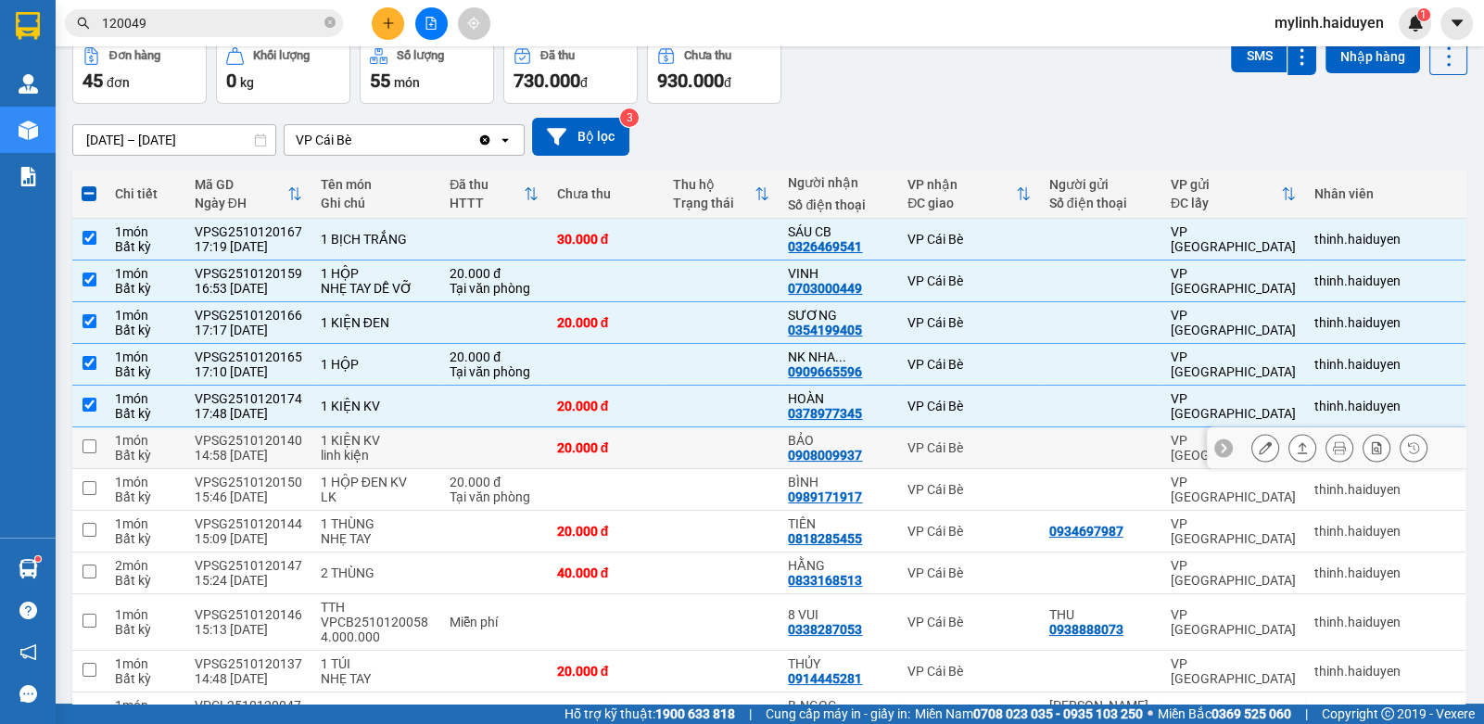
click at [352, 461] on td "1 KIỆN KV linh kiện" at bounding box center [376, 448] width 130 height 42
checkbox input "true"
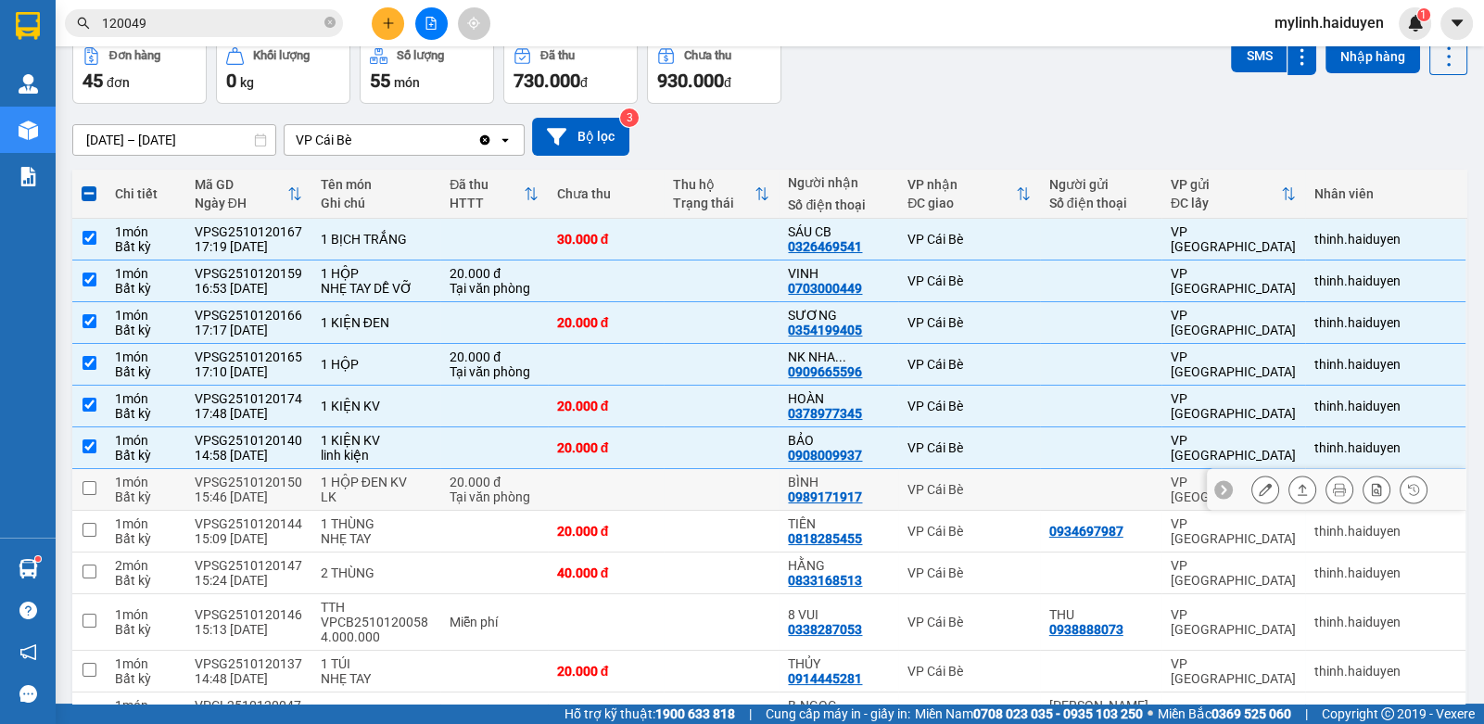
click at [350, 489] on div "LK" at bounding box center [376, 496] width 111 height 15
checkbox input "true"
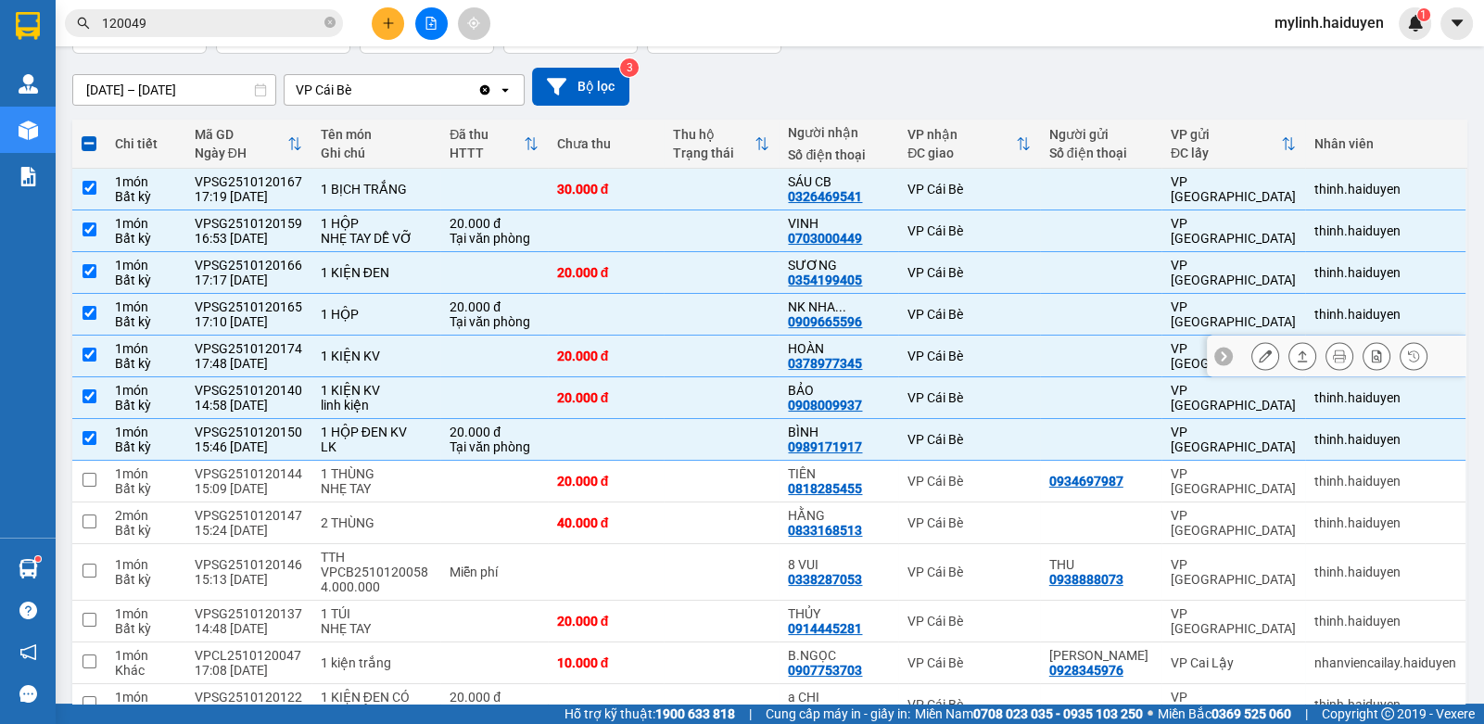
scroll to position [278, 0]
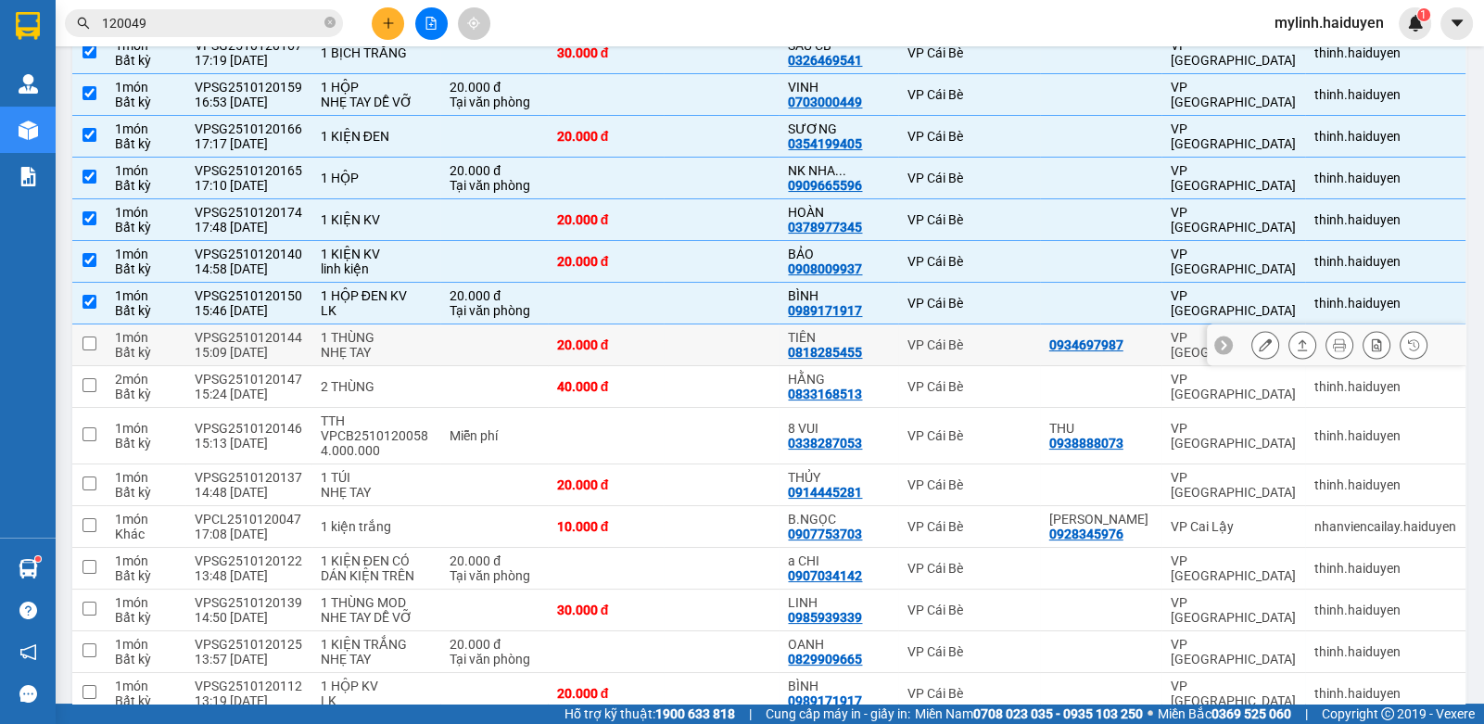
click at [755, 348] on td at bounding box center [722, 345] width 116 height 42
checkbox input "true"
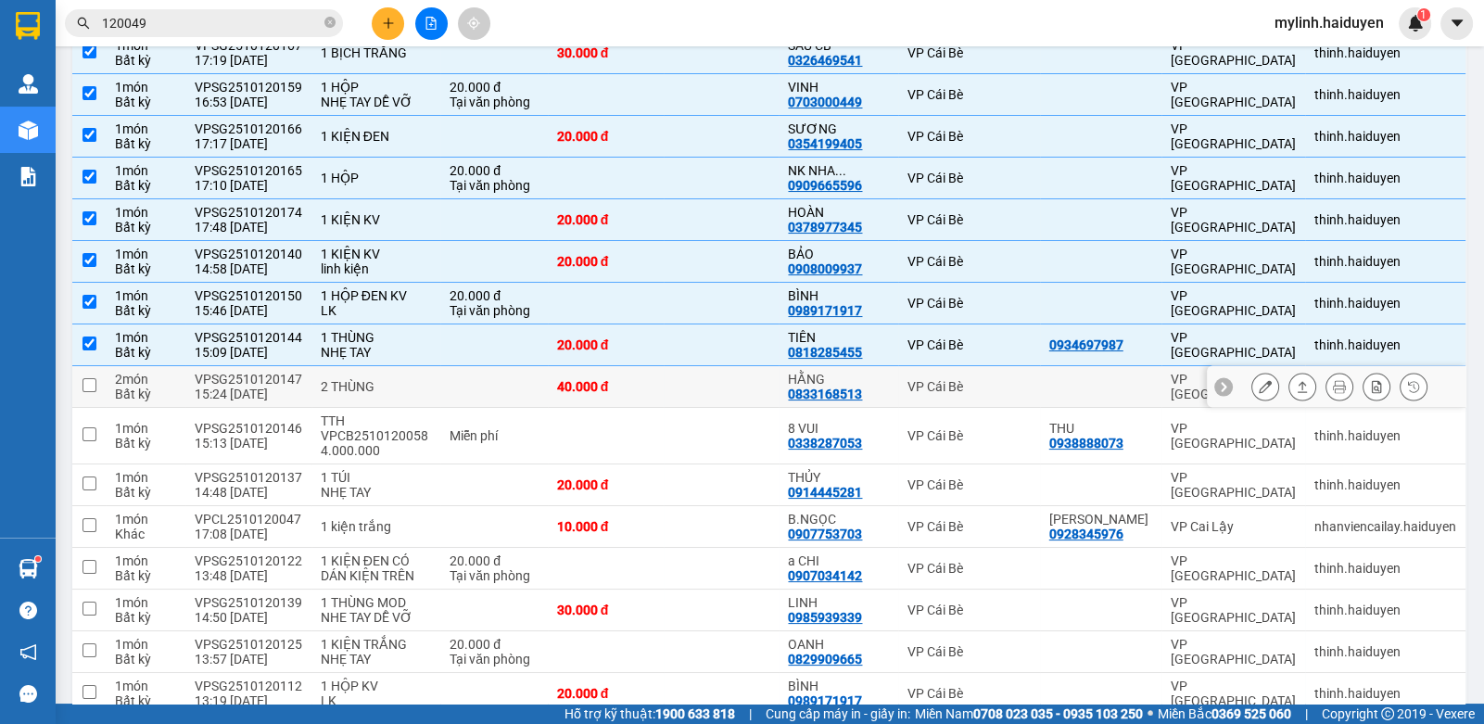
click at [728, 391] on td at bounding box center [722, 387] width 116 height 42
checkbox input "true"
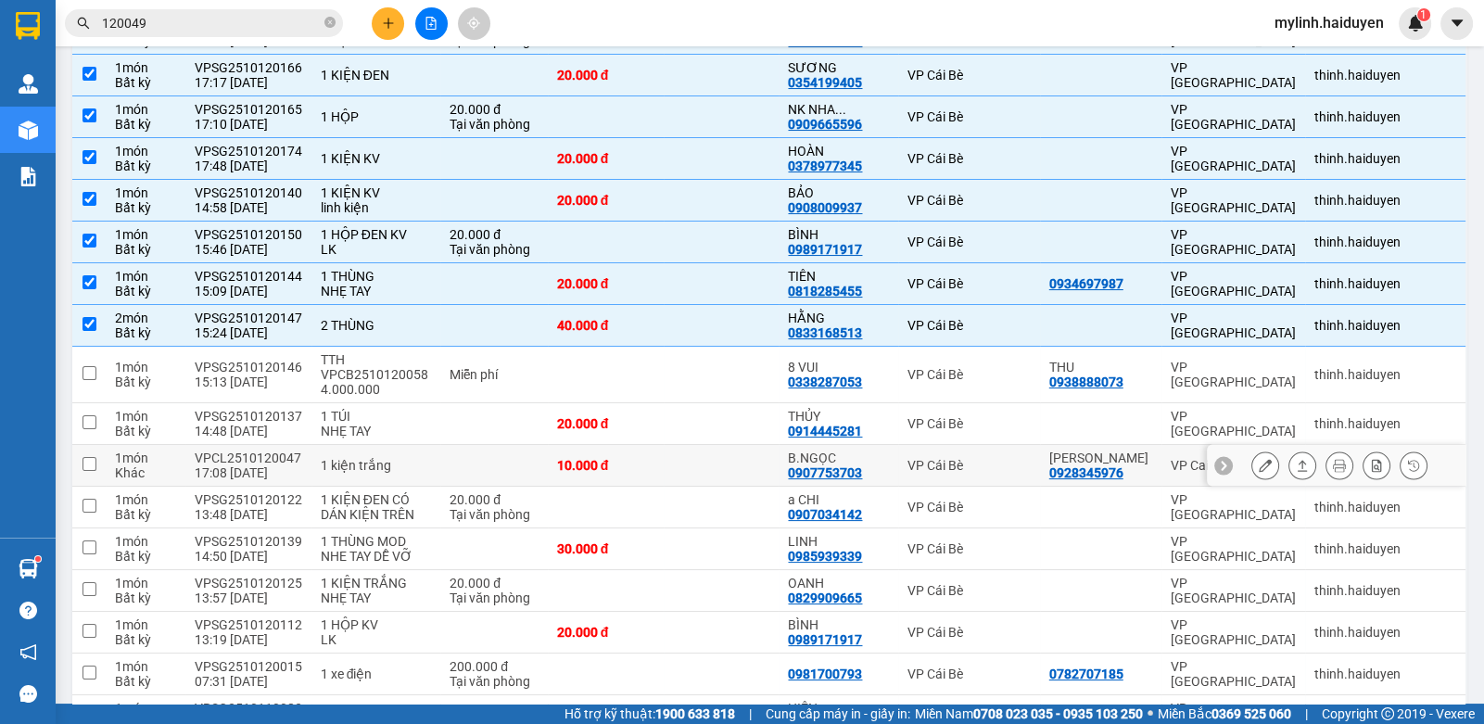
scroll to position [462, 0]
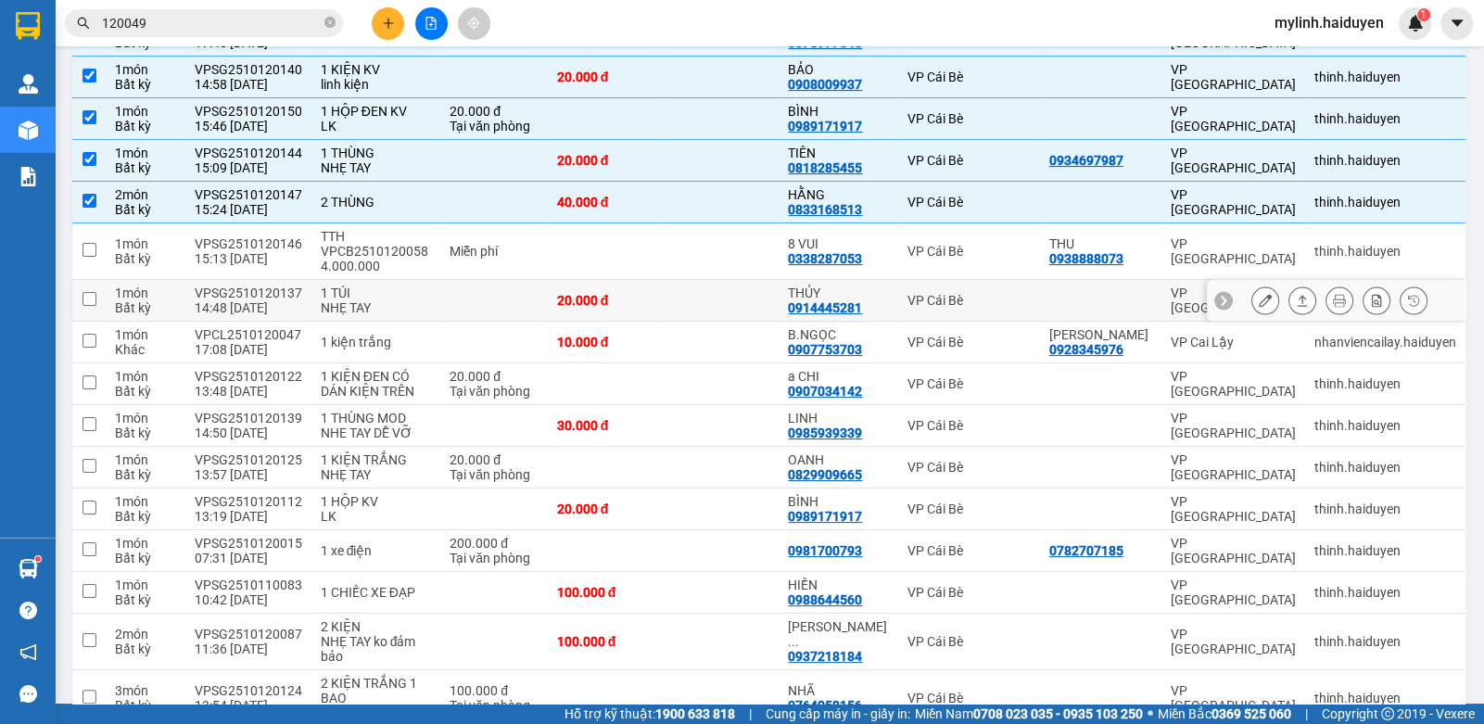
click at [407, 306] on div "NHẸ TAY" at bounding box center [376, 307] width 111 height 15
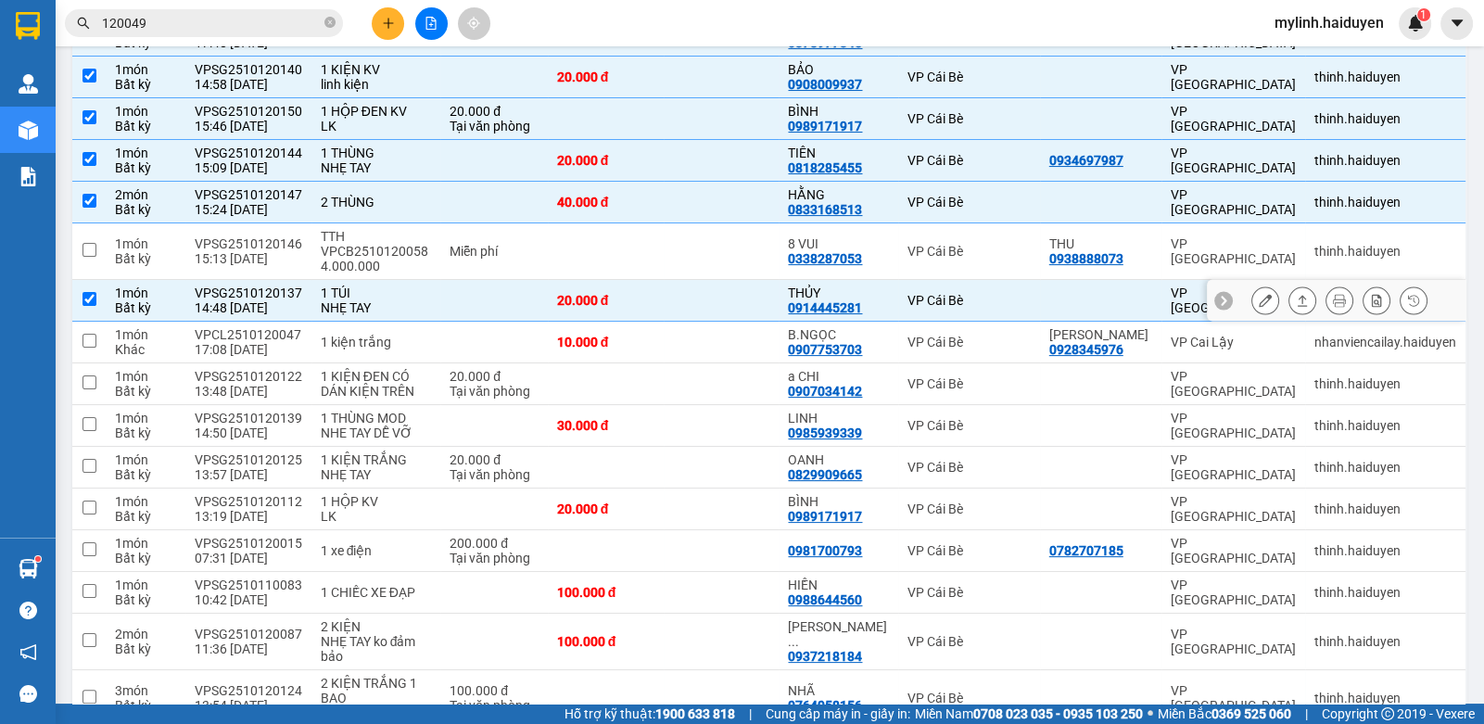
checkbox input "true"
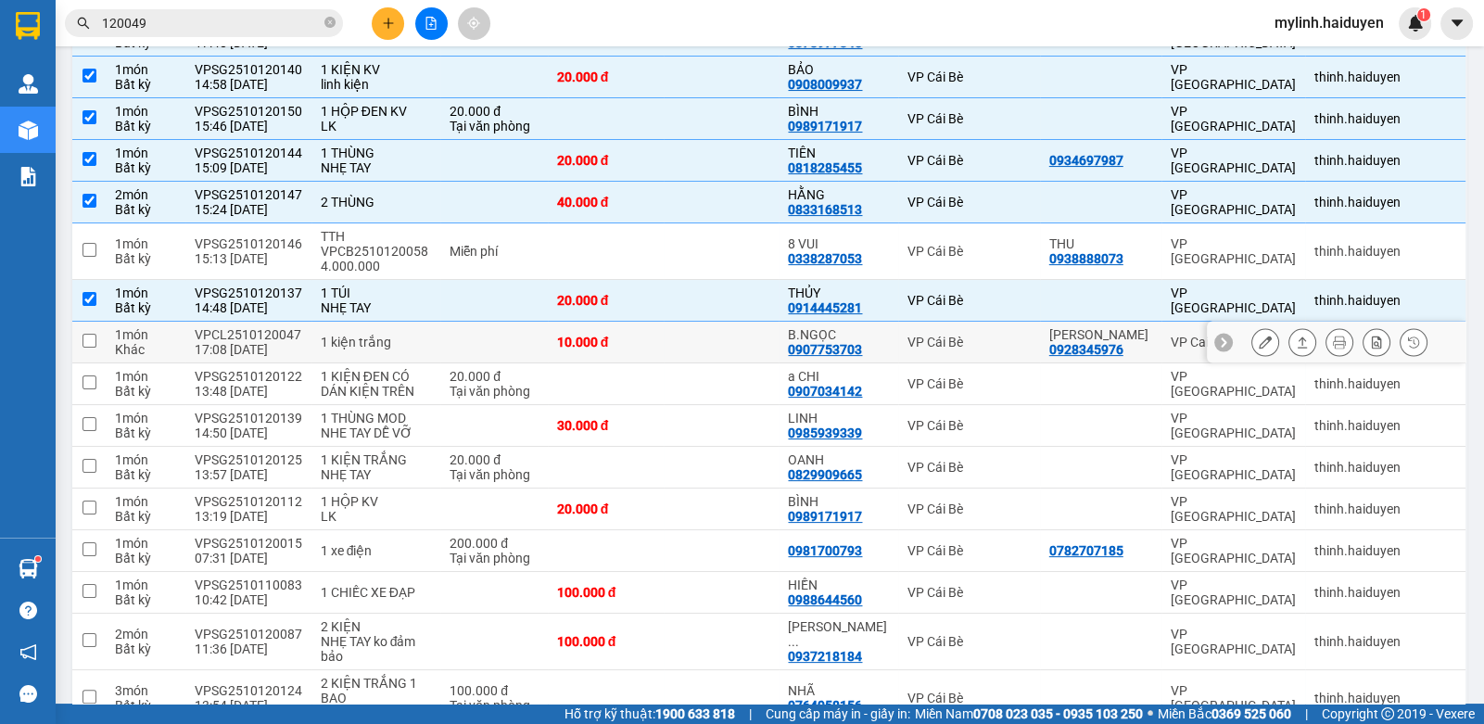
click at [358, 336] on div "1 kiện trắng" at bounding box center [376, 342] width 111 height 15
checkbox input "true"
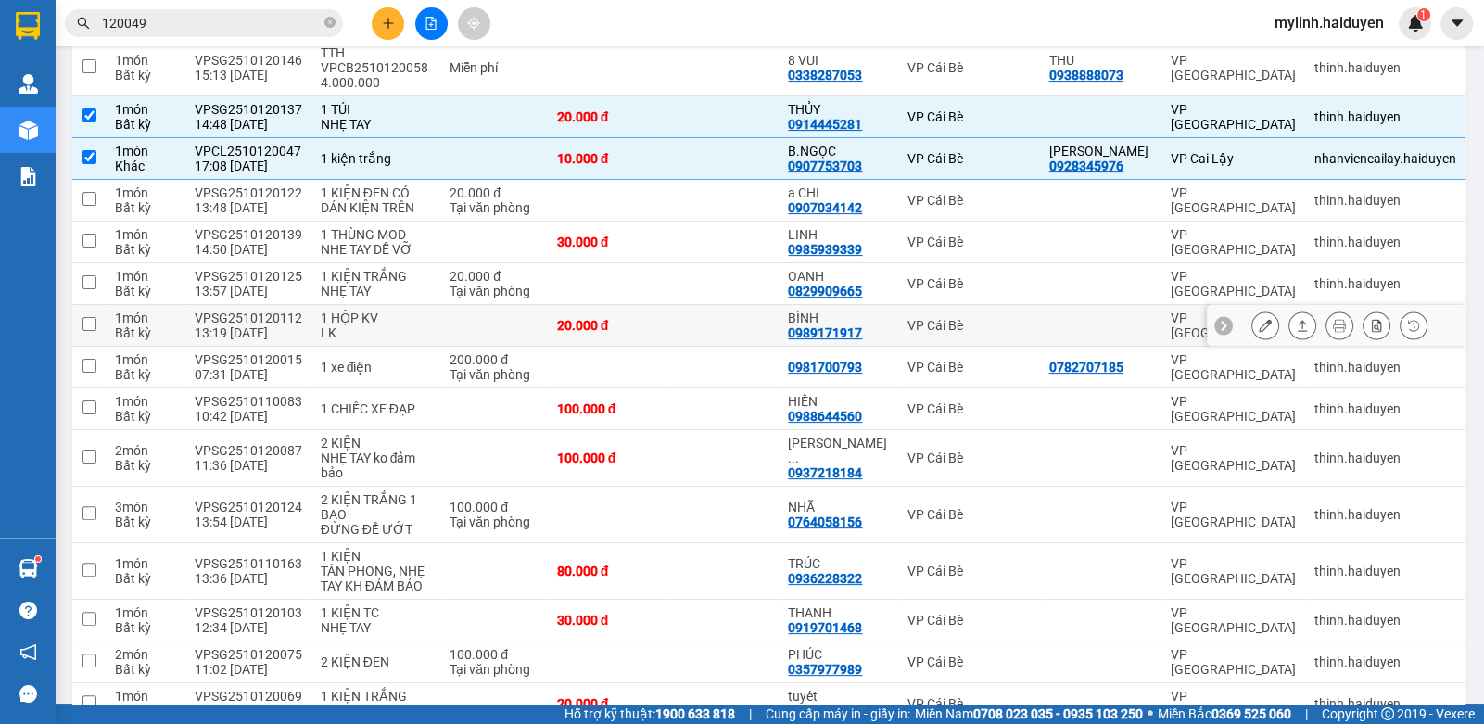
scroll to position [649, 0]
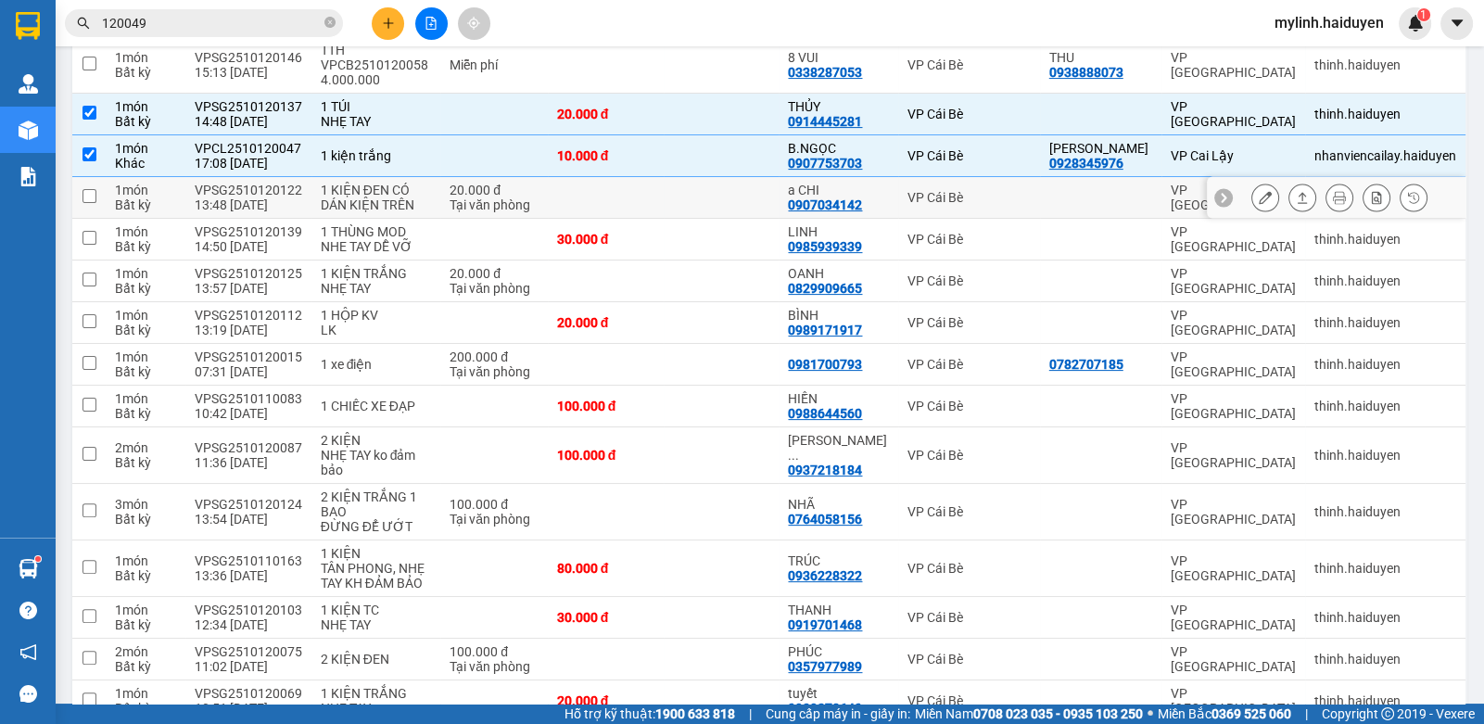
click at [374, 197] on div "1 KIỆN ĐEN CÓ DÁN KIỆN TRÊN" at bounding box center [376, 198] width 111 height 30
checkbox input "true"
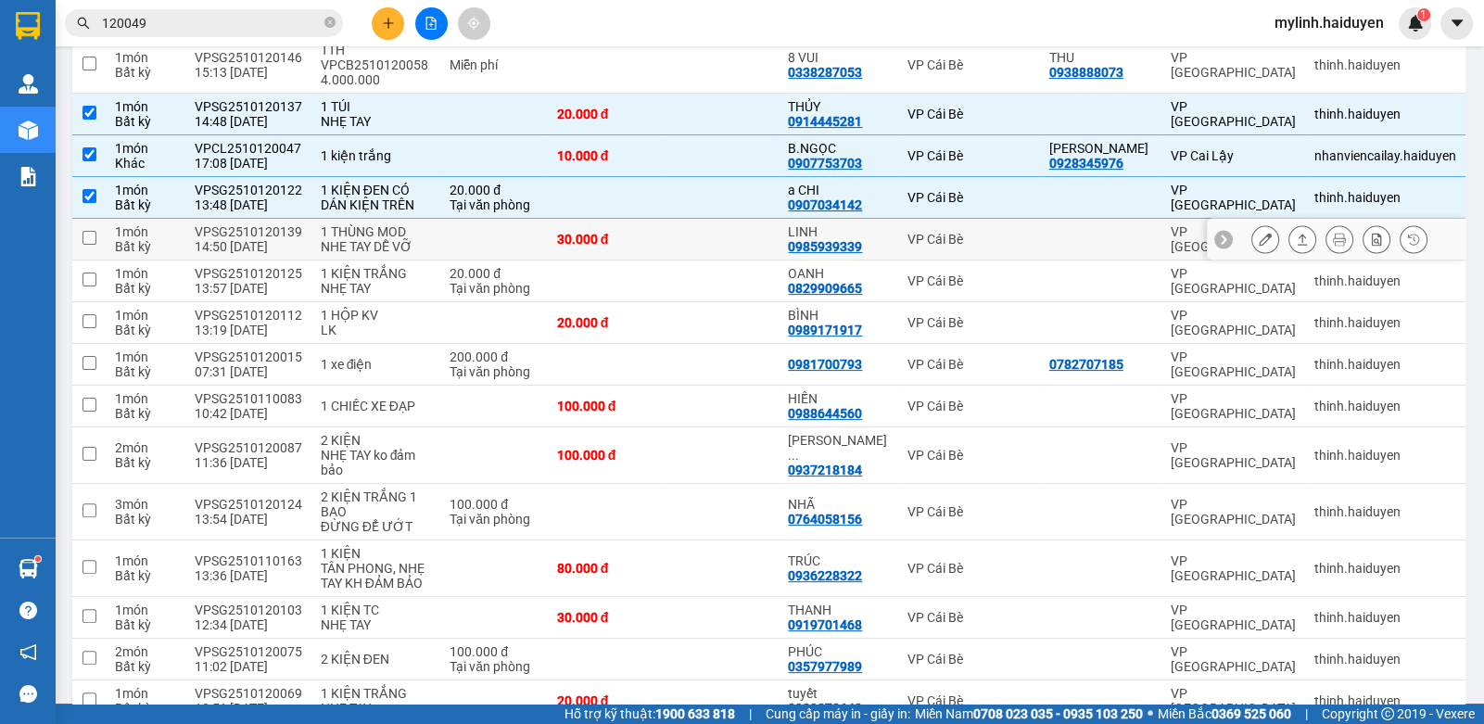
click at [371, 224] on div "1 THÙNG MOD" at bounding box center [376, 231] width 111 height 15
checkbox input "true"
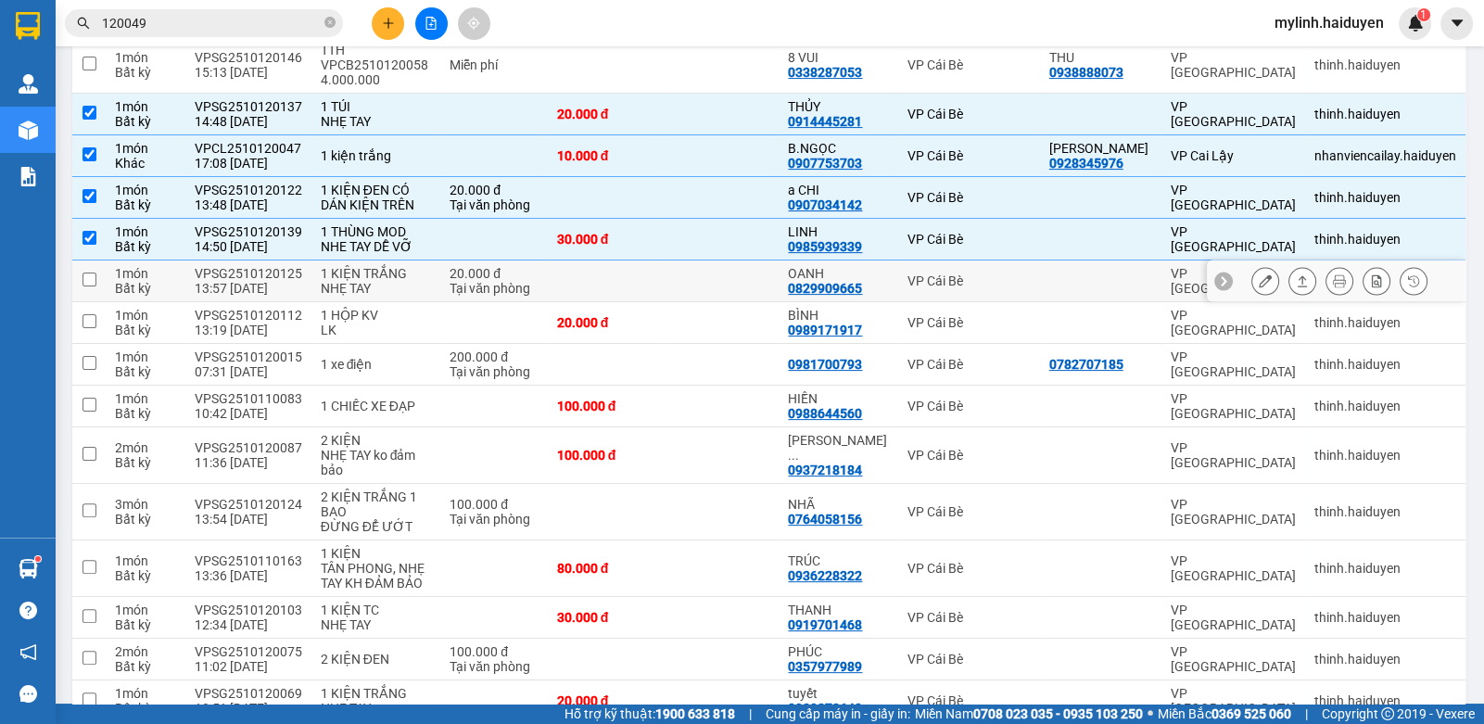
click at [424, 283] on div "NHẸ TAY" at bounding box center [376, 288] width 111 height 15
checkbox input "true"
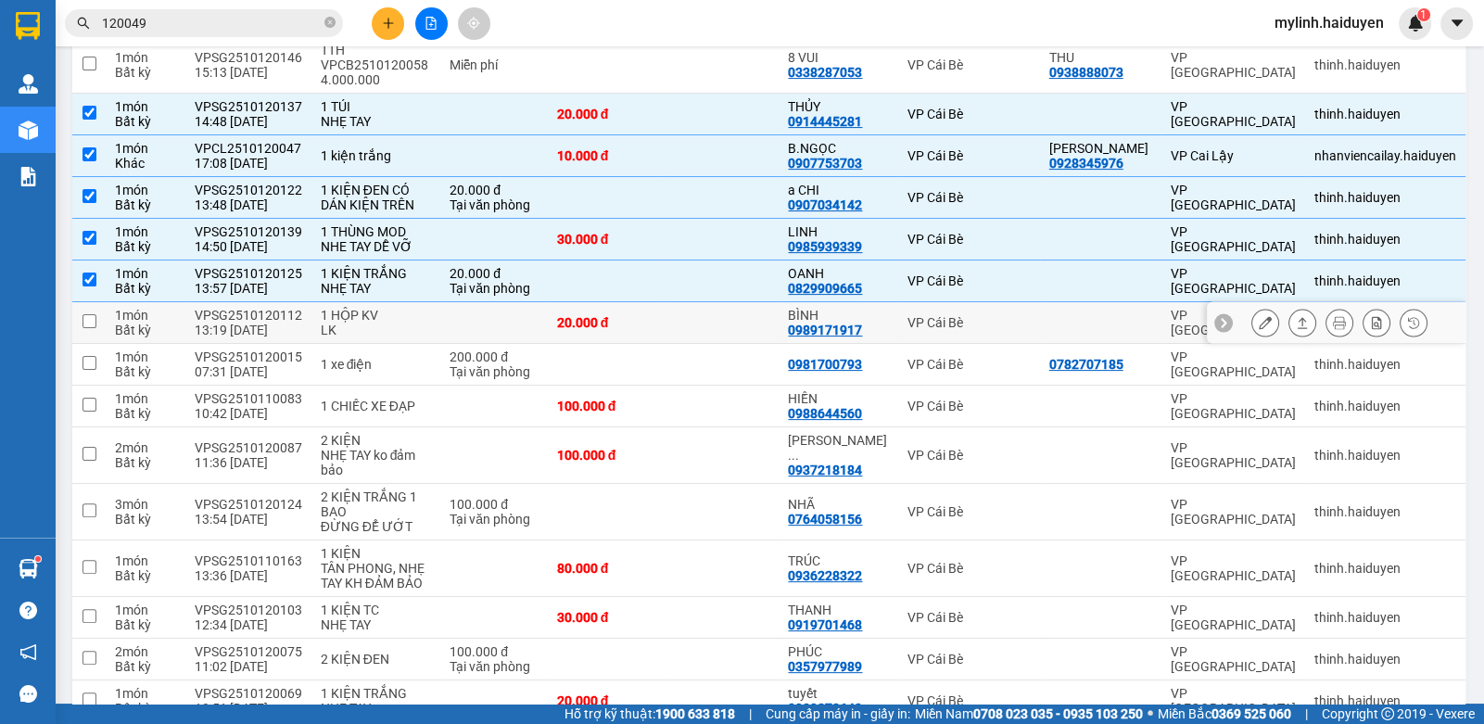
click at [405, 308] on div "1 HỘP KV" at bounding box center [376, 315] width 111 height 15
checkbox input "true"
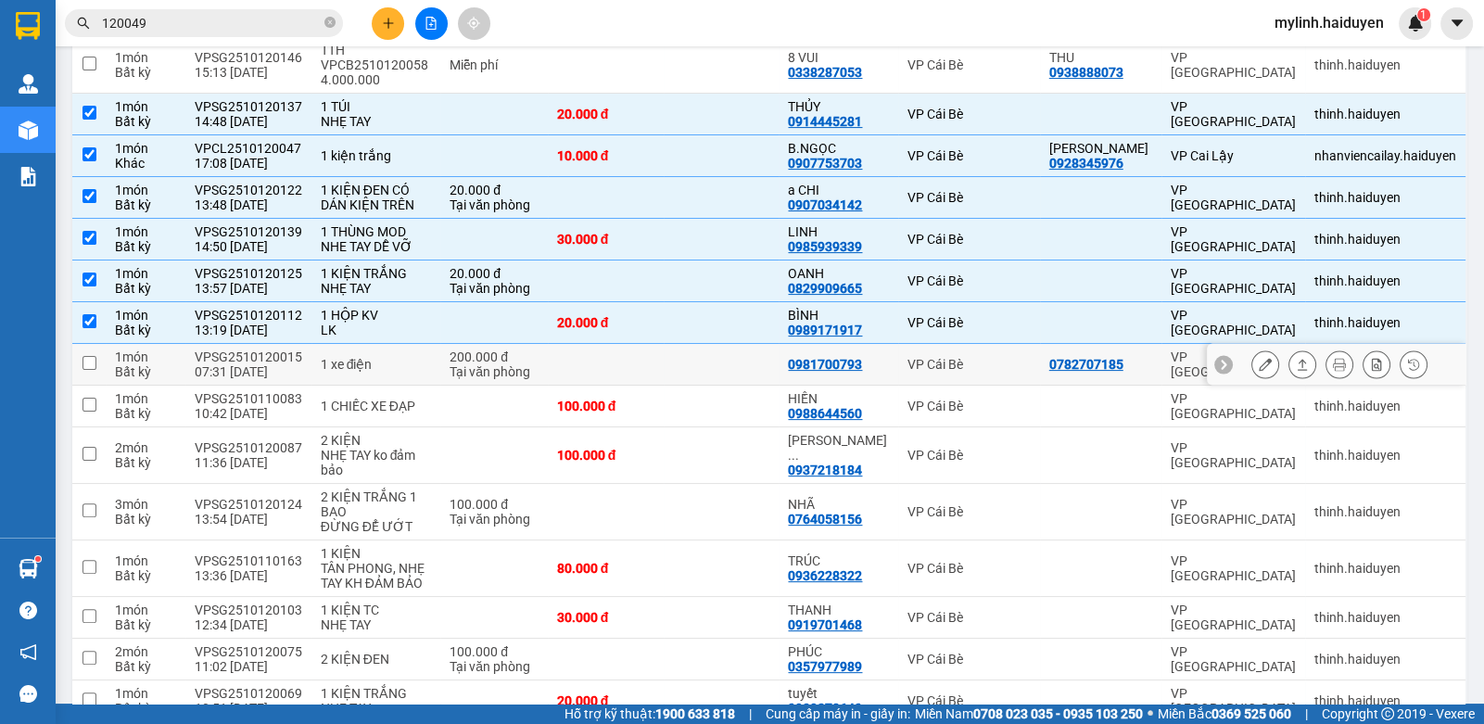
click at [297, 357] on div "VPSG2510120015" at bounding box center [249, 356] width 108 height 15
checkbox input "true"
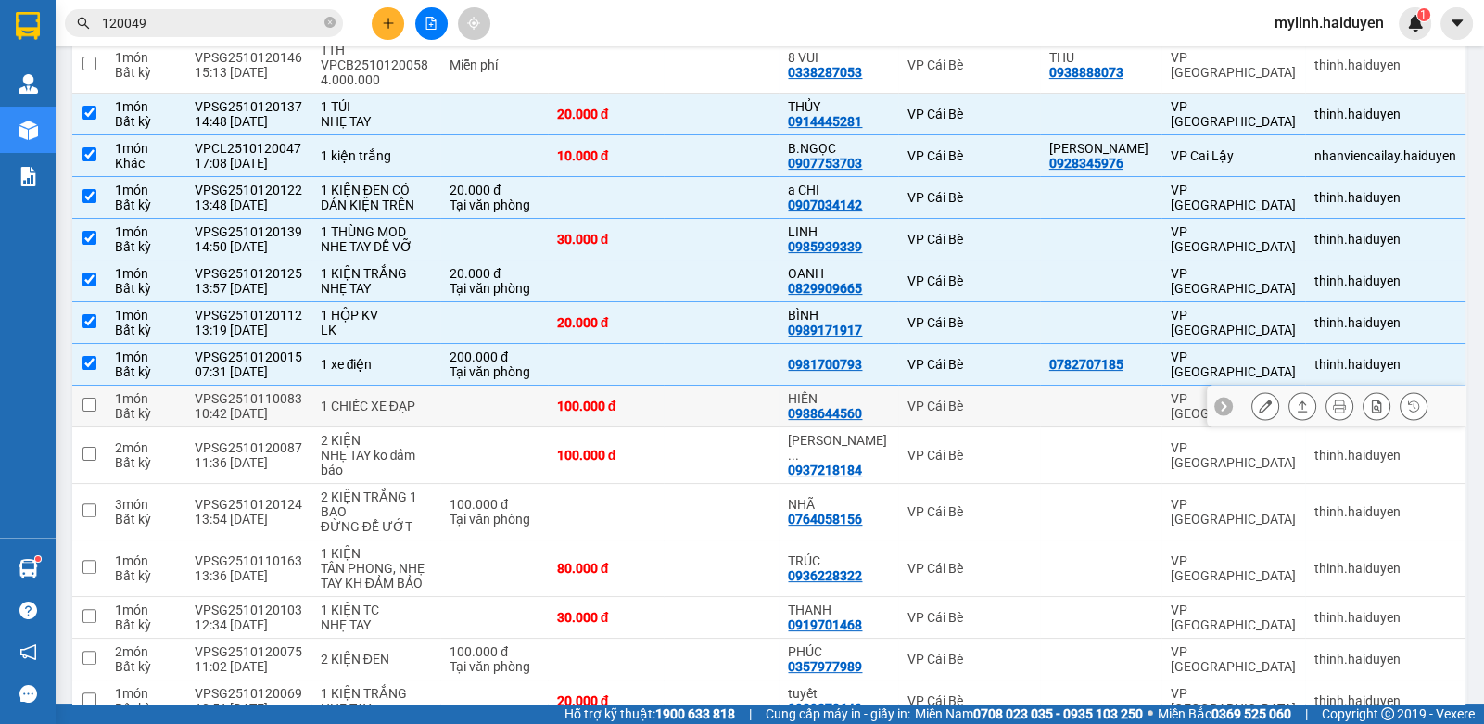
click at [315, 394] on td "1 CHIẾC XE ĐẠP" at bounding box center [376, 407] width 130 height 42
checkbox input "true"
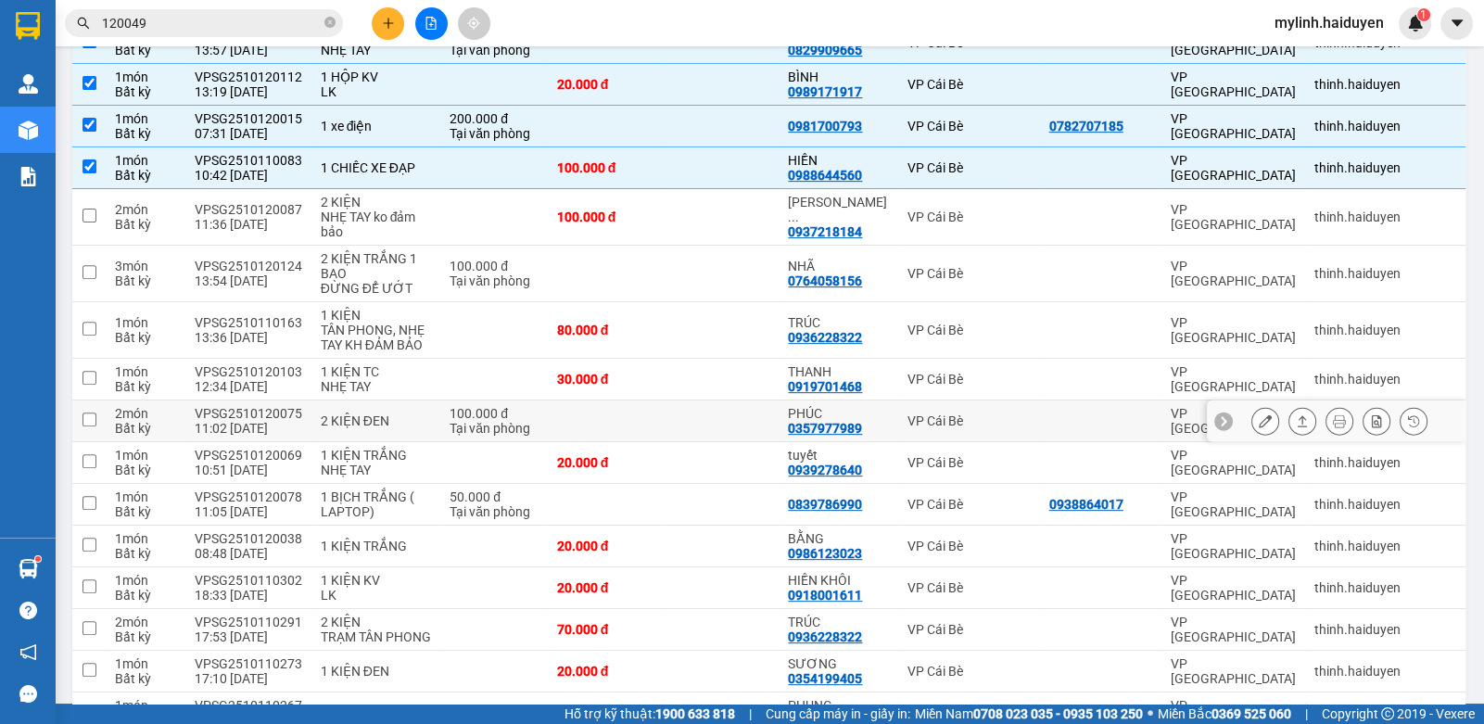
scroll to position [926, 0]
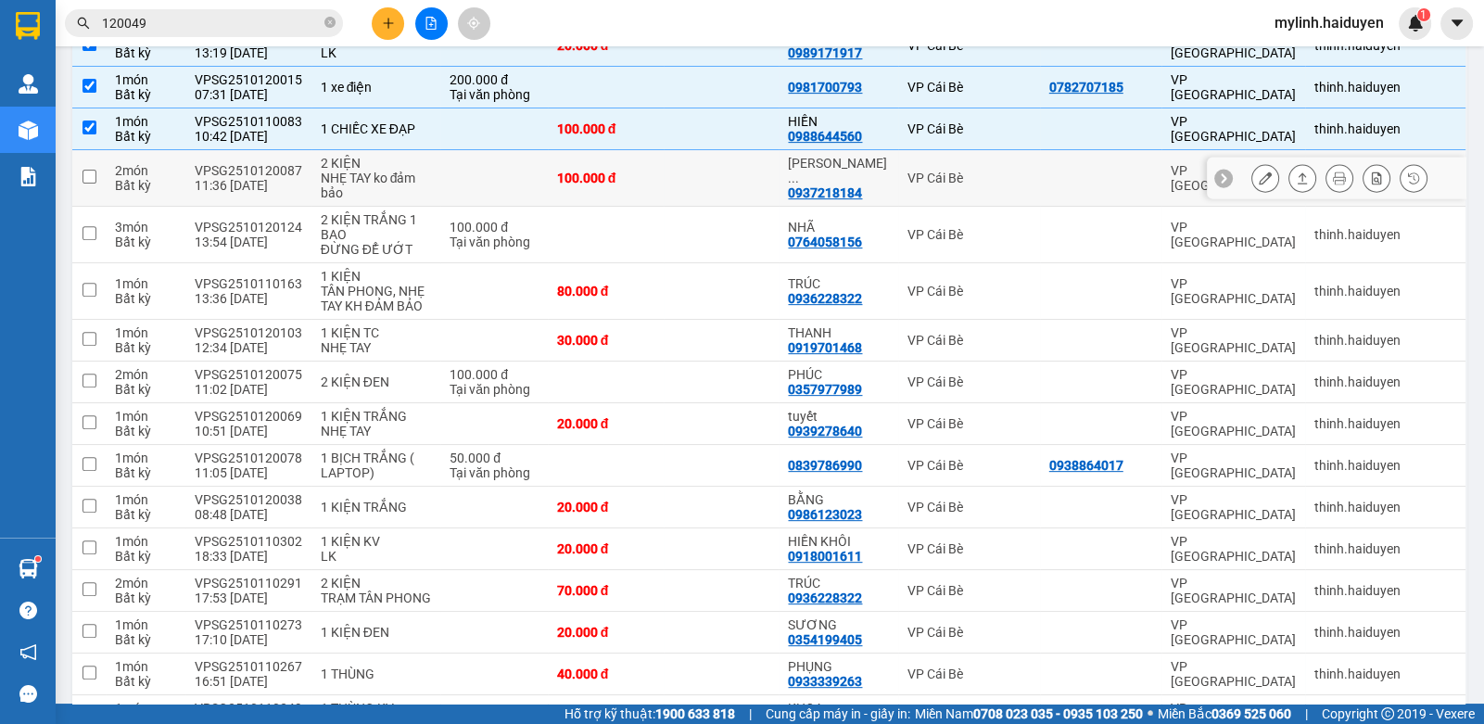
click at [412, 174] on div "NHẸ TAY ko đảm bảo" at bounding box center [376, 186] width 111 height 30
checkbox input "true"
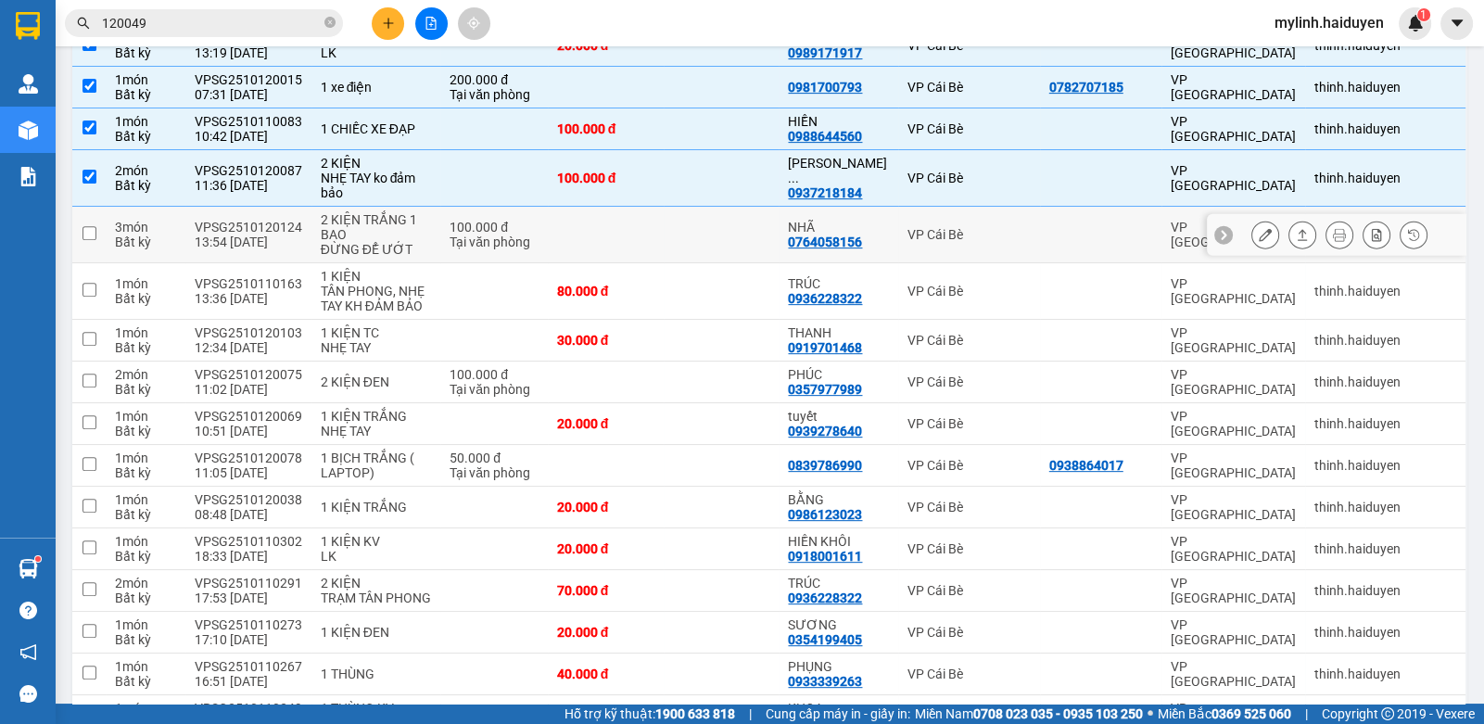
click at [409, 222] on div "2 KIỆN TRẮNG 1 BAO" at bounding box center [376, 227] width 111 height 30
checkbox input "true"
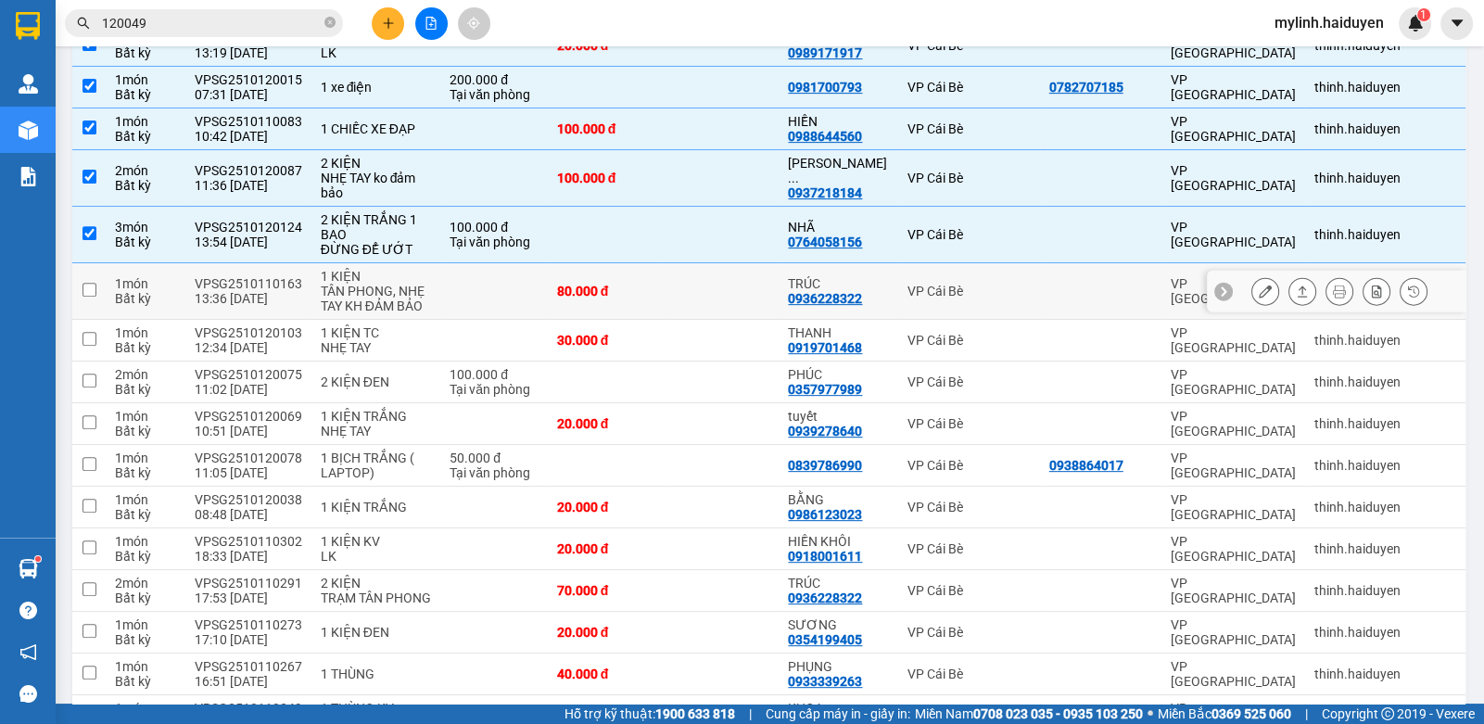
click at [540, 288] on td at bounding box center [494, 291] width 108 height 57
checkbox input "true"
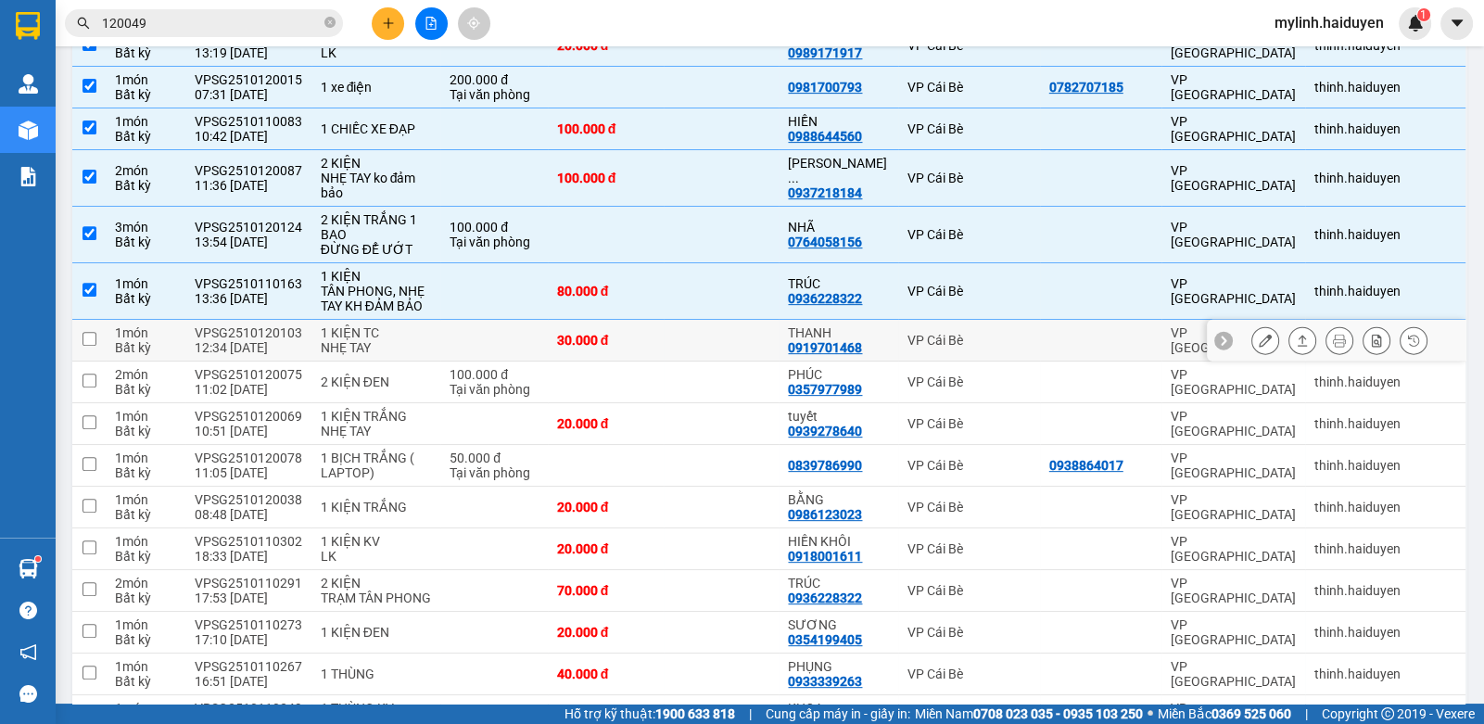
click at [509, 339] on td at bounding box center [494, 341] width 108 height 42
checkbox input "true"
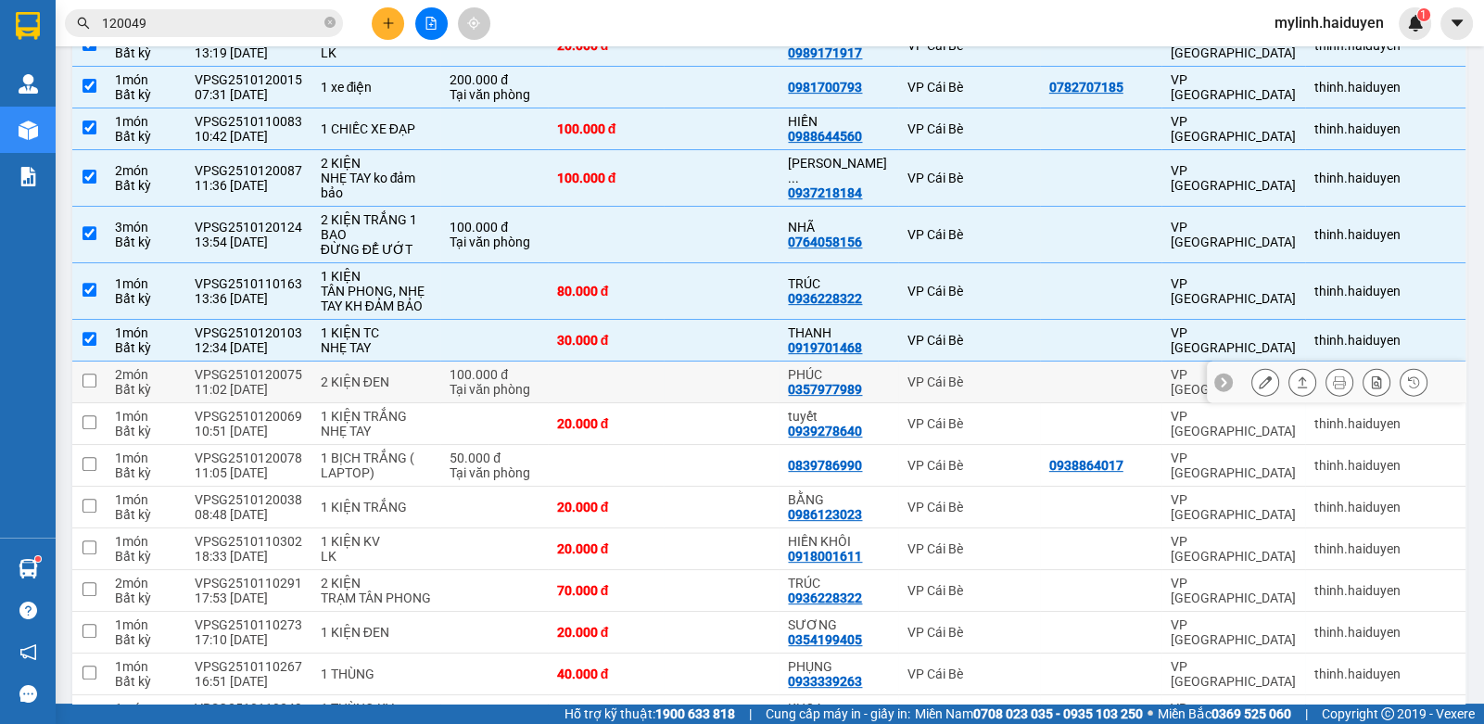
click at [520, 367] on div "100.000 đ" at bounding box center [494, 374] width 89 height 15
checkbox input "true"
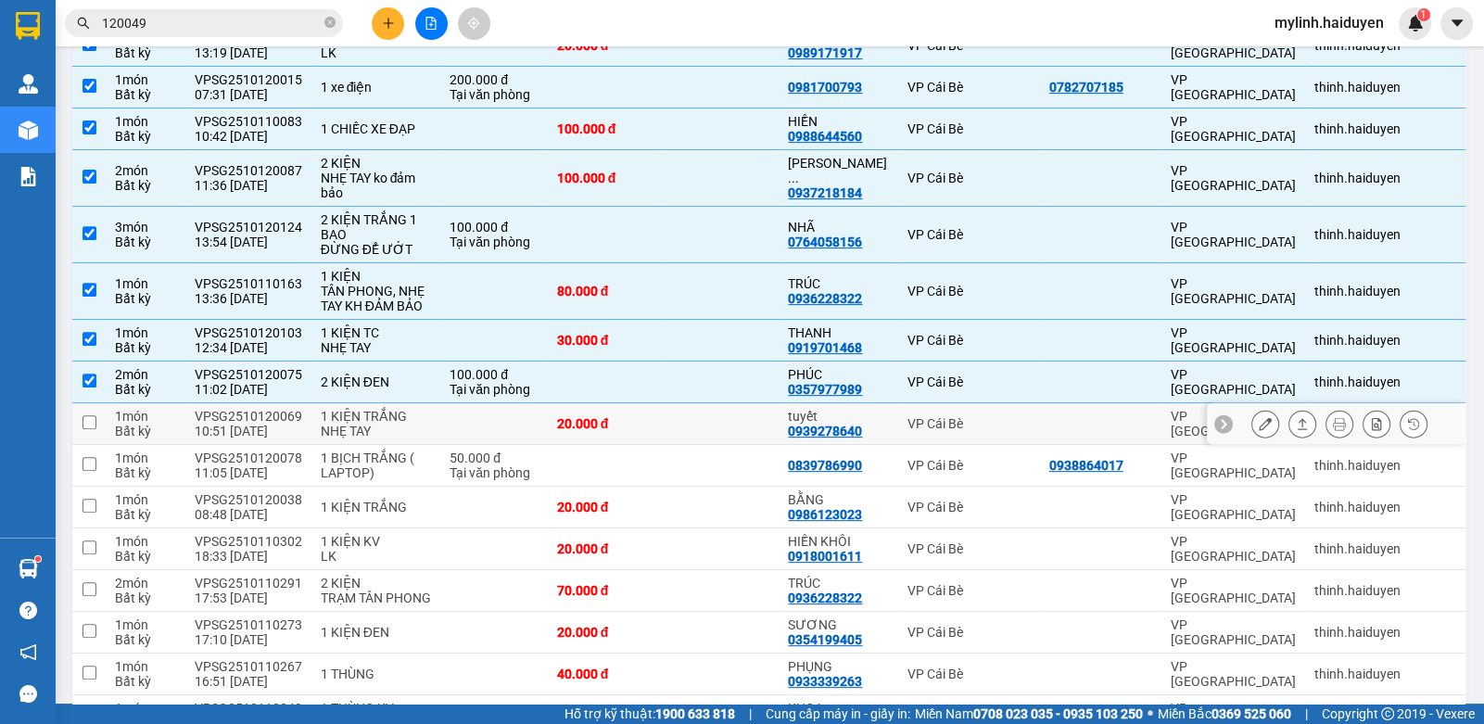
click at [490, 435] on td at bounding box center [494, 424] width 108 height 42
checkbox input "true"
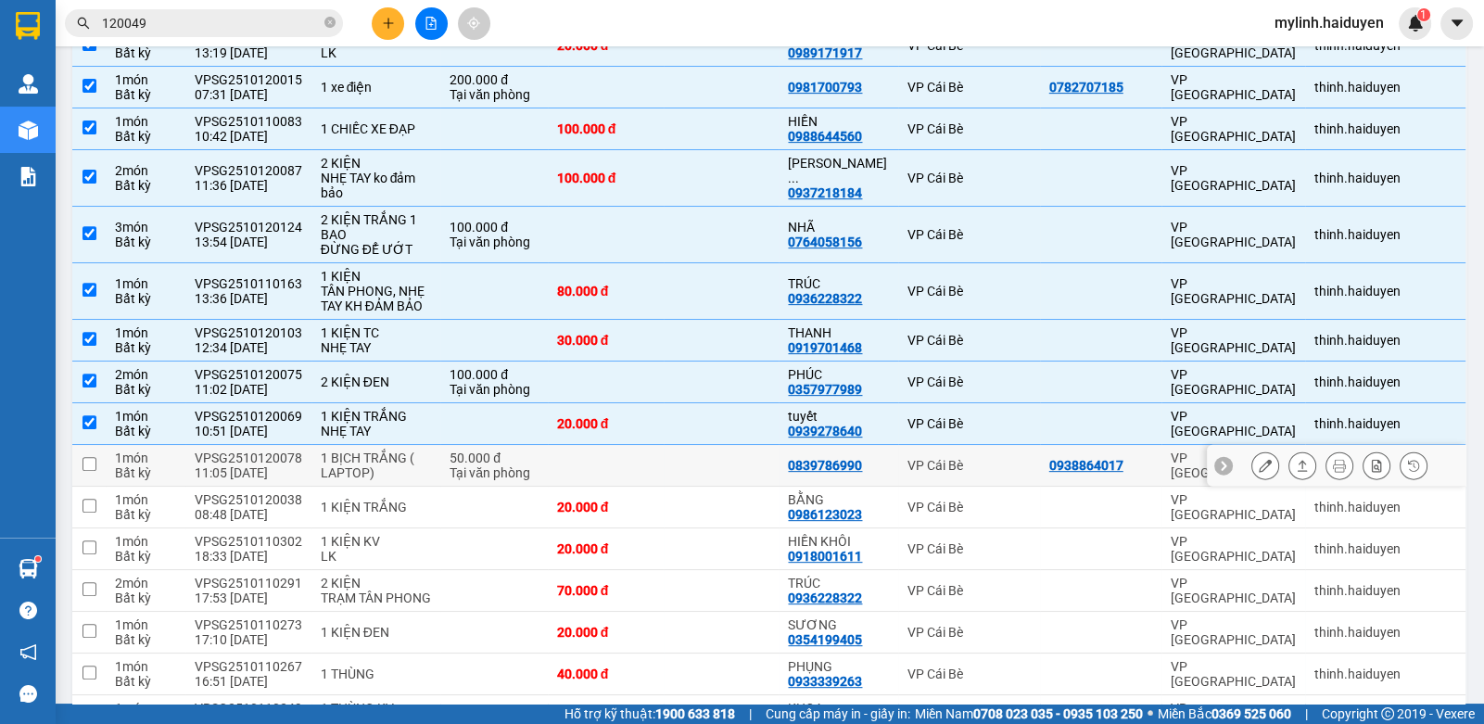
click at [328, 466] on div "1 BỊCH TRẮNG ( LAPTOP)" at bounding box center [376, 465] width 111 height 30
checkbox input "true"
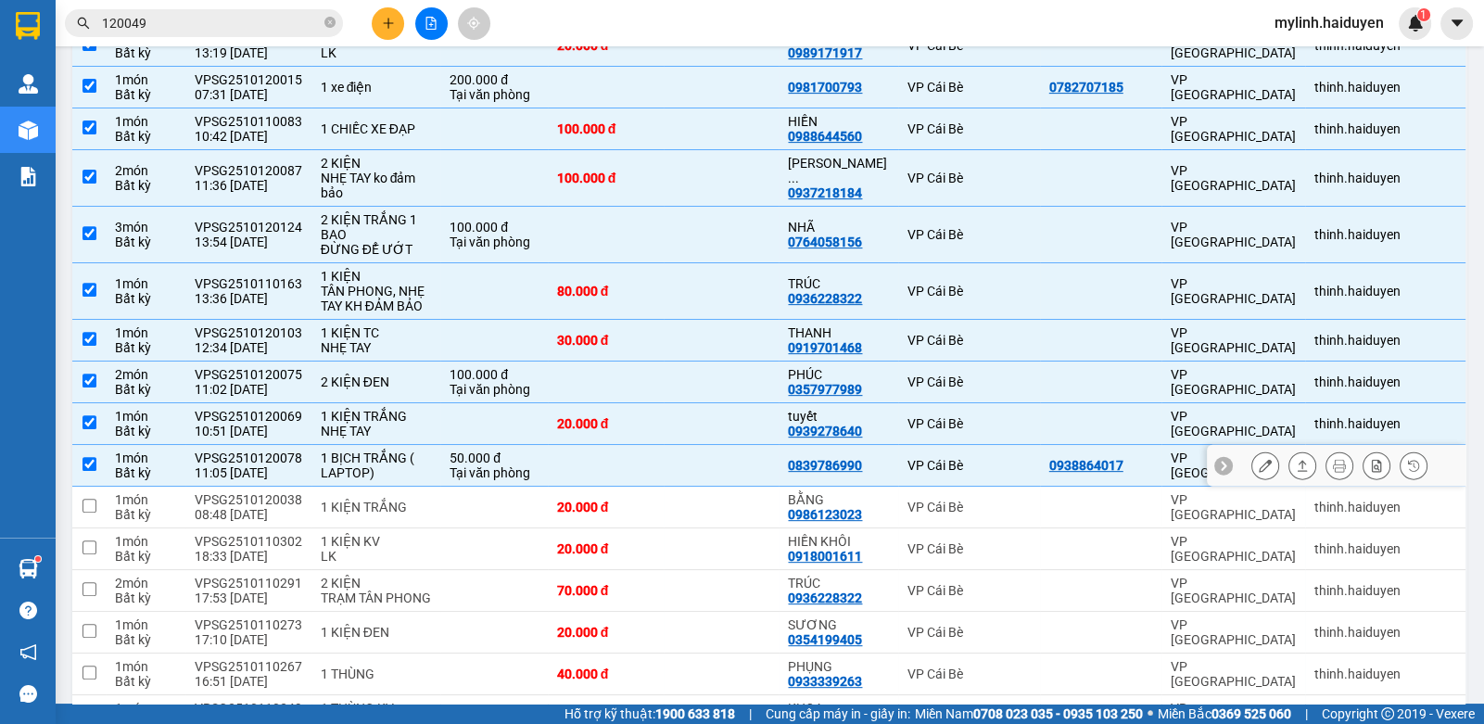
scroll to position [1019, 0]
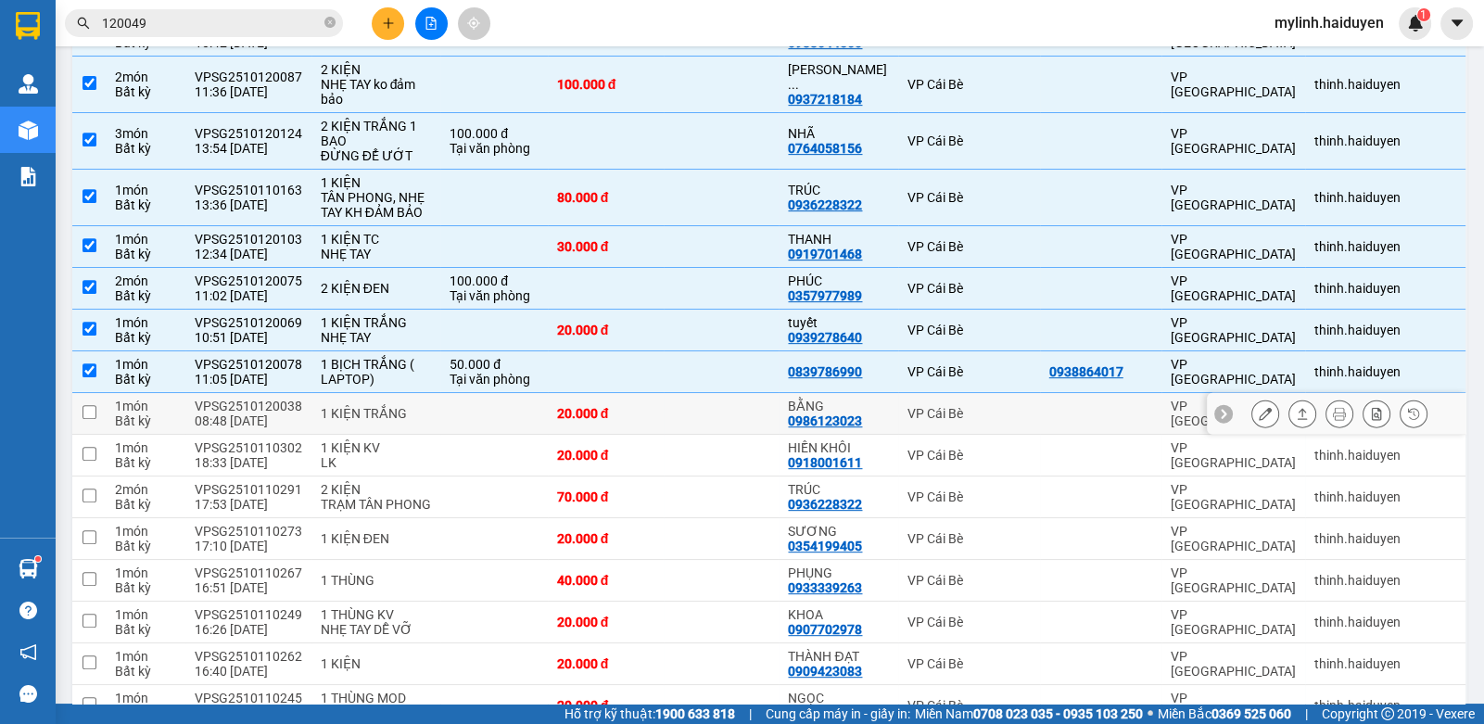
click at [325, 406] on div "1 KIỆN TRẮNG" at bounding box center [376, 413] width 111 height 15
checkbox input "true"
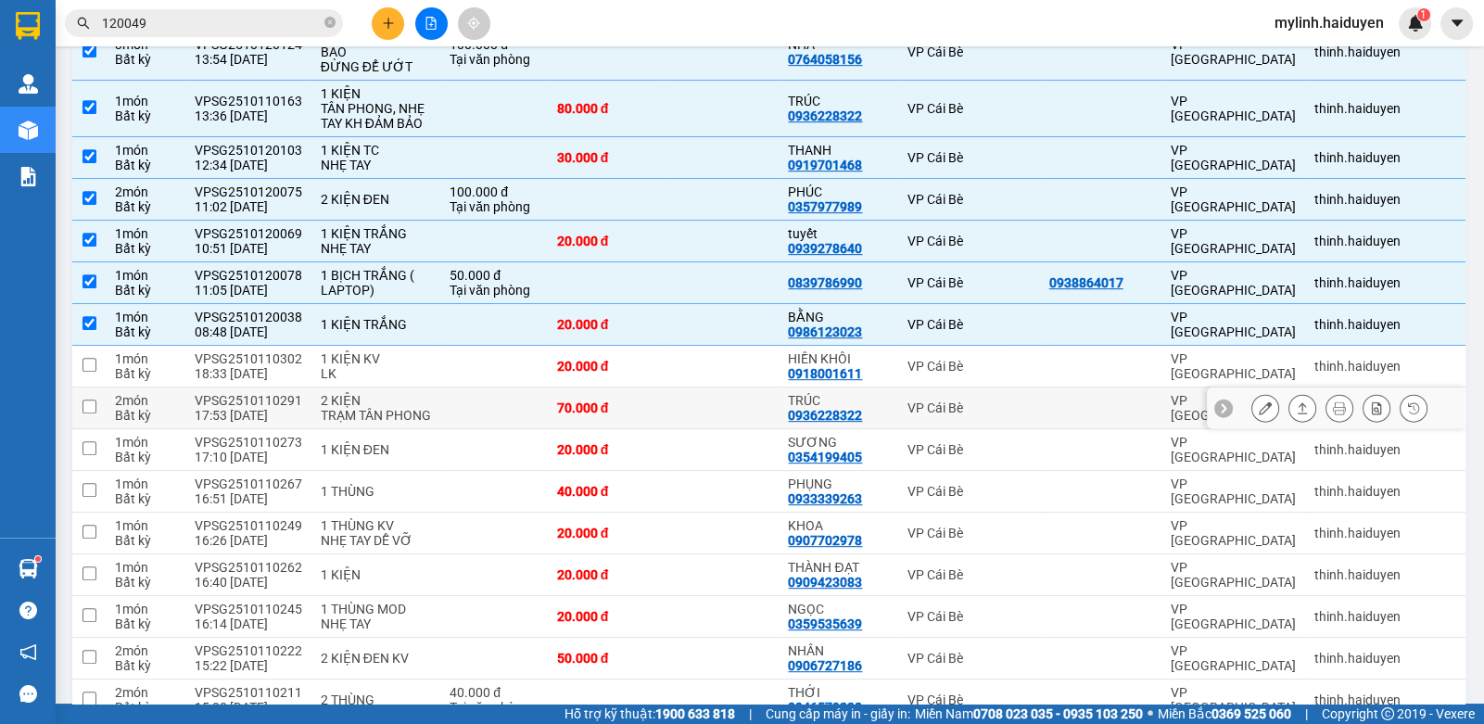
scroll to position [1205, 0]
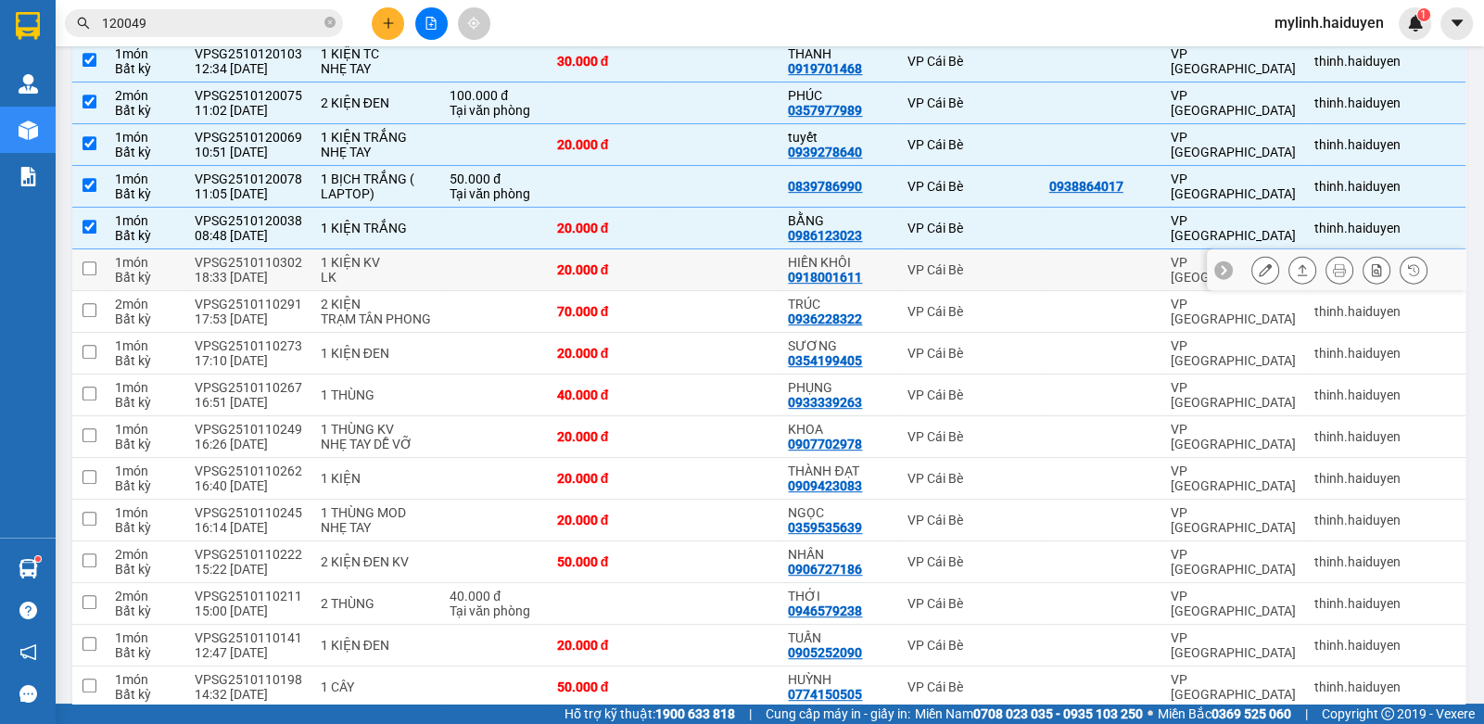
click at [592, 272] on td "20.000 đ" at bounding box center [606, 270] width 116 height 42
checkbox input "true"
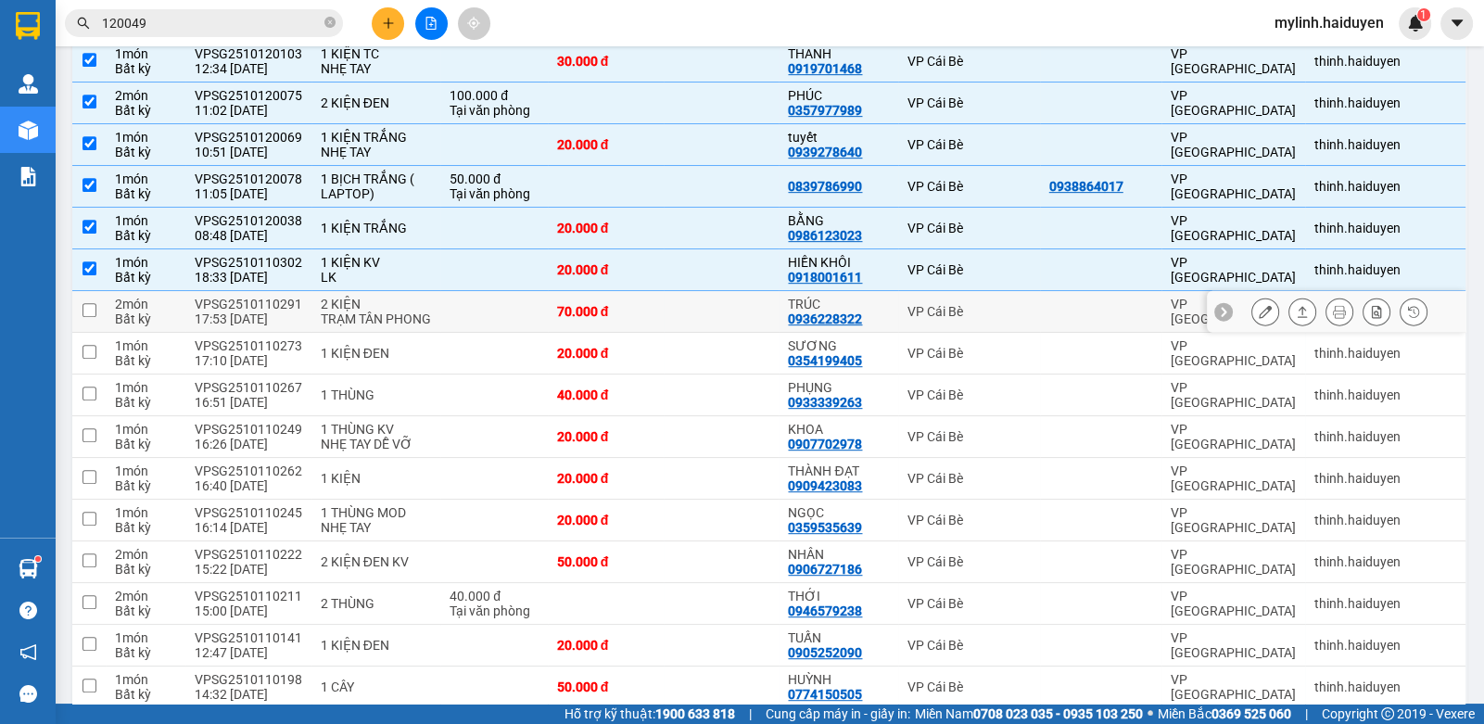
click at [593, 299] on td "70.000 đ" at bounding box center [606, 312] width 116 height 42
checkbox input "true"
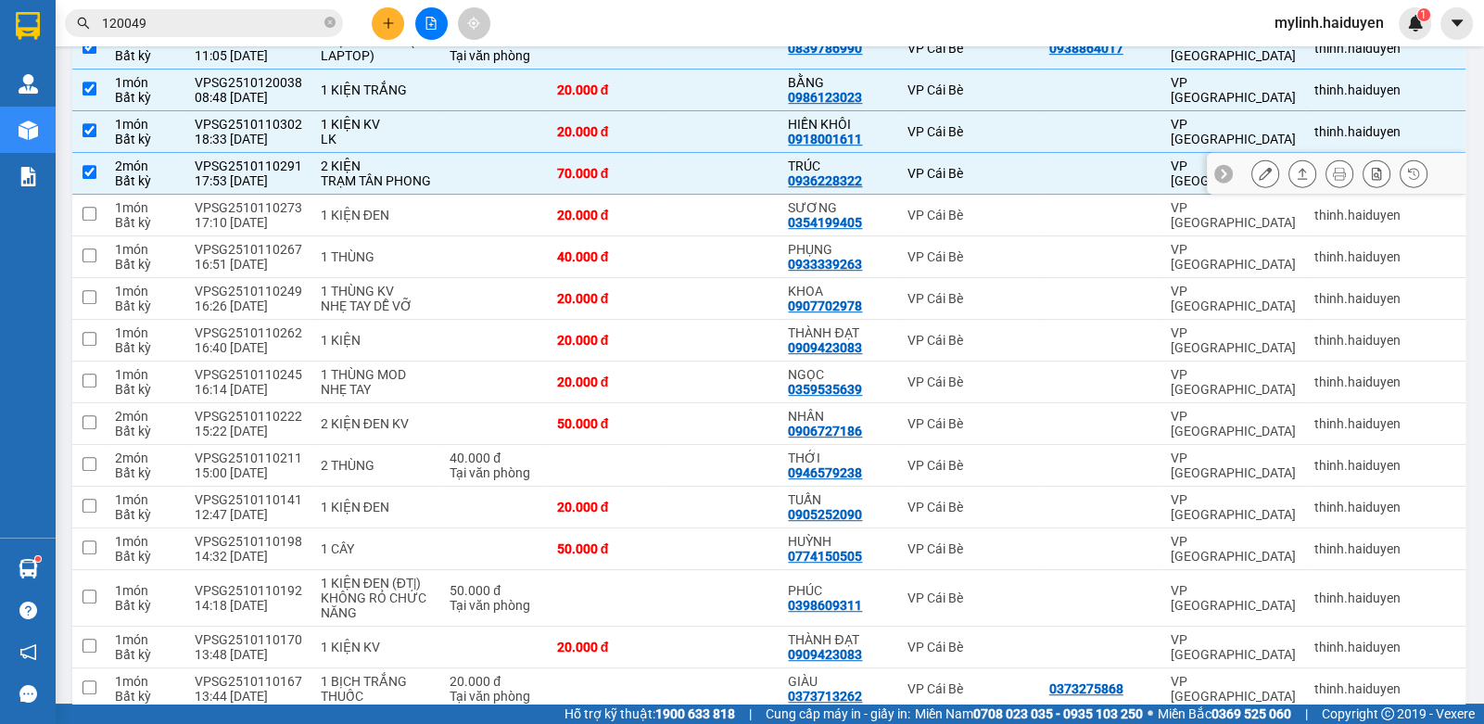
scroll to position [1390, 0]
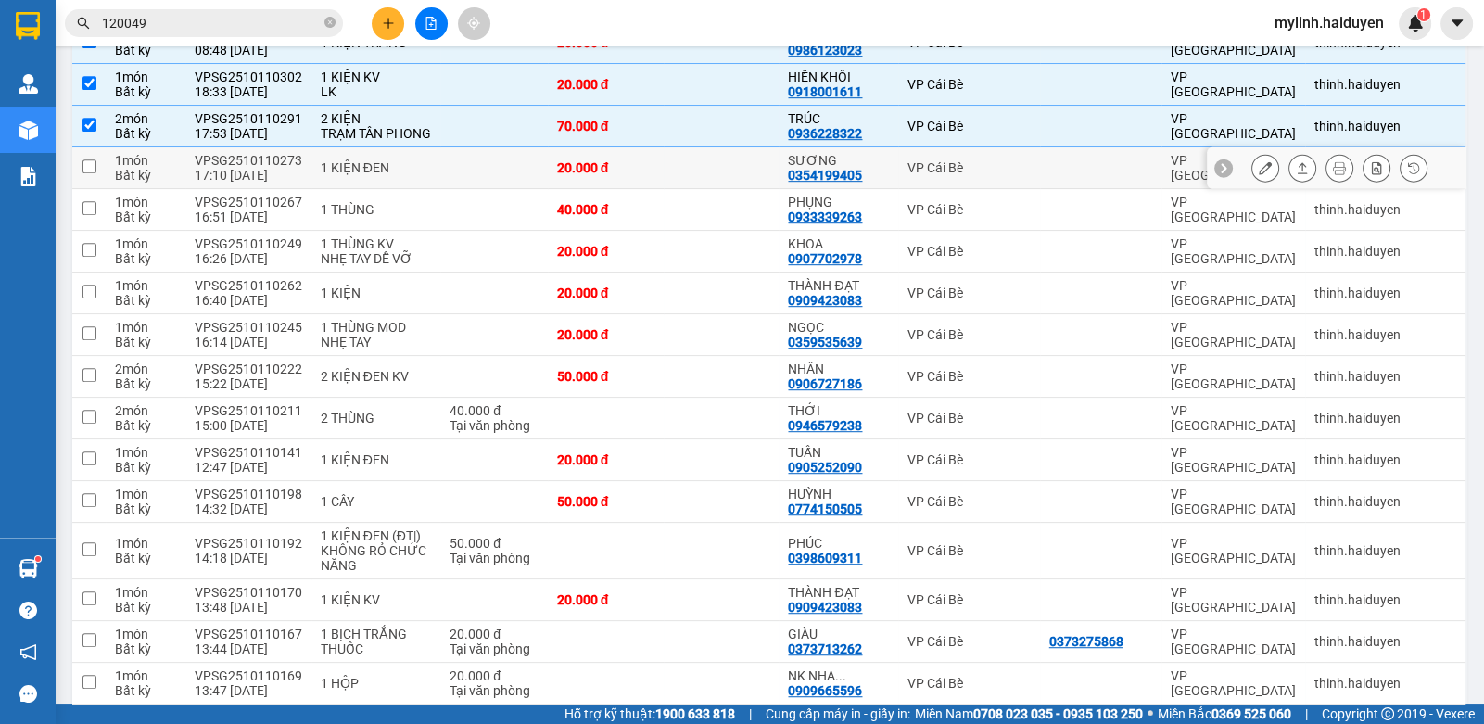
click at [599, 175] on div "20.000 đ" at bounding box center [605, 167] width 97 height 15
checkbox input "true"
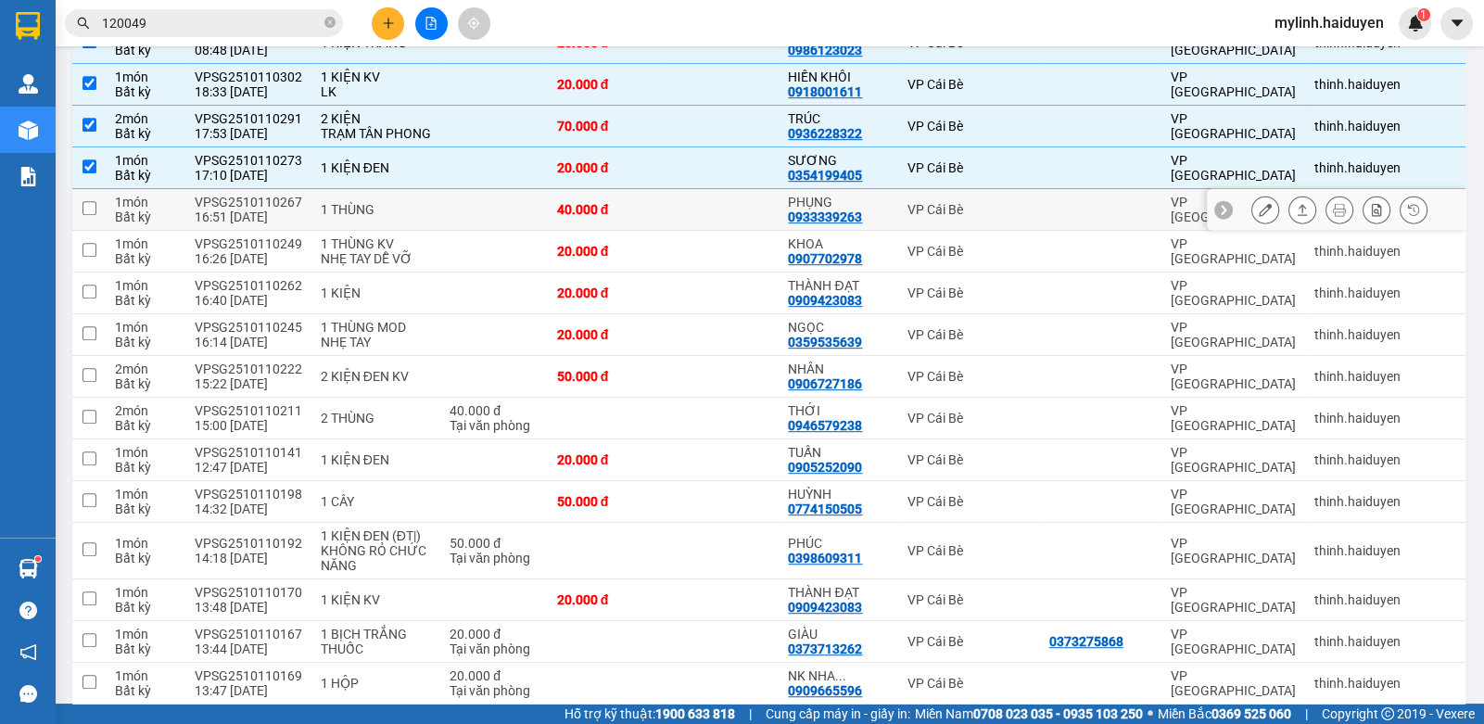
click at [584, 214] on div "40.000 đ" at bounding box center [605, 209] width 97 height 15
checkbox input "true"
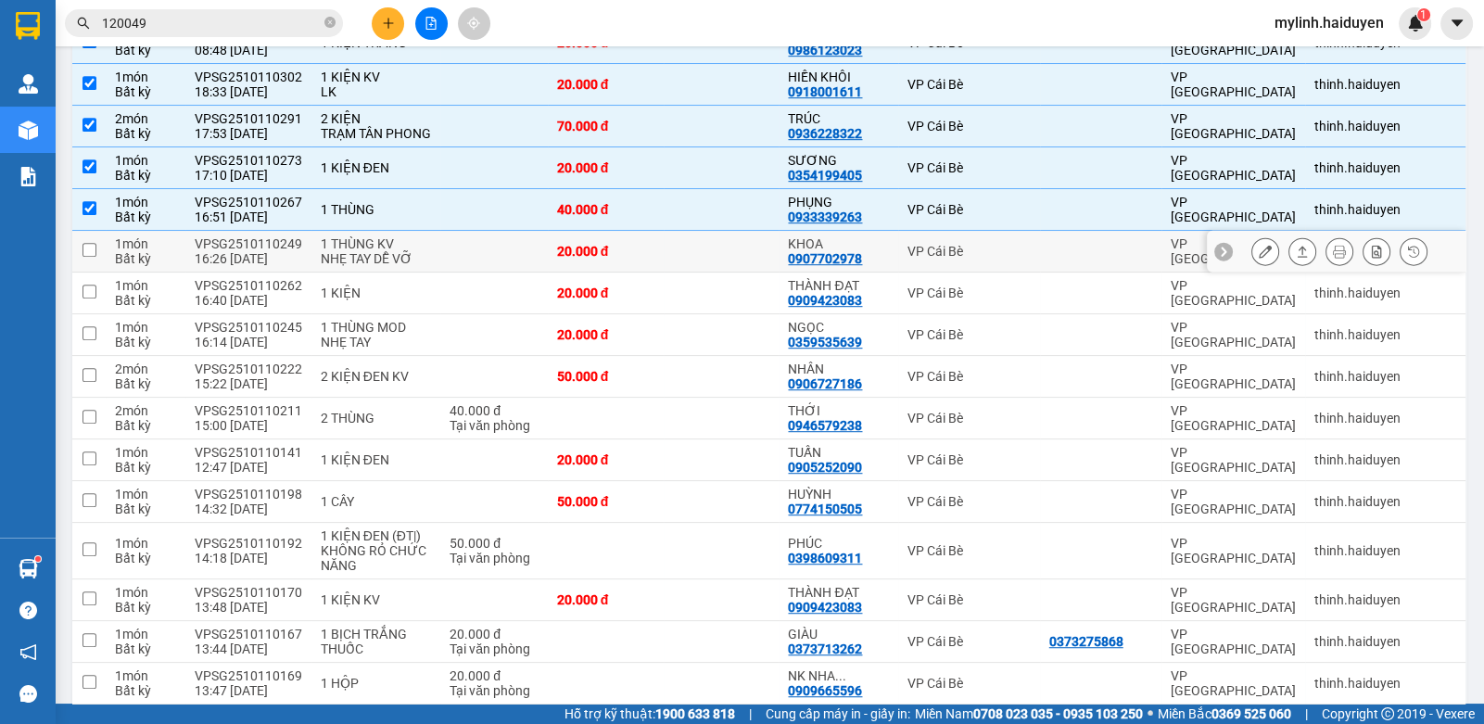
click at [589, 256] on div "20.000 đ" at bounding box center [605, 251] width 97 height 15
checkbox input "true"
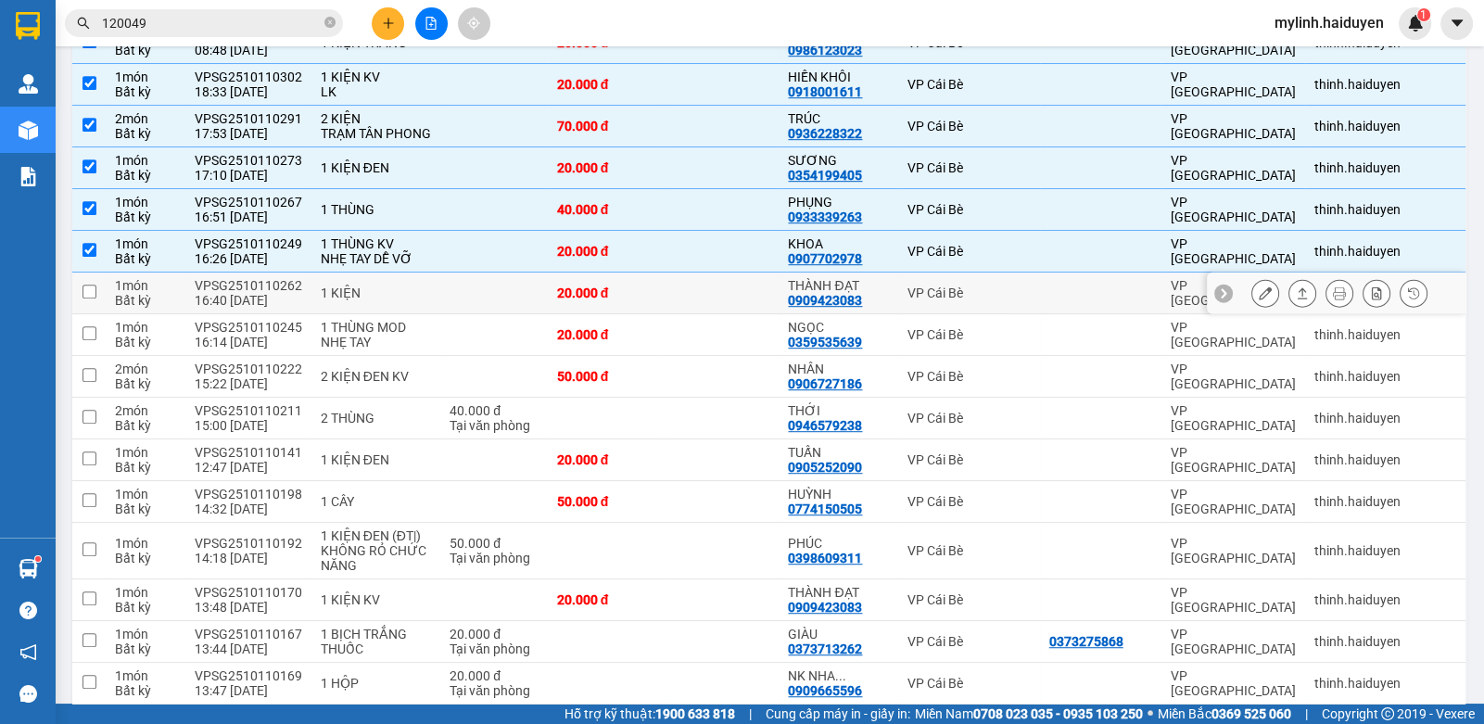
click at [601, 313] on td "20.000 đ" at bounding box center [606, 293] width 116 height 42
checkbox input "true"
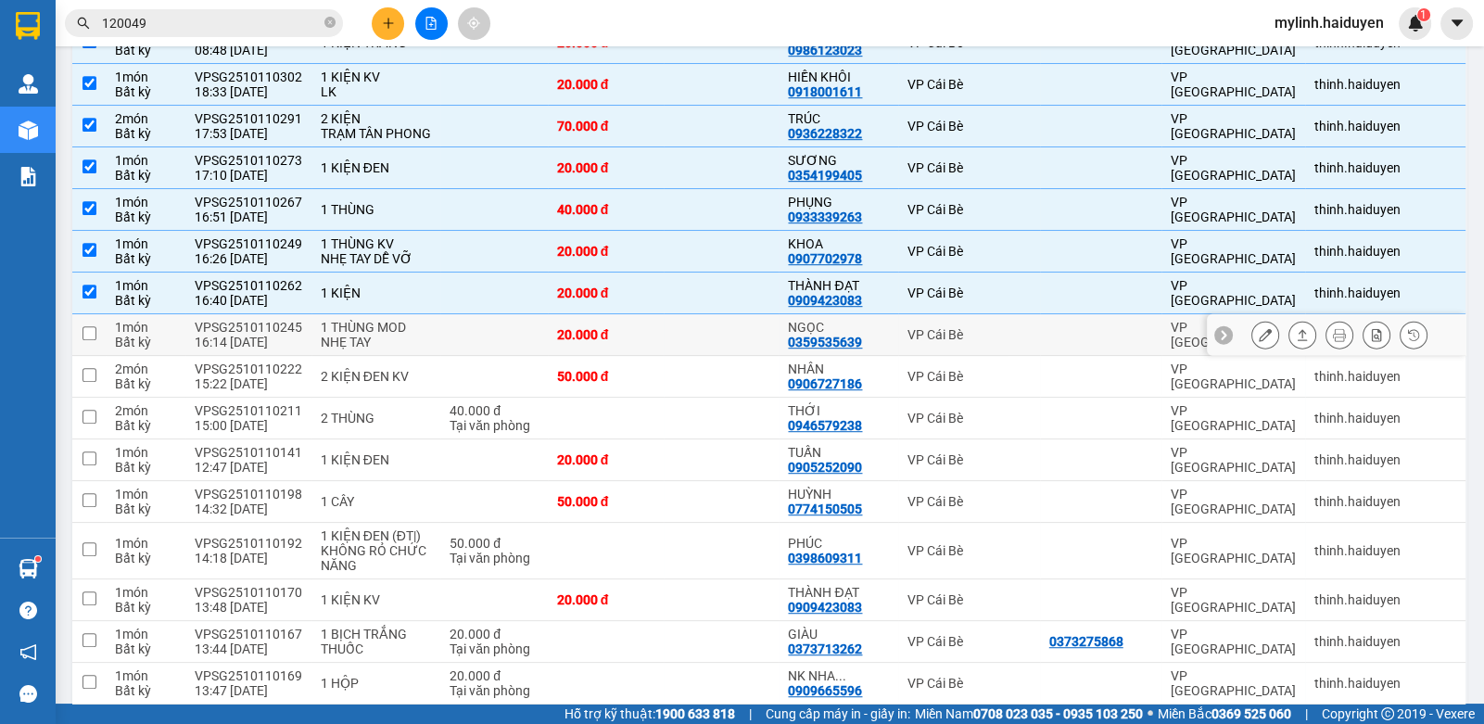
click at [577, 342] on div "20.000 đ" at bounding box center [605, 334] width 97 height 15
checkbox input "true"
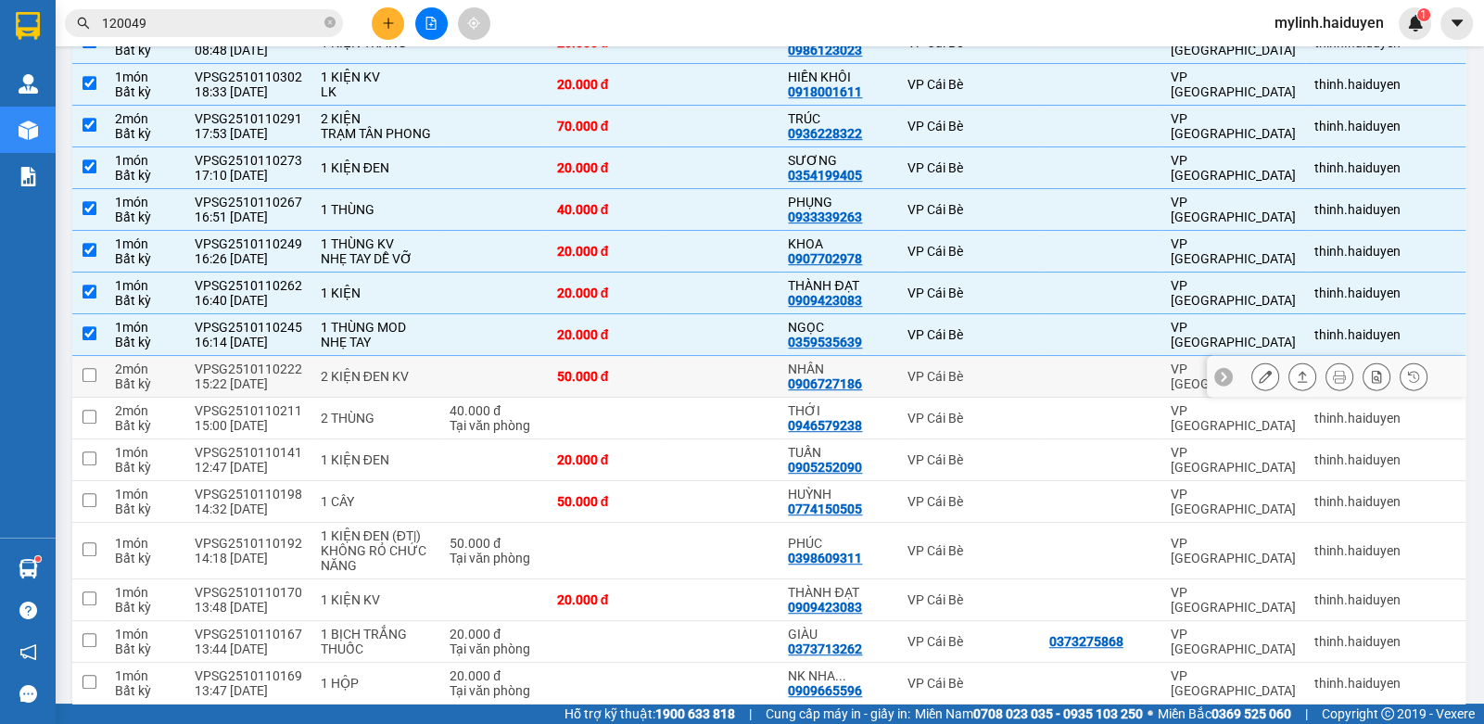
click at [604, 397] on td "50.000 đ" at bounding box center [606, 377] width 116 height 42
checkbox input "true"
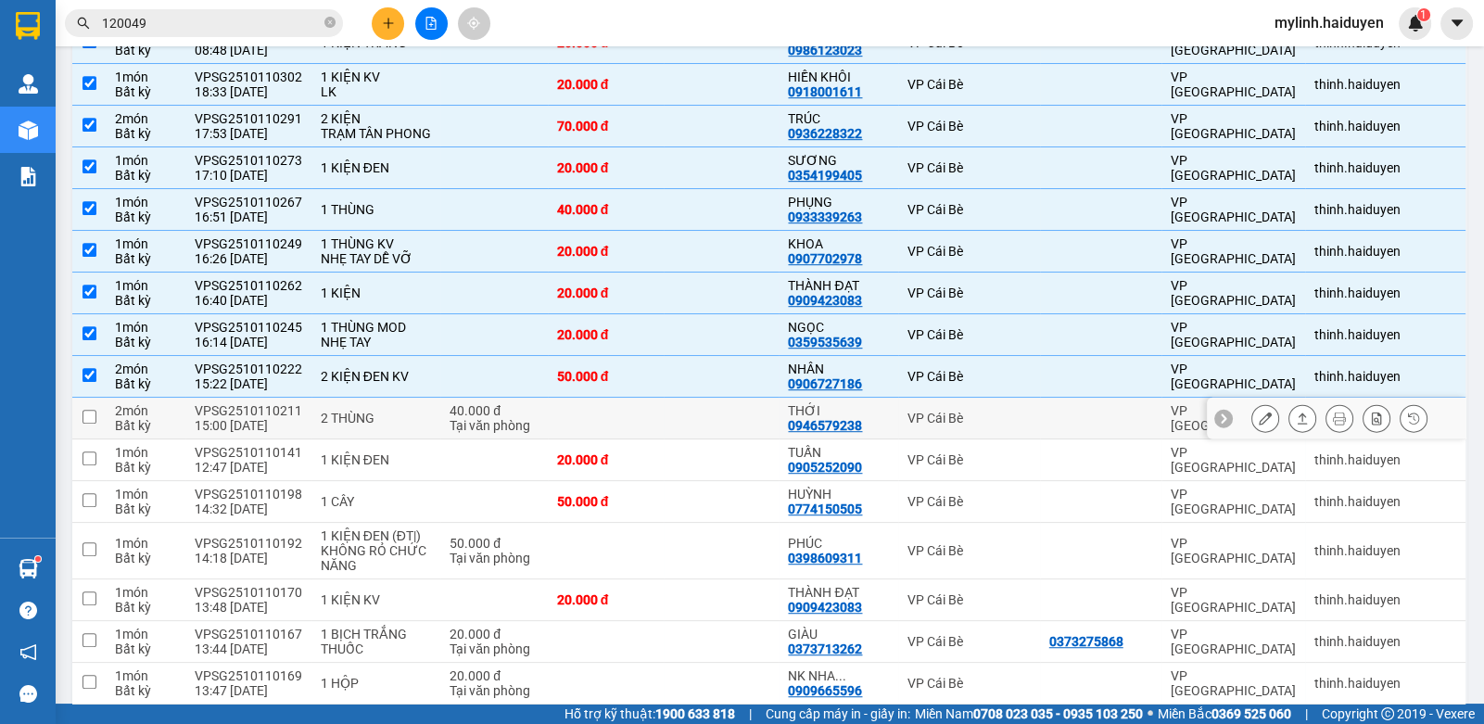
click at [632, 426] on td at bounding box center [606, 419] width 116 height 42
checkbox input "true"
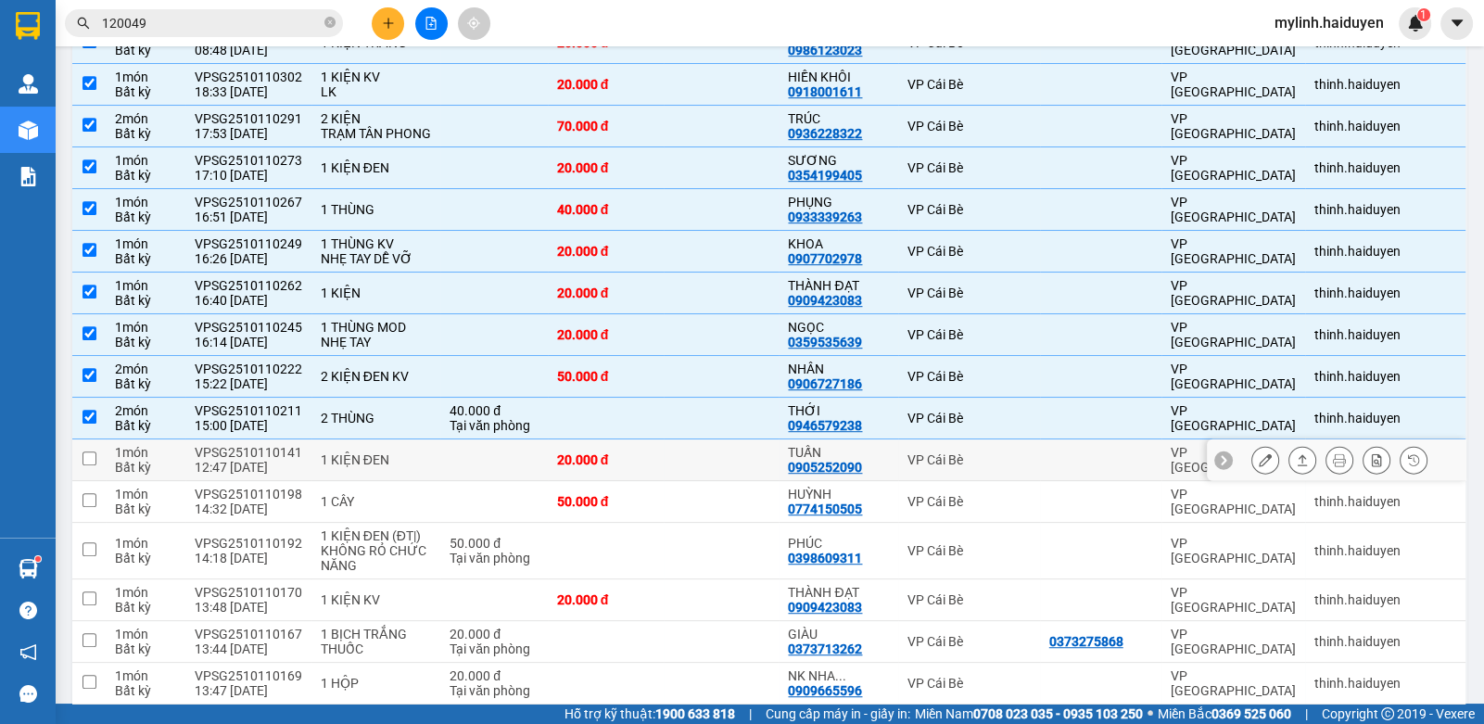
click at [601, 479] on td "20.000 đ" at bounding box center [606, 460] width 116 height 42
checkbox input "true"
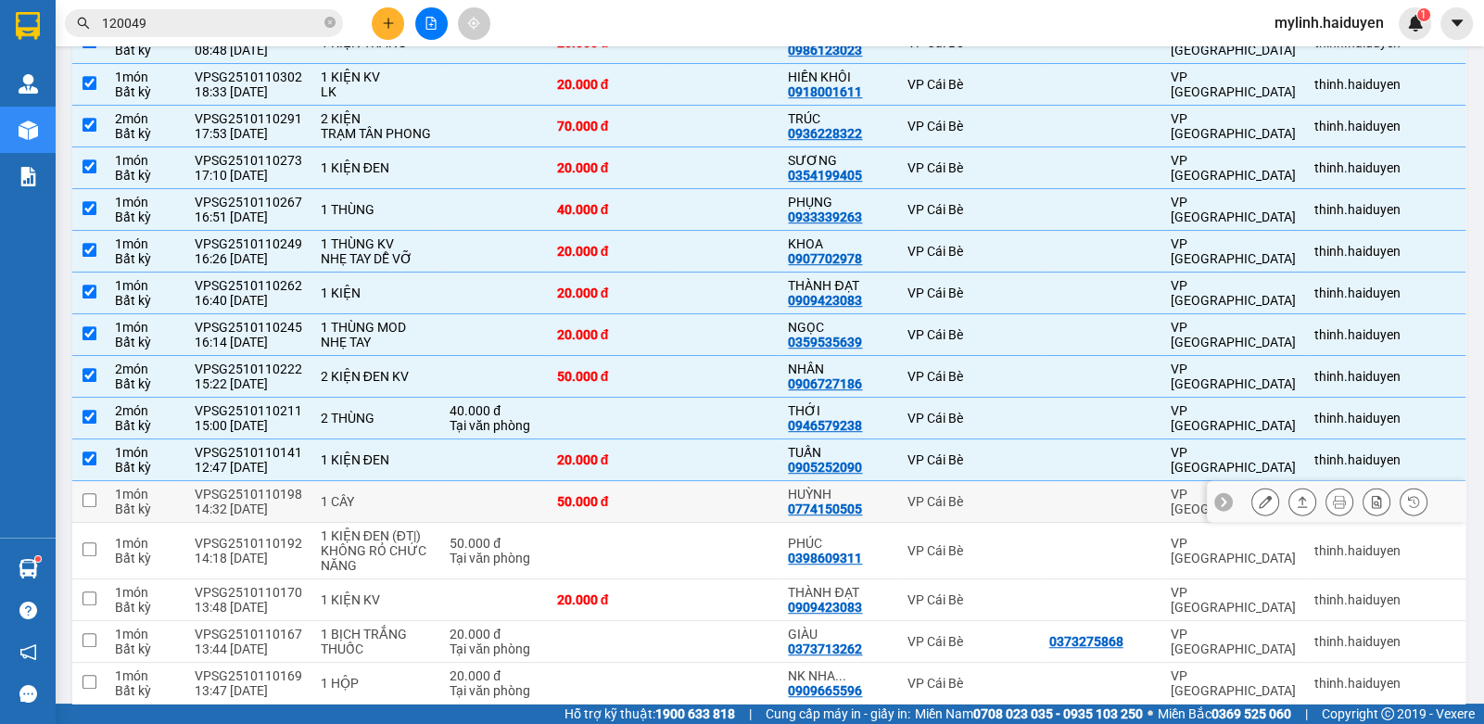
click at [576, 521] on td "50.000 đ" at bounding box center [606, 502] width 116 height 42
checkbox input "true"
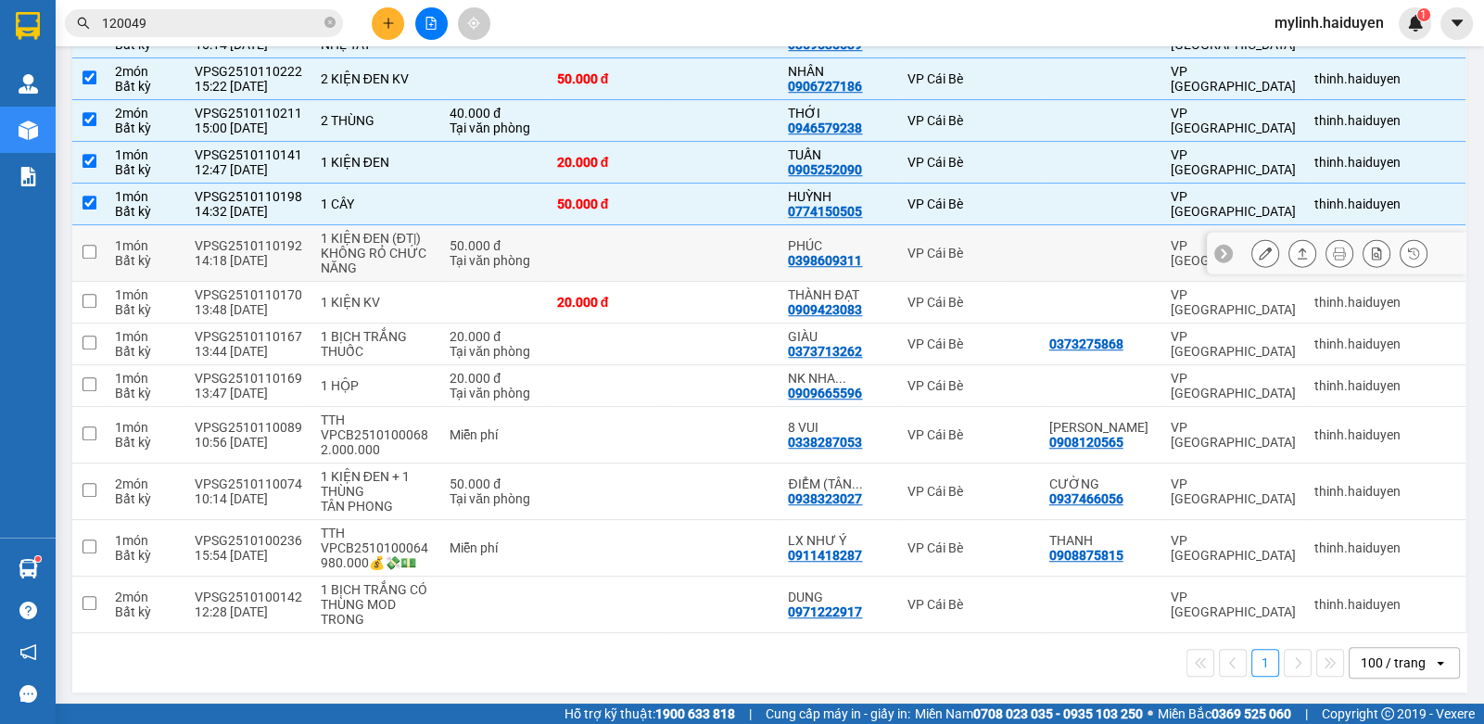
scroll to position [1699, 0]
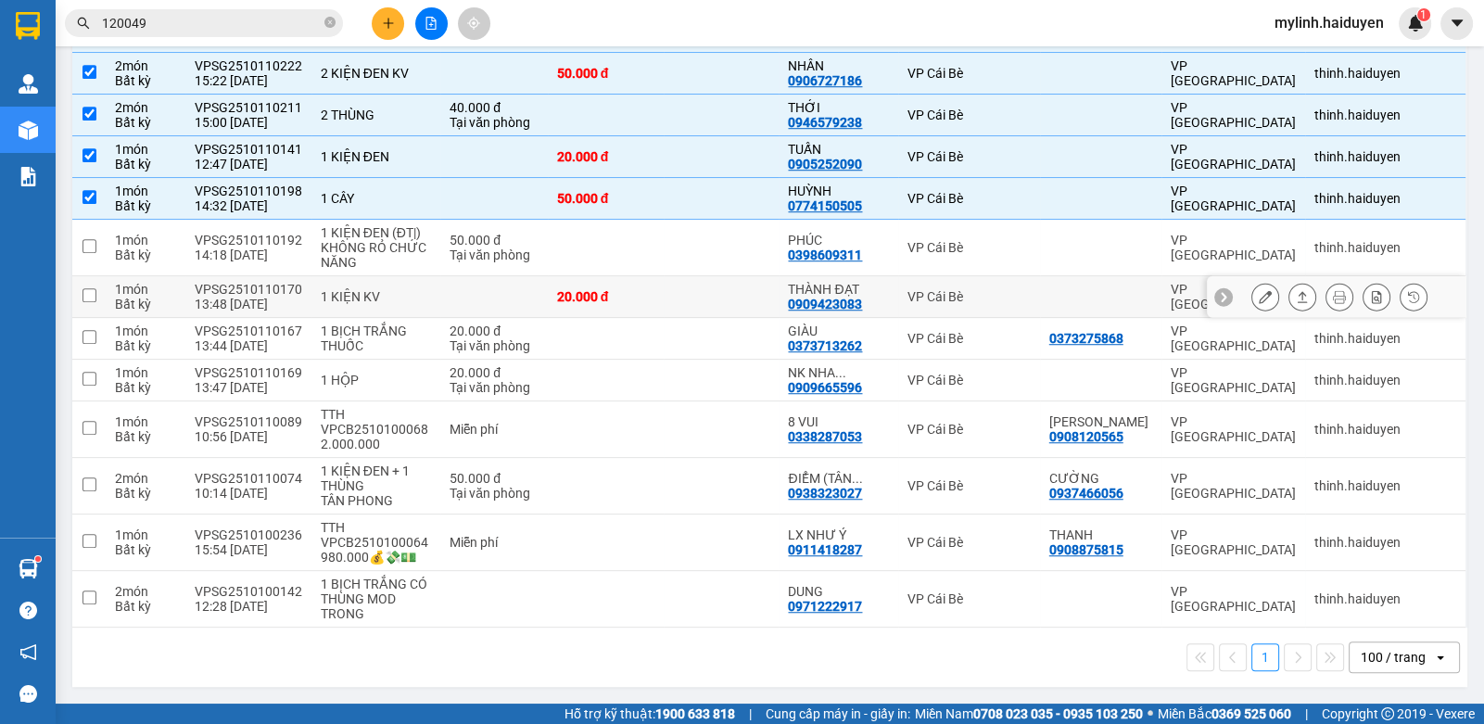
click at [608, 302] on div "20.000 đ" at bounding box center [605, 296] width 97 height 15
checkbox input "true"
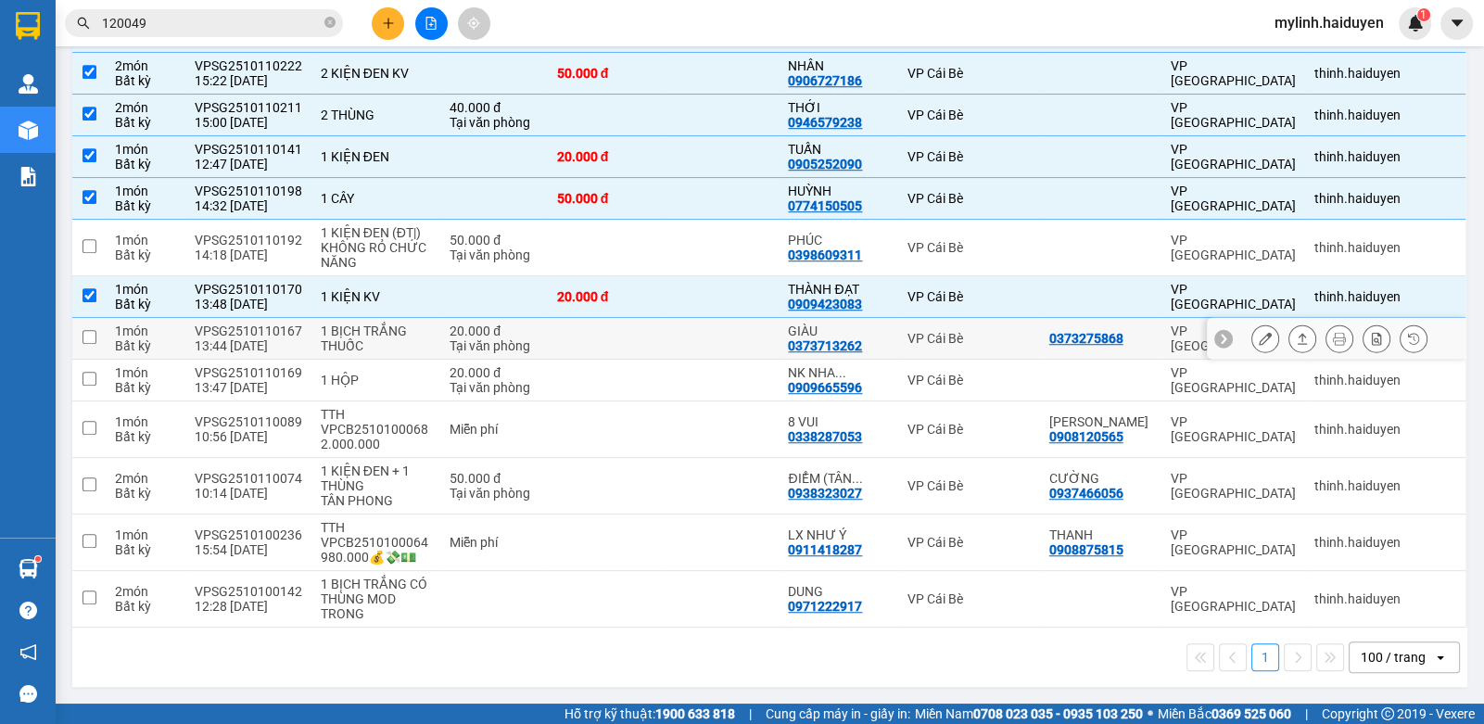
click at [606, 341] on td at bounding box center [606, 339] width 116 height 42
checkbox input "true"
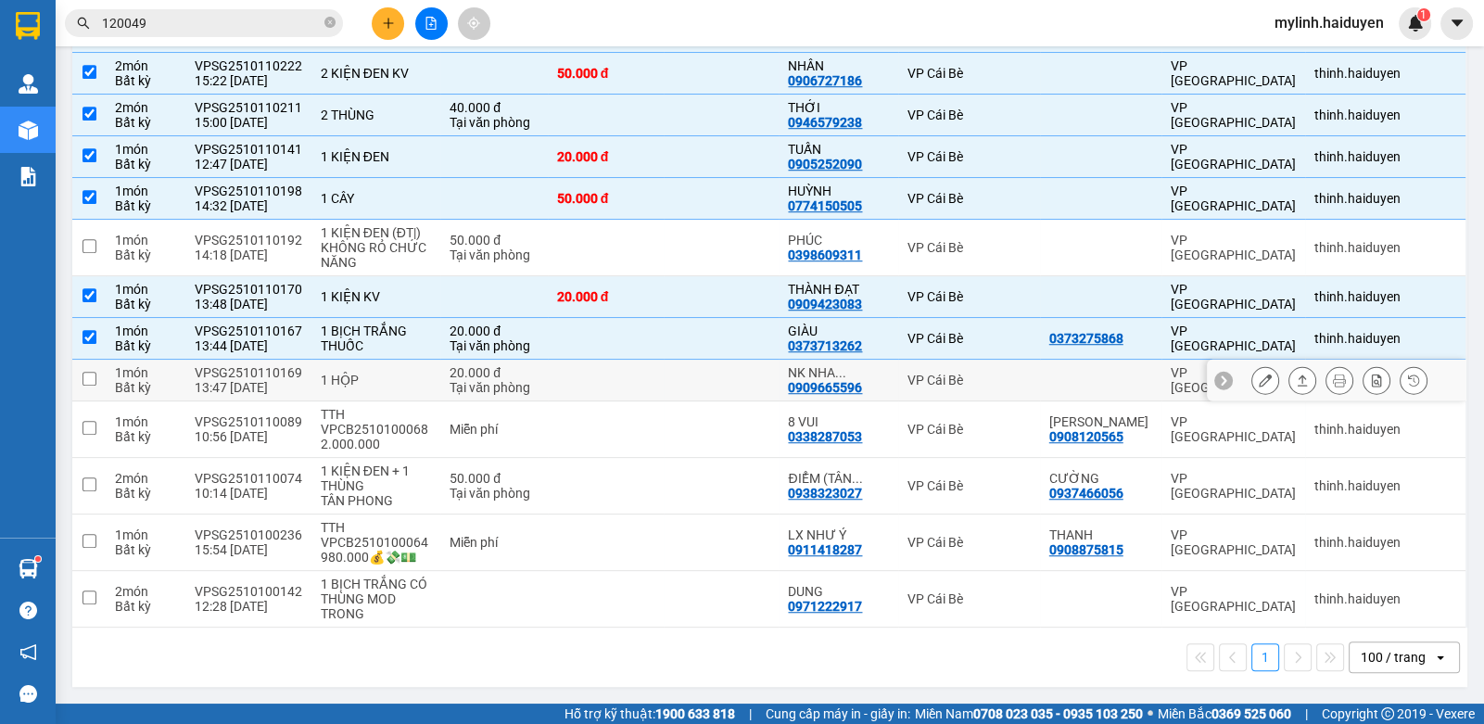
click at [732, 387] on td at bounding box center [722, 381] width 116 height 42
checkbox input "true"
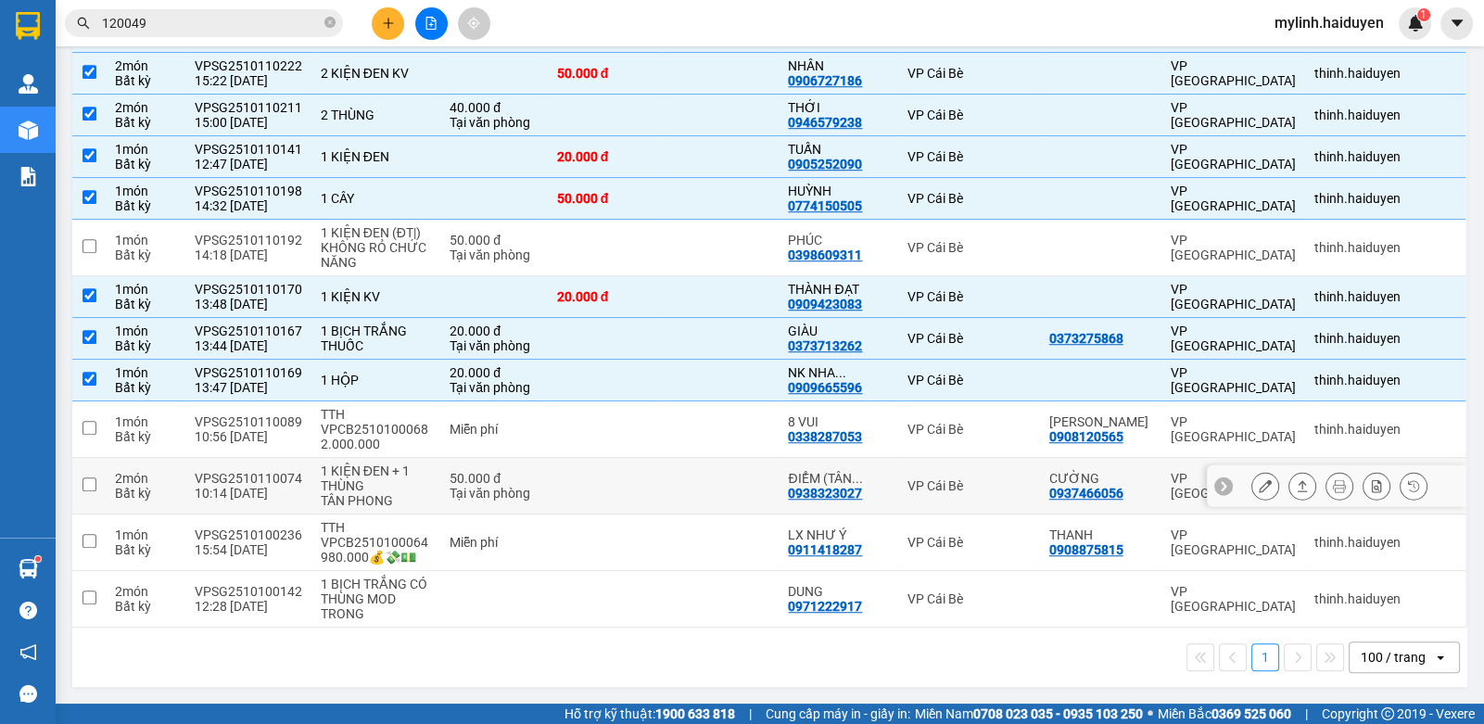
click at [475, 490] on div "Tại văn phòng" at bounding box center [494, 493] width 89 height 15
checkbox input "true"
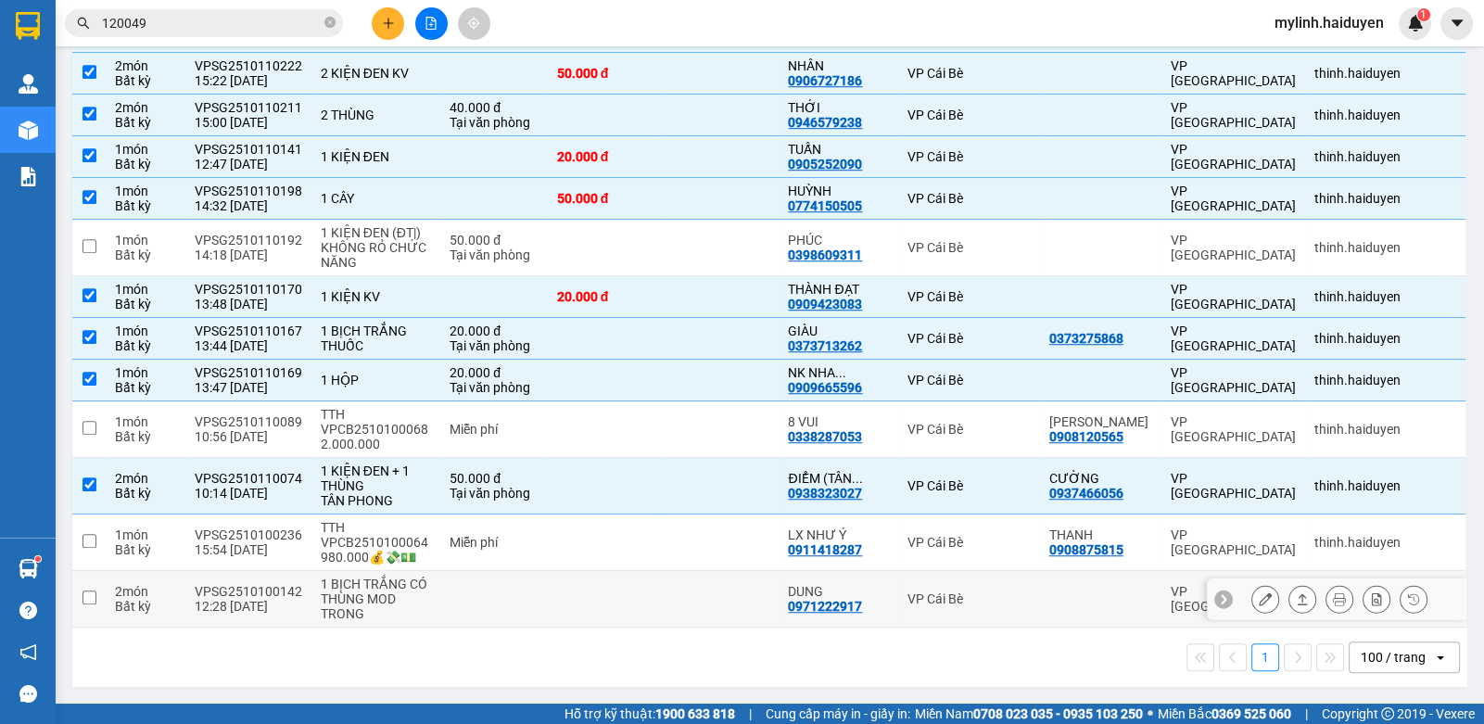
click at [547, 601] on td at bounding box center [494, 599] width 108 height 57
checkbox input "true"
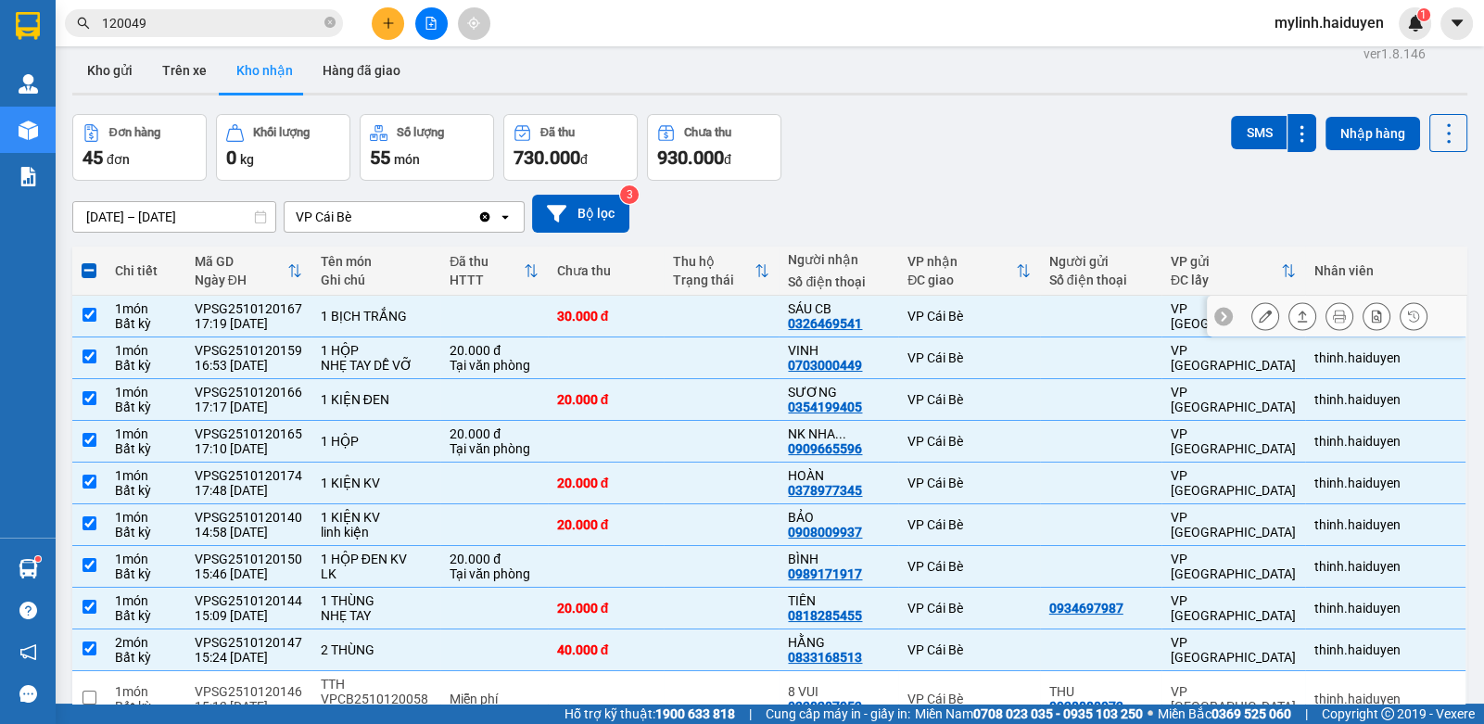
scroll to position [0, 0]
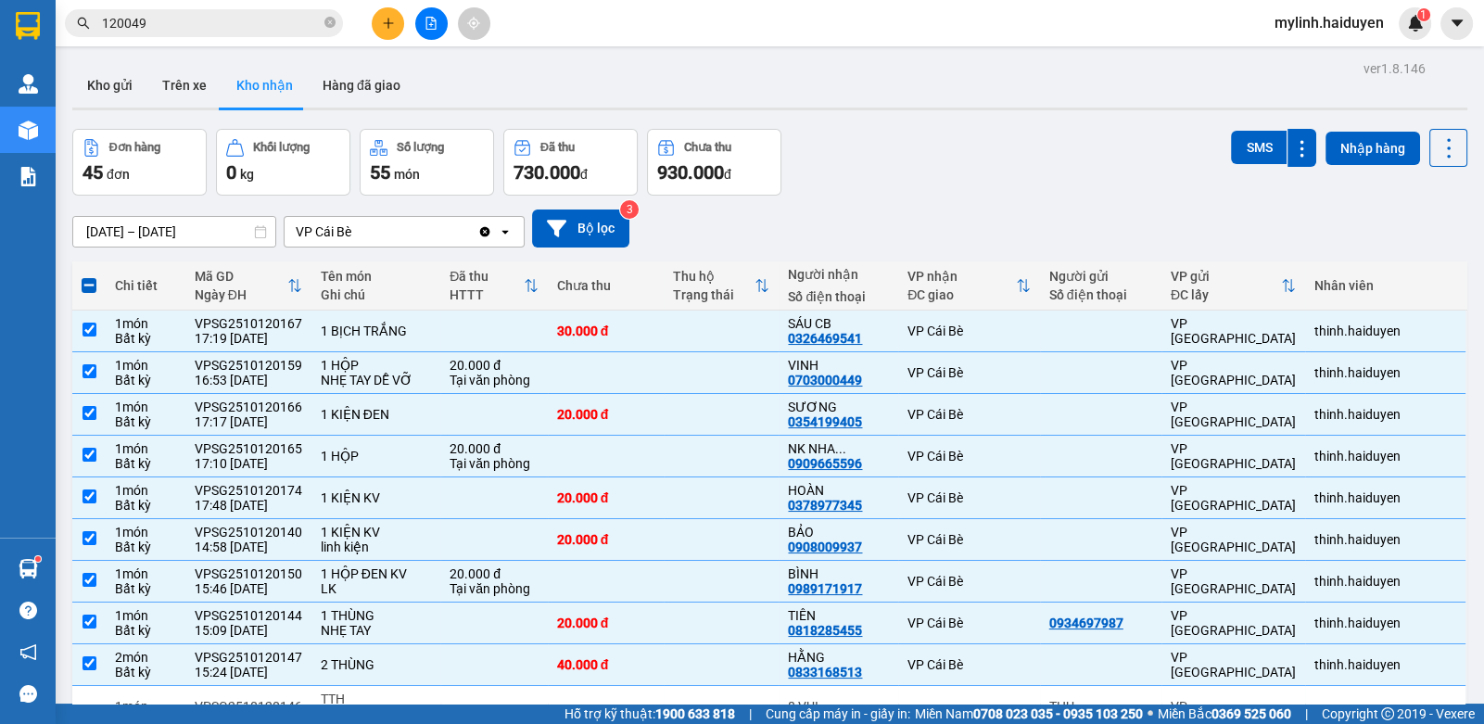
click at [169, 234] on input "[DATE] – [DATE]" at bounding box center [174, 232] width 202 height 30
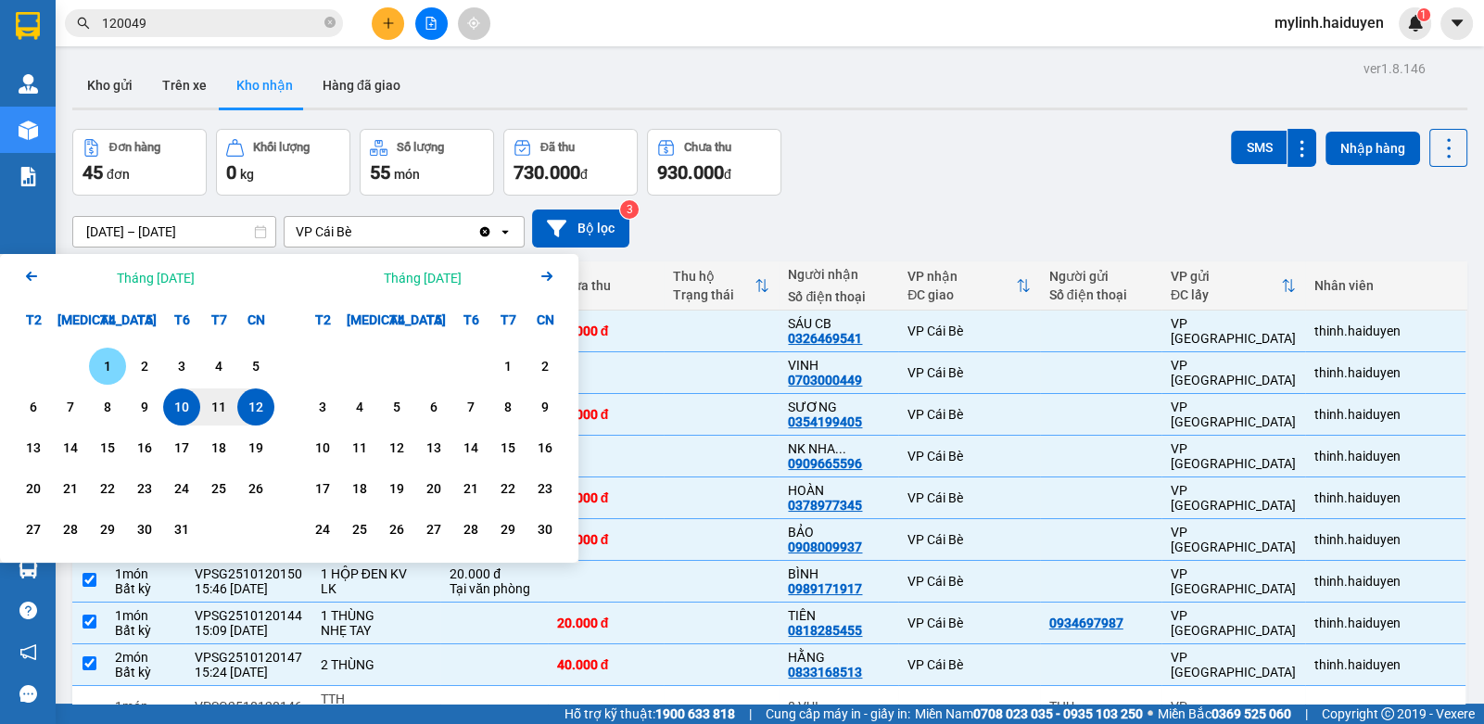
drag, startPoint x: 115, startPoint y: 361, endPoint x: 200, endPoint y: 401, distance: 94.5
click at [122, 364] on div "1" at bounding box center [107, 366] width 37 height 37
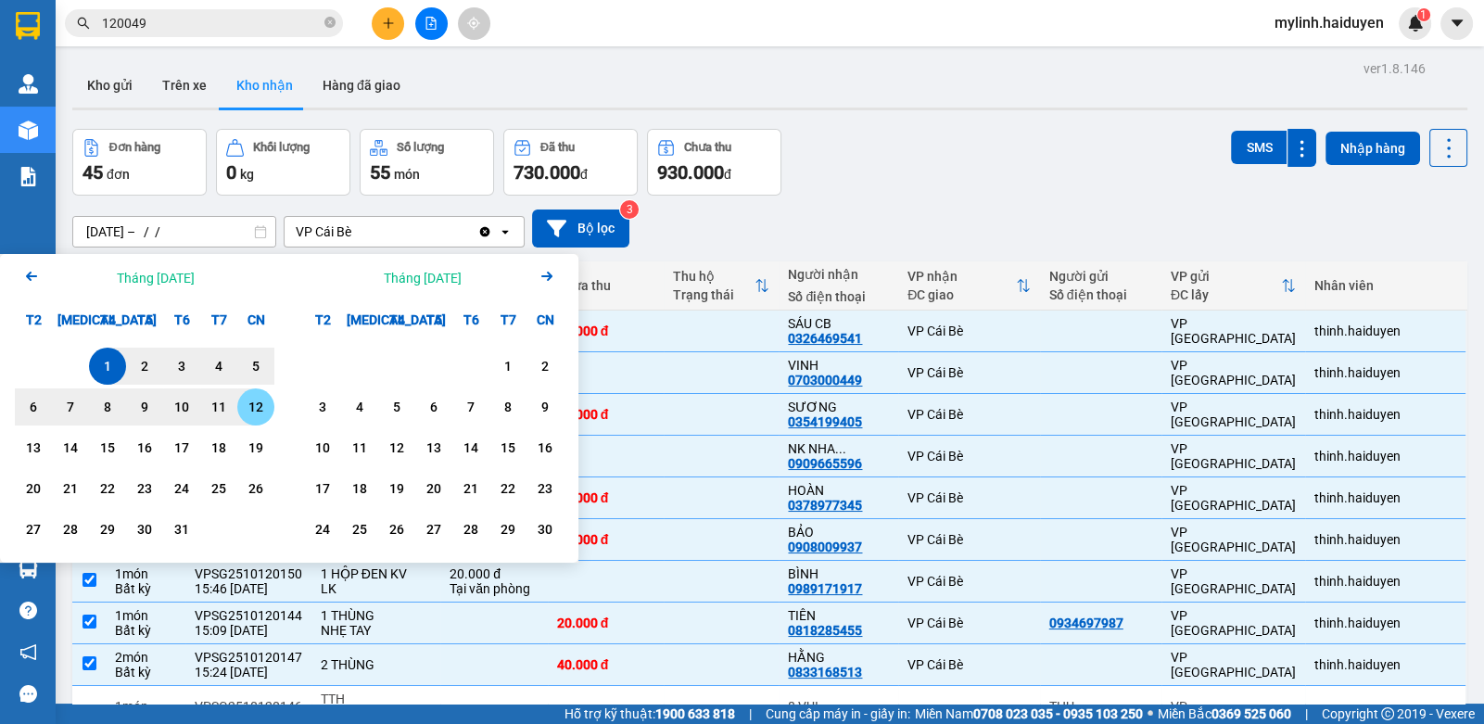
click at [250, 409] on div "12" at bounding box center [256, 407] width 26 height 22
type input "[DATE] – [DATE]"
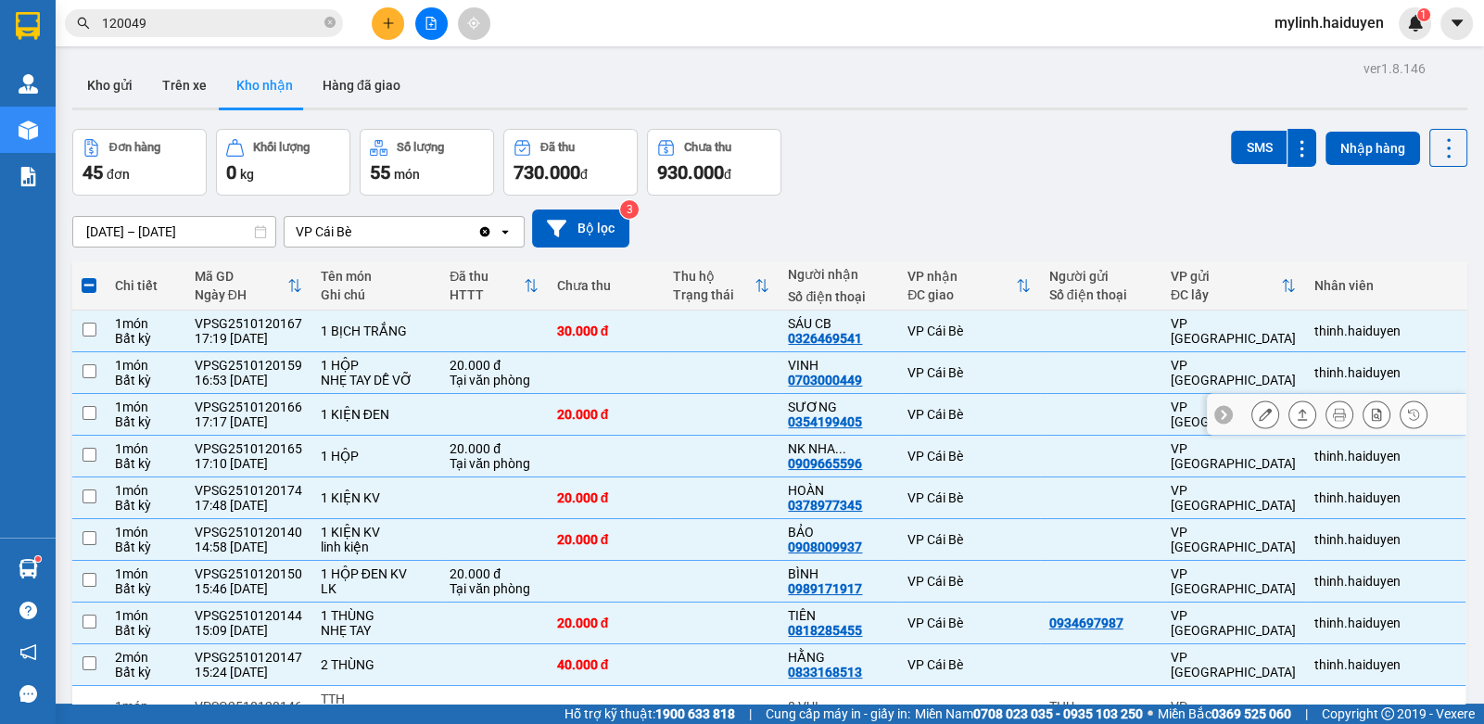
checkbox input "false"
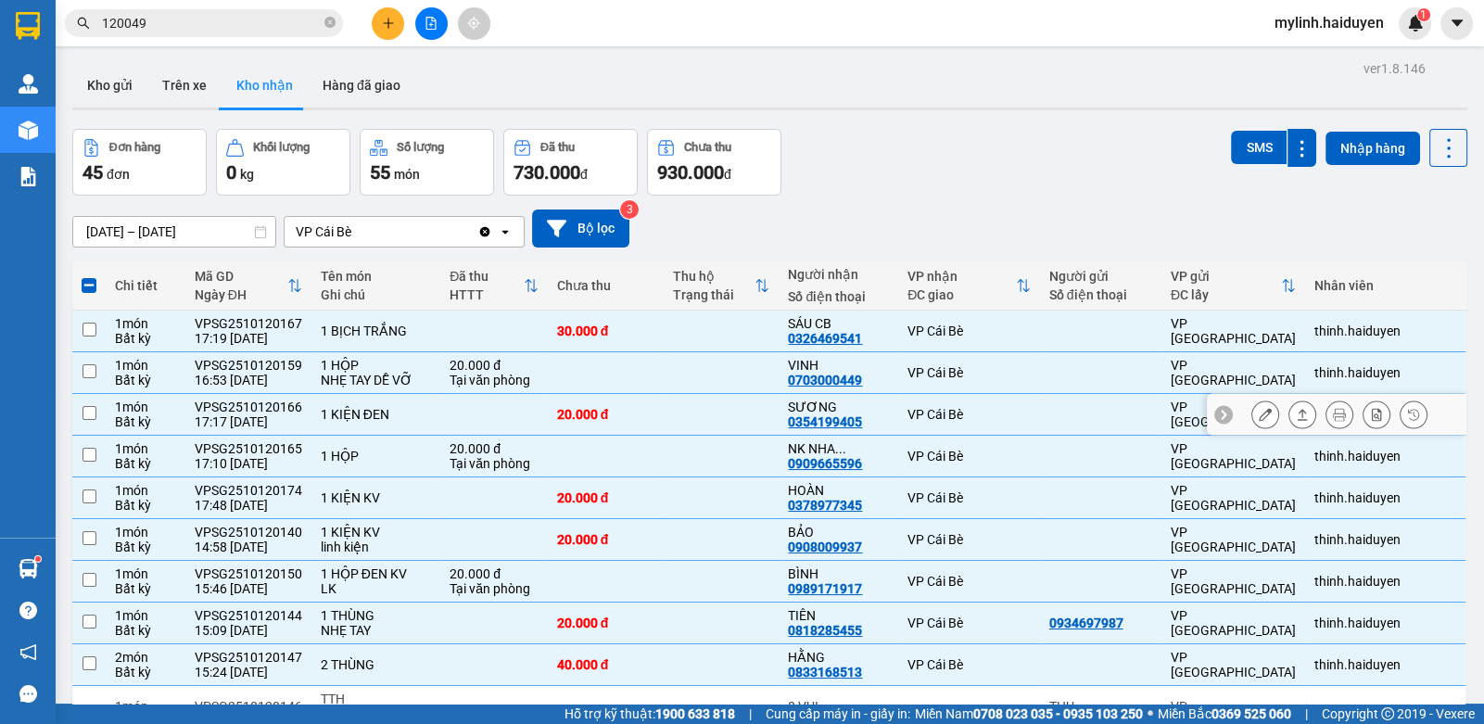
checkbox input "false"
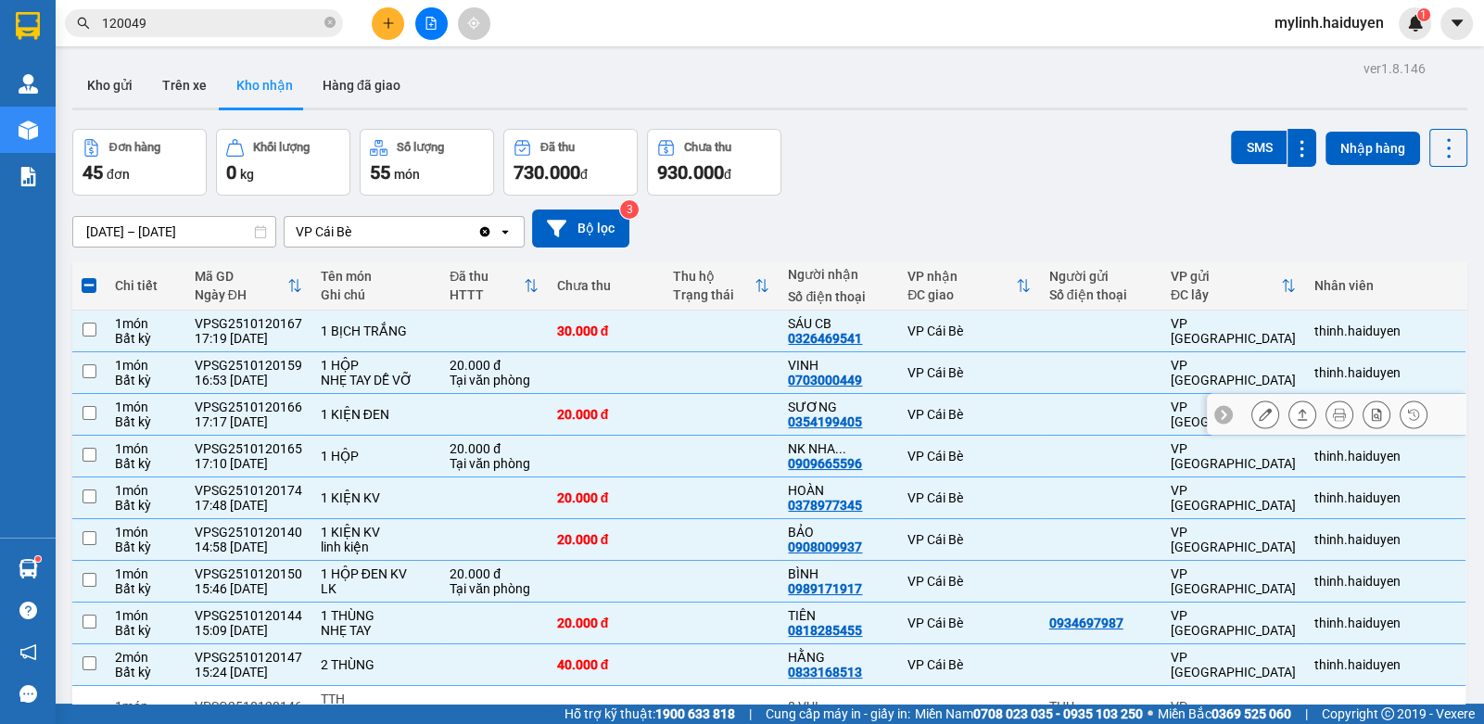
checkbox input "false"
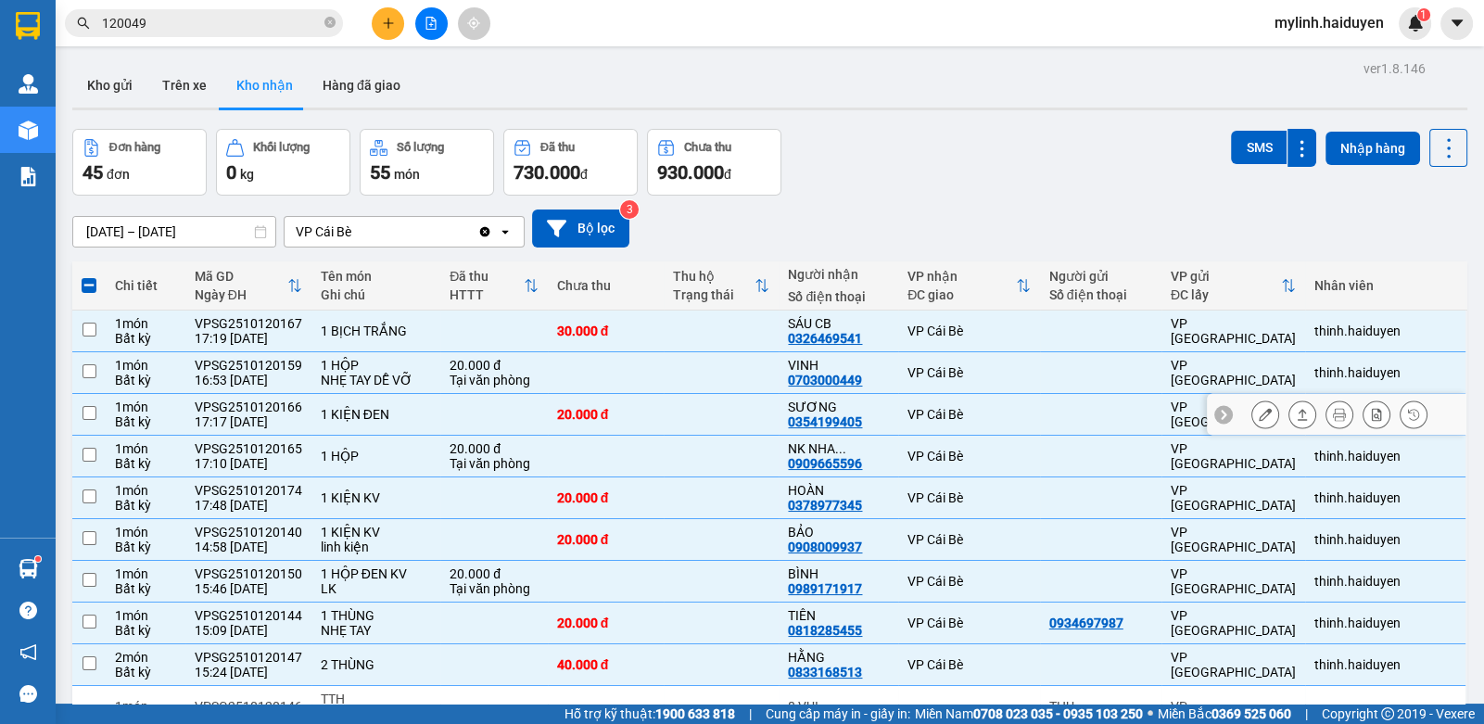
checkbox input "false"
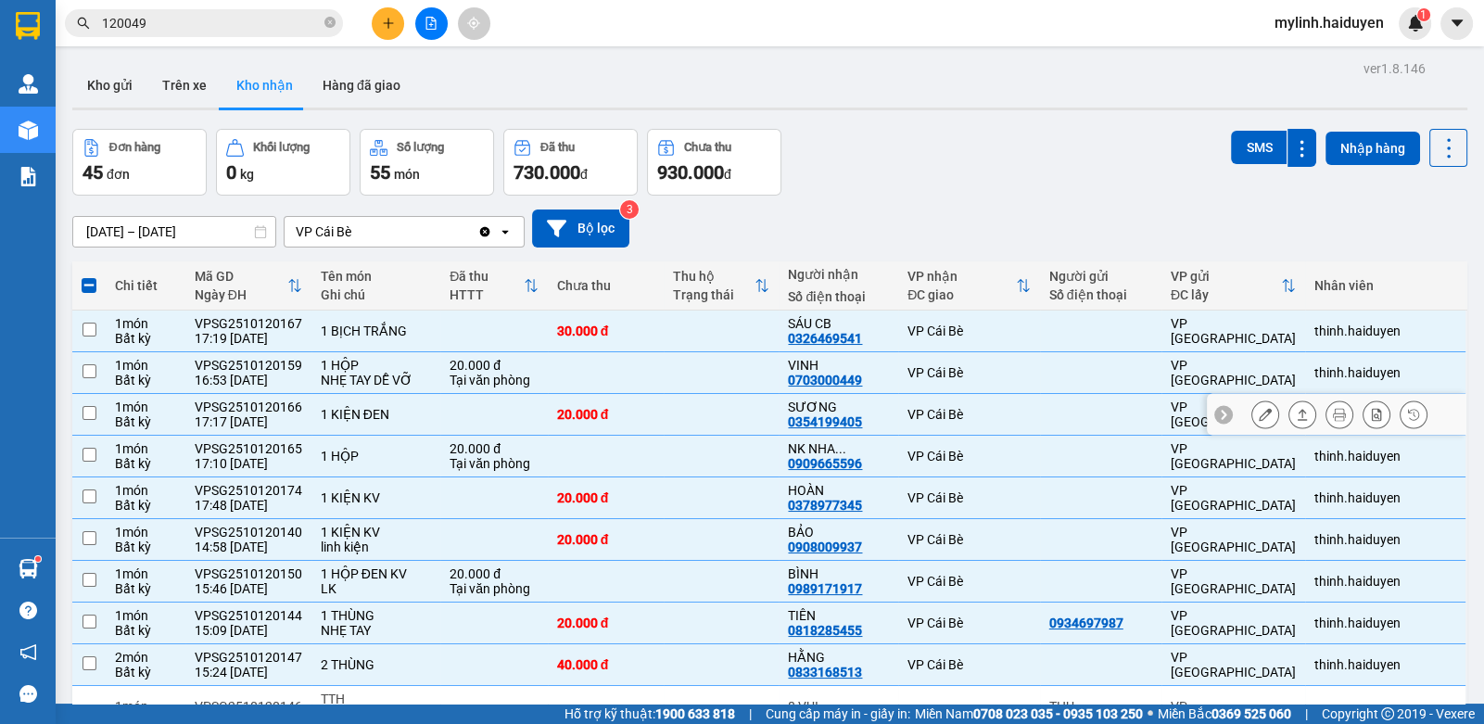
checkbox input "false"
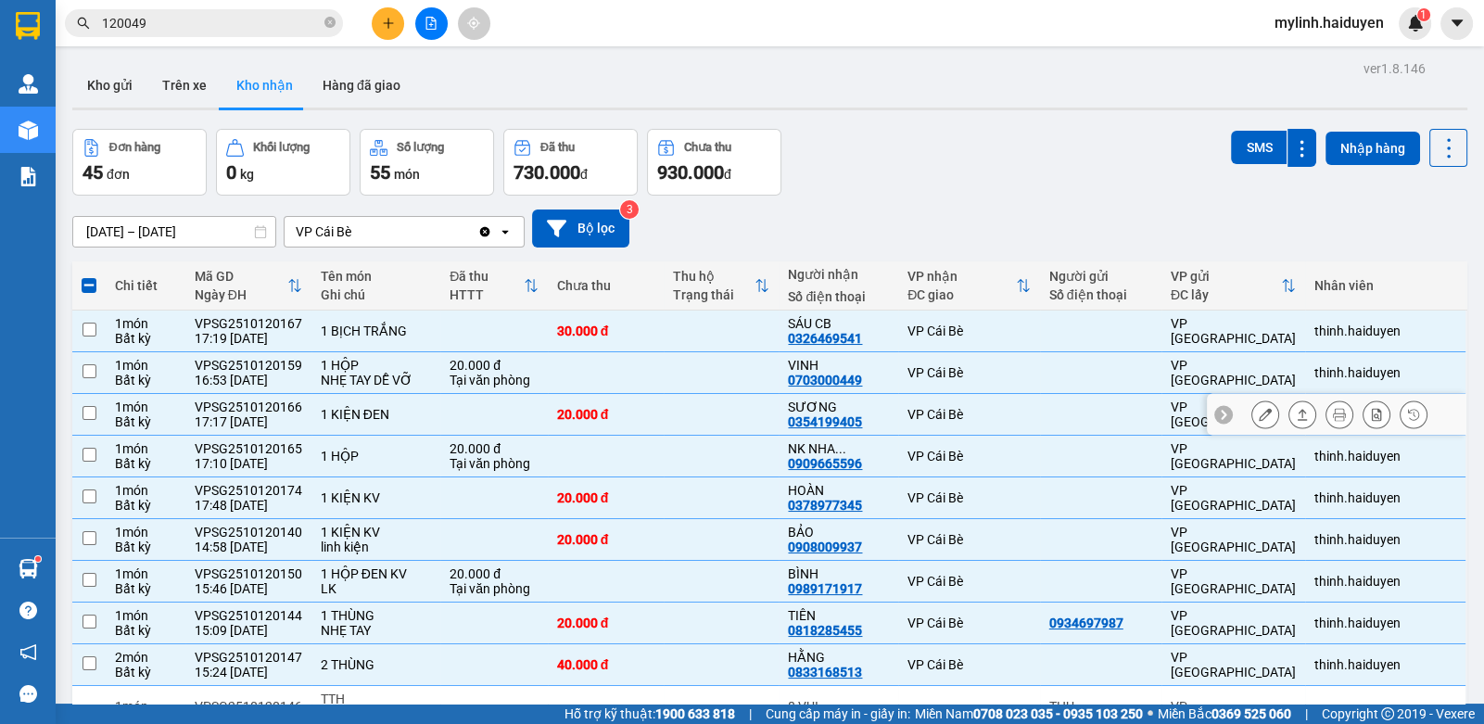
checkbox input "false"
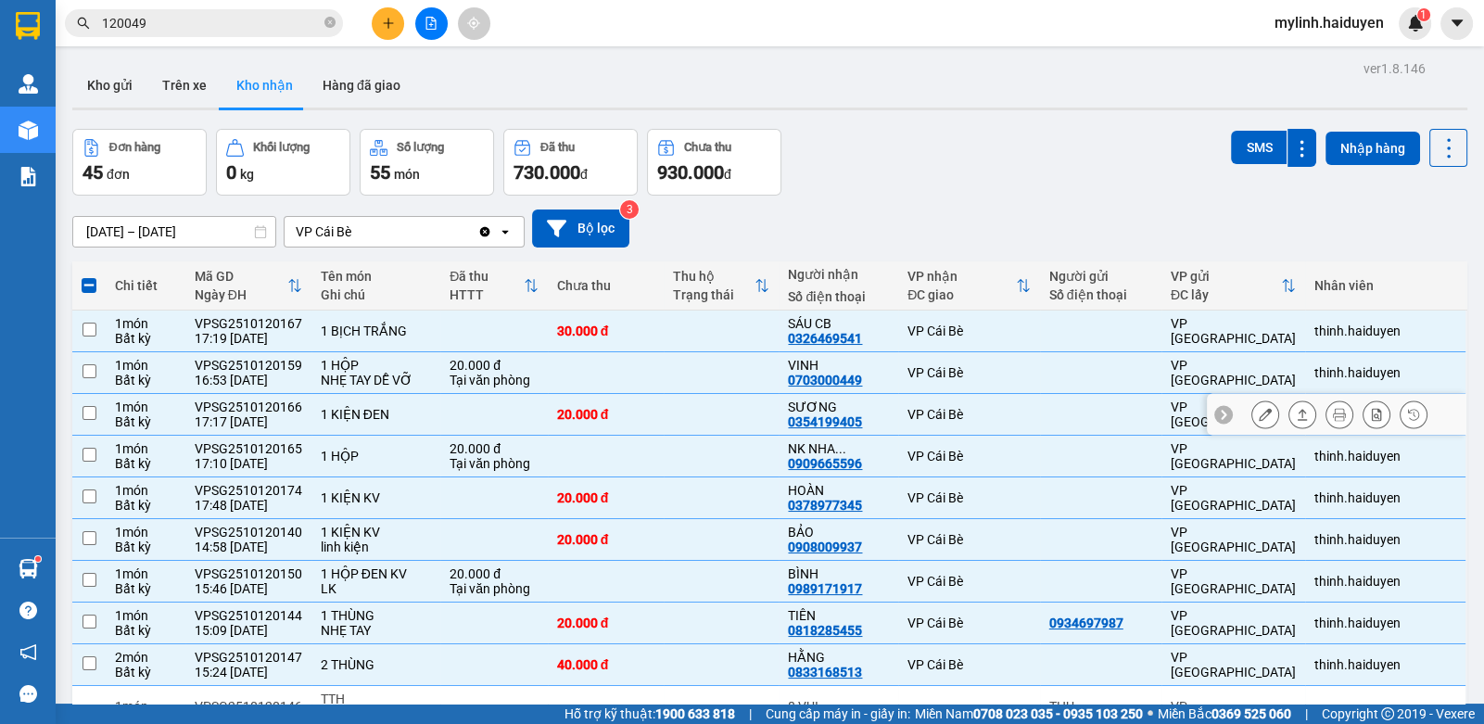
checkbox input "false"
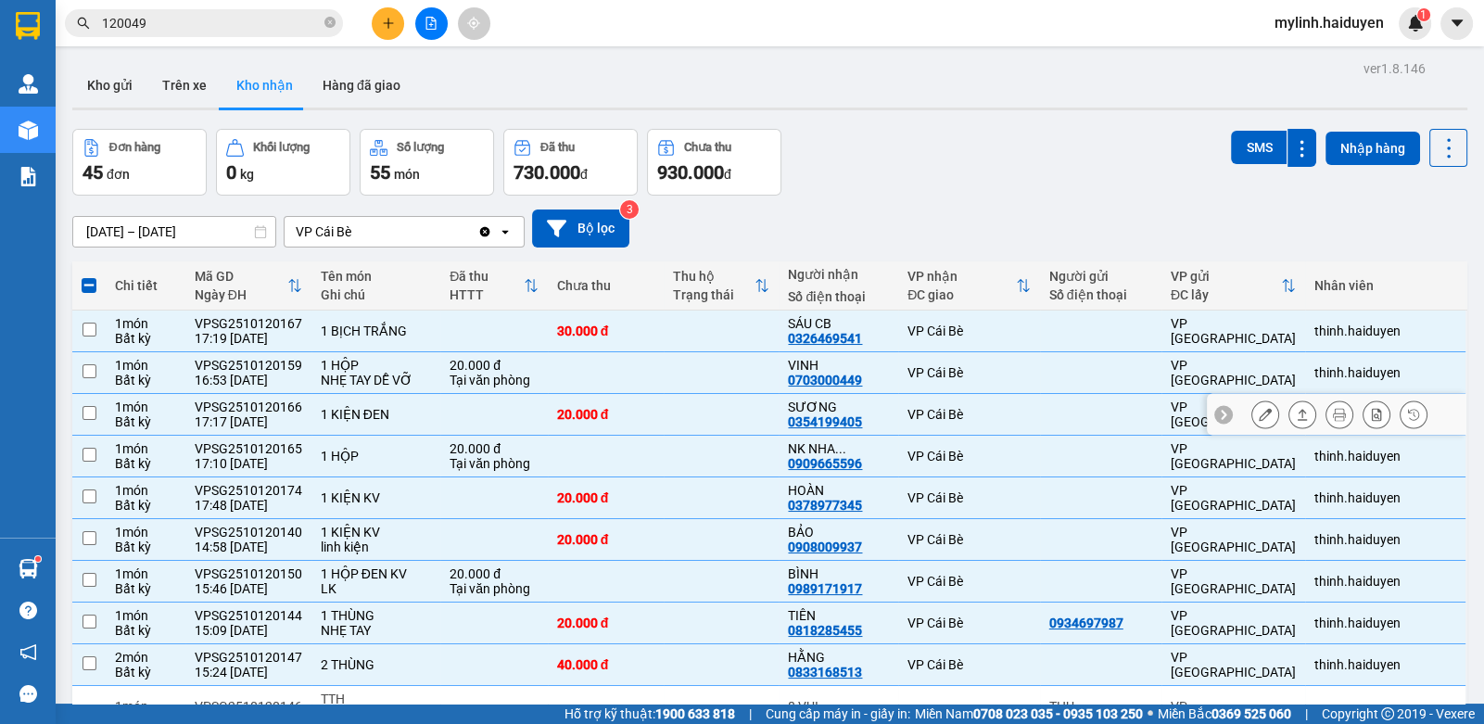
checkbox input "false"
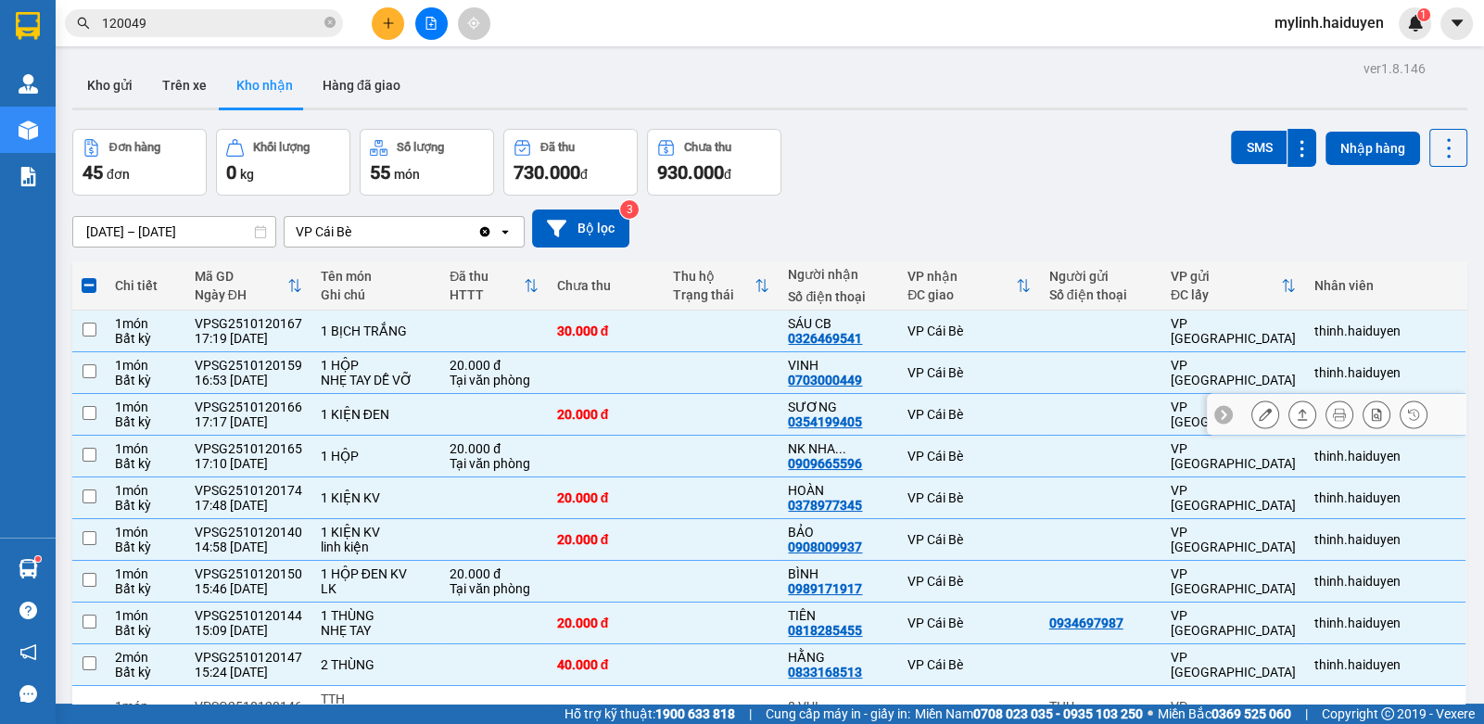
checkbox input "false"
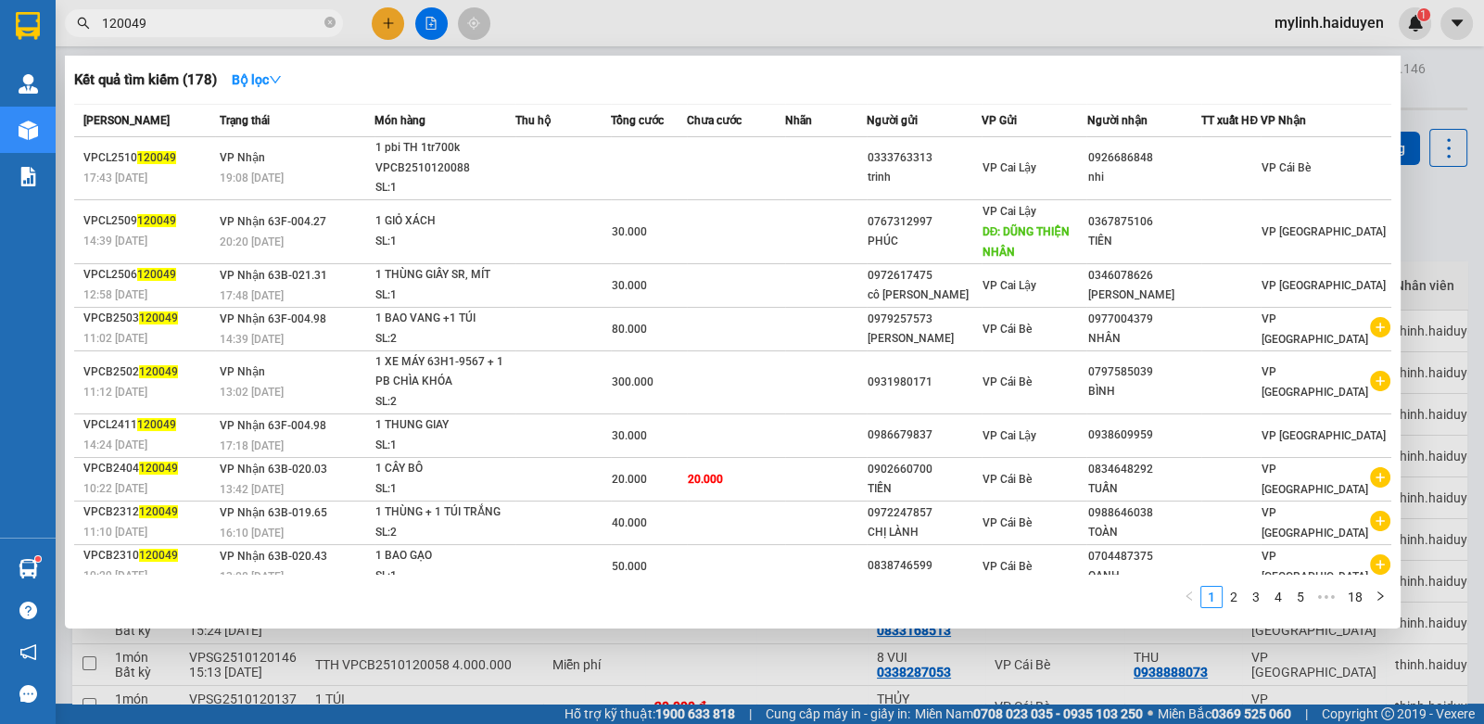
drag, startPoint x: 333, startPoint y: 19, endPoint x: 320, endPoint y: 21, distance: 13.1
click at [325, 21] on icon "close-circle" at bounding box center [329, 22] width 11 height 11
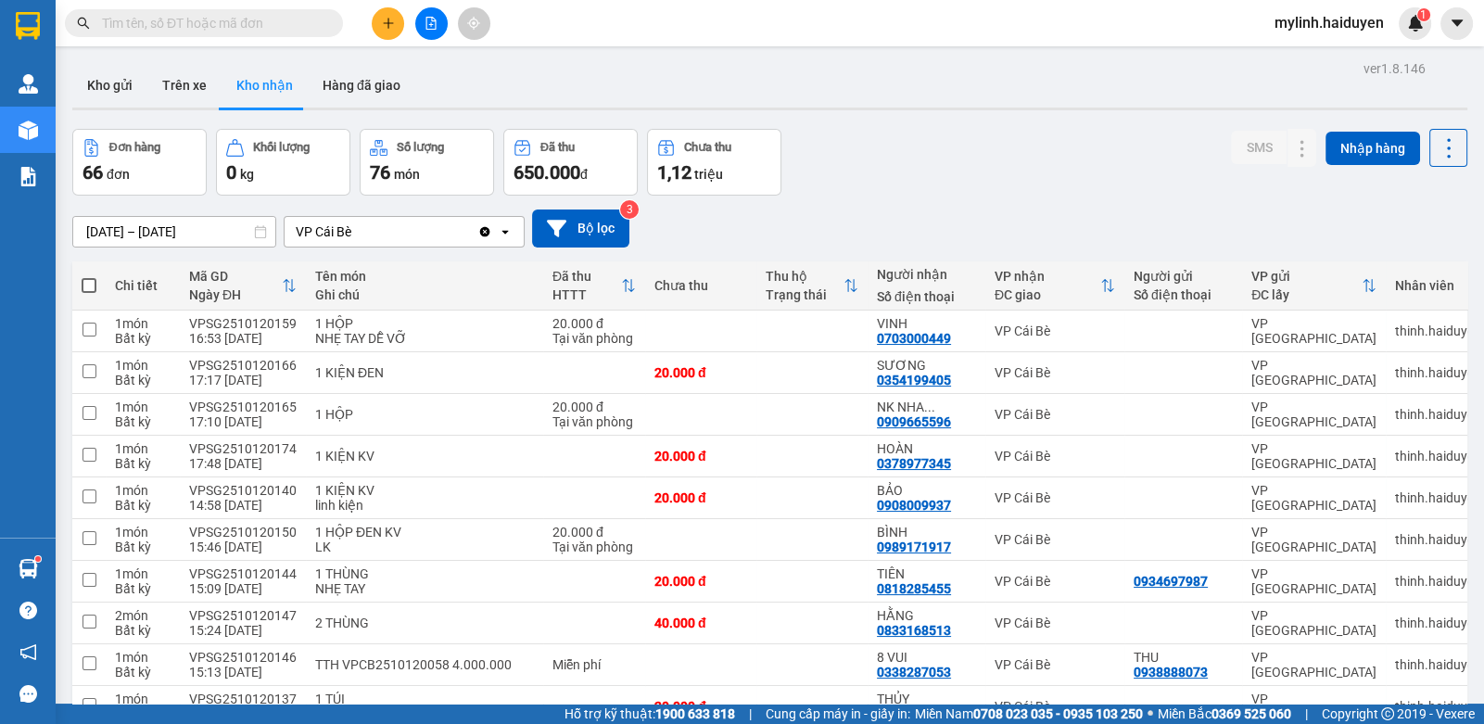
click at [228, 18] on input "text" at bounding box center [211, 23] width 219 height 20
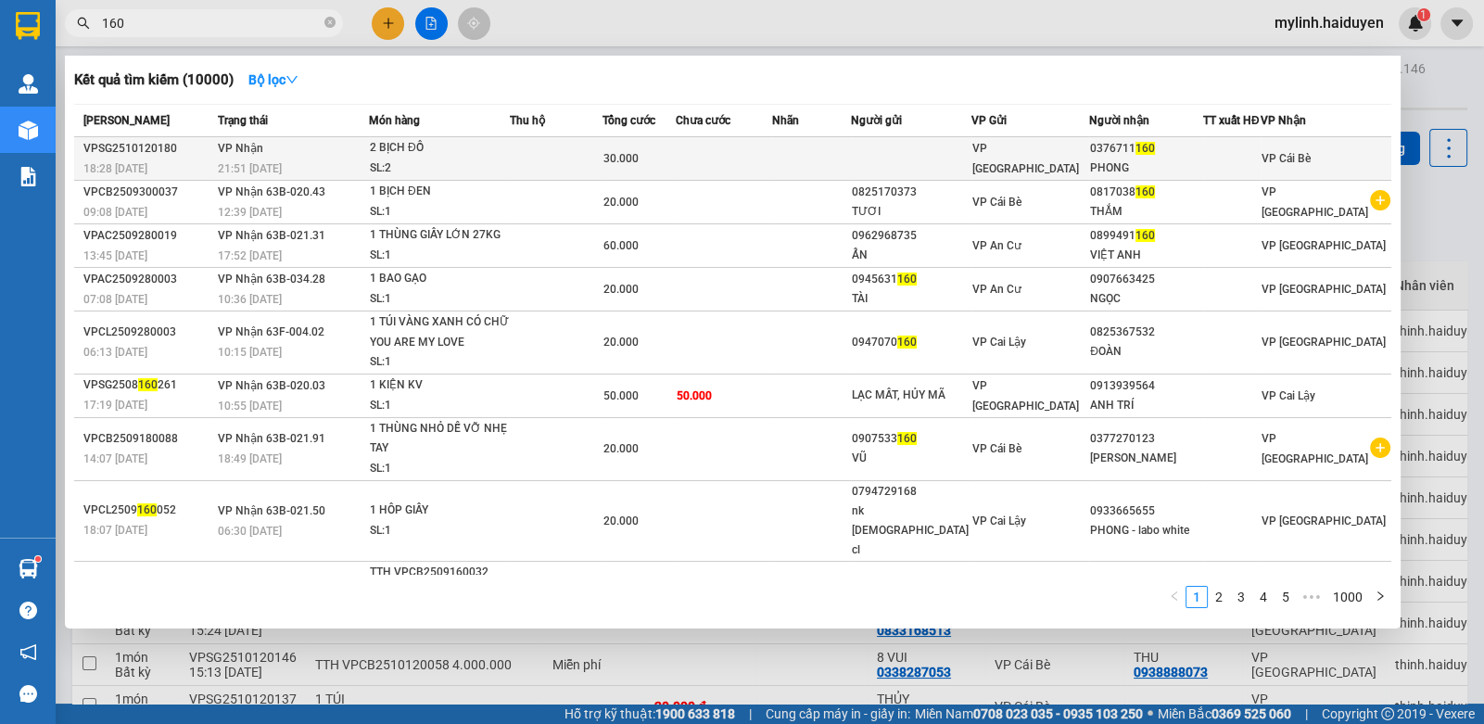
type input "160"
click at [477, 148] on div "2 BỊCH ĐỒ" at bounding box center [439, 148] width 139 height 20
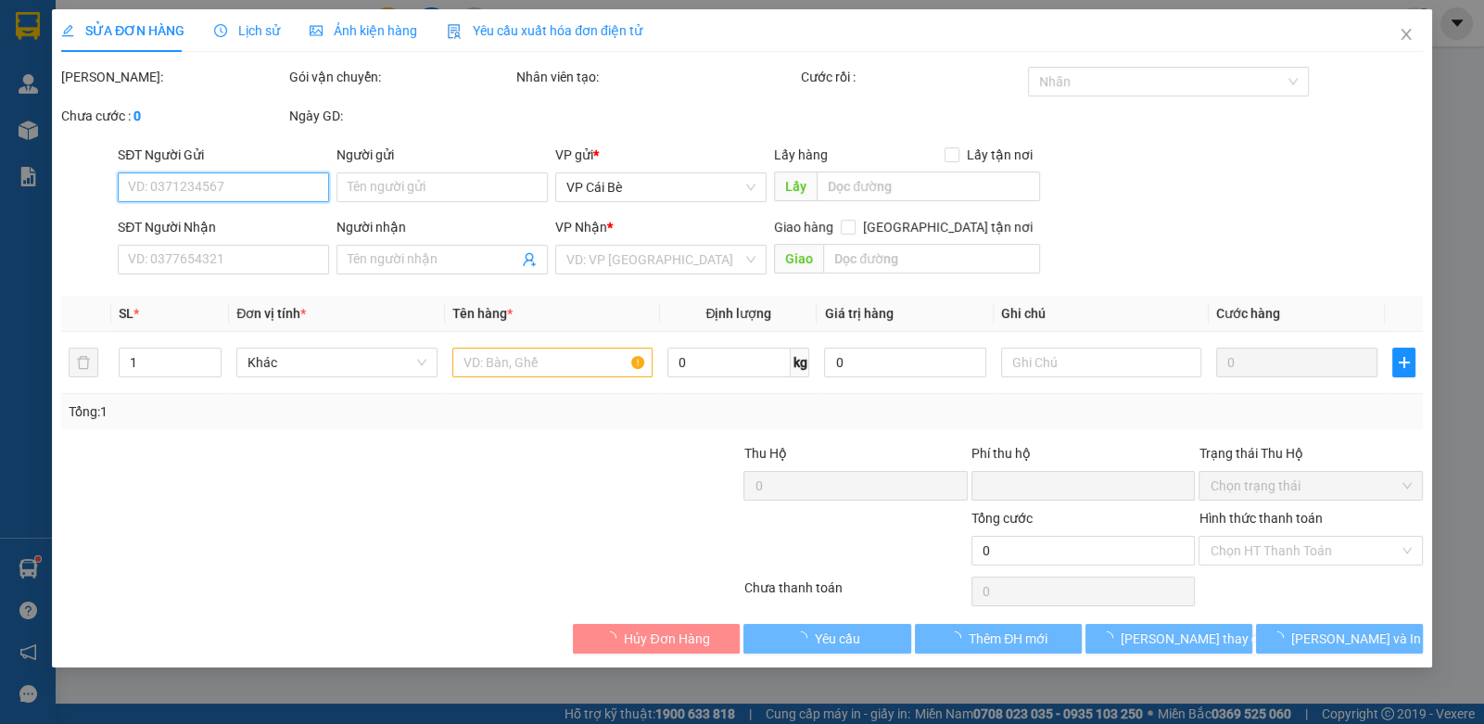
type input "0376711160"
type input "PHONG"
type input "0"
type input "30.000"
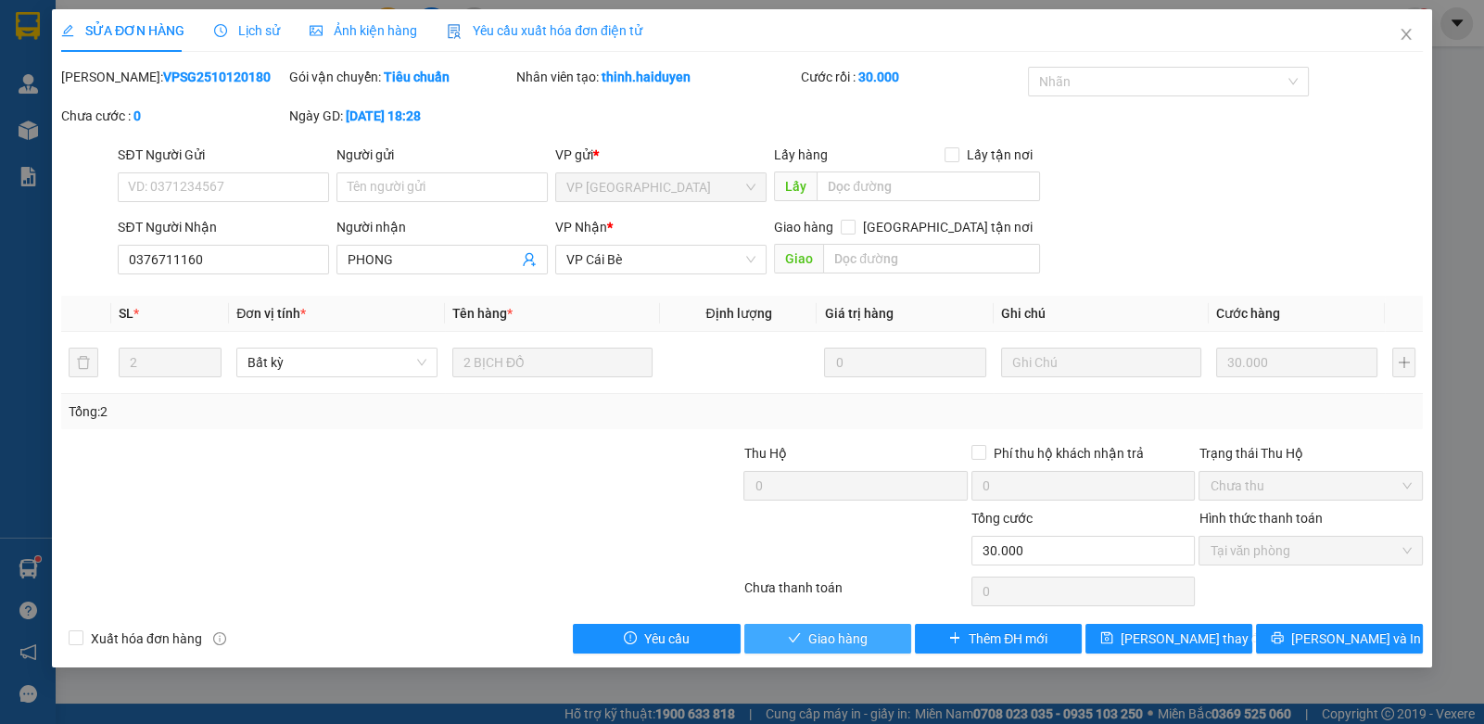
click at [808, 634] on span "Giao hàng" at bounding box center [837, 638] width 59 height 20
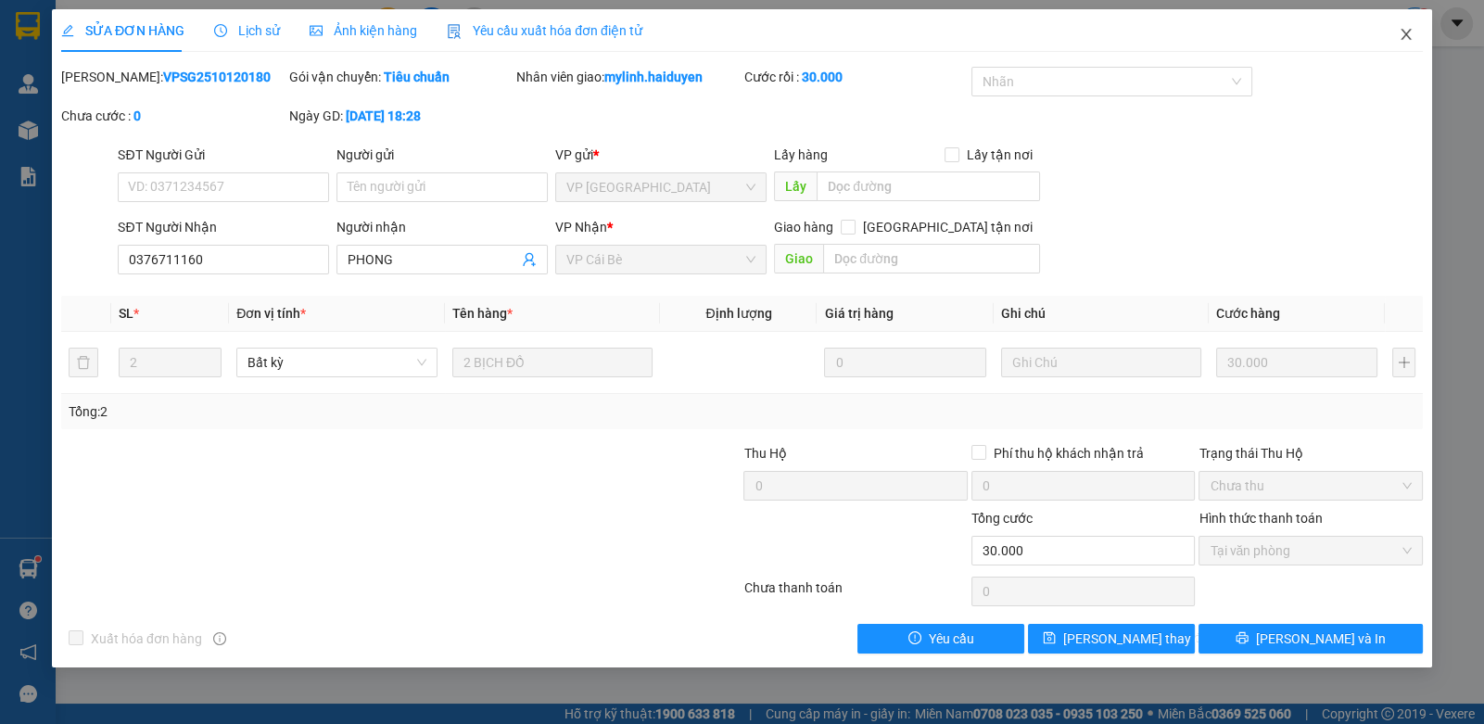
click at [1404, 31] on icon "close" at bounding box center [1406, 34] width 15 height 15
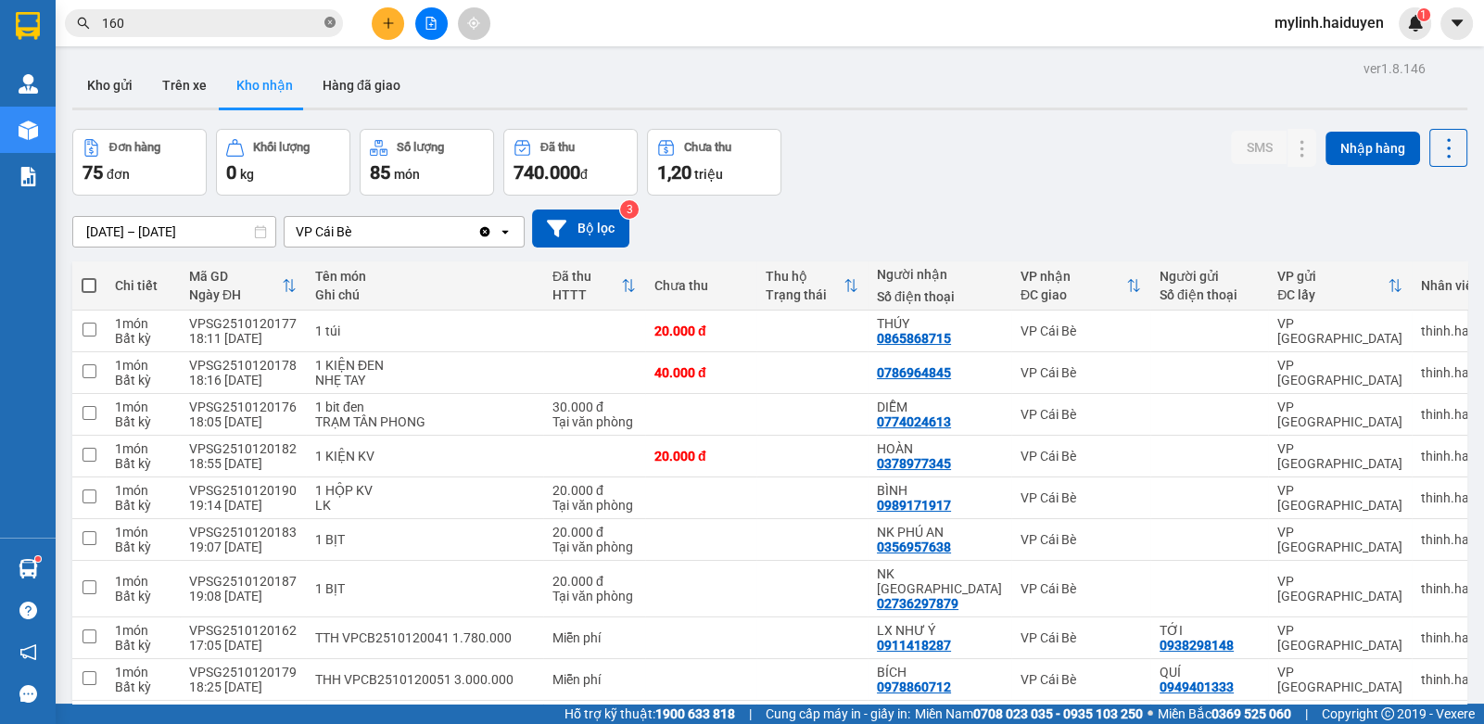
click at [330, 19] on icon "close-circle" at bounding box center [329, 22] width 11 height 11
